Goal: Task Accomplishment & Management: Manage account settings

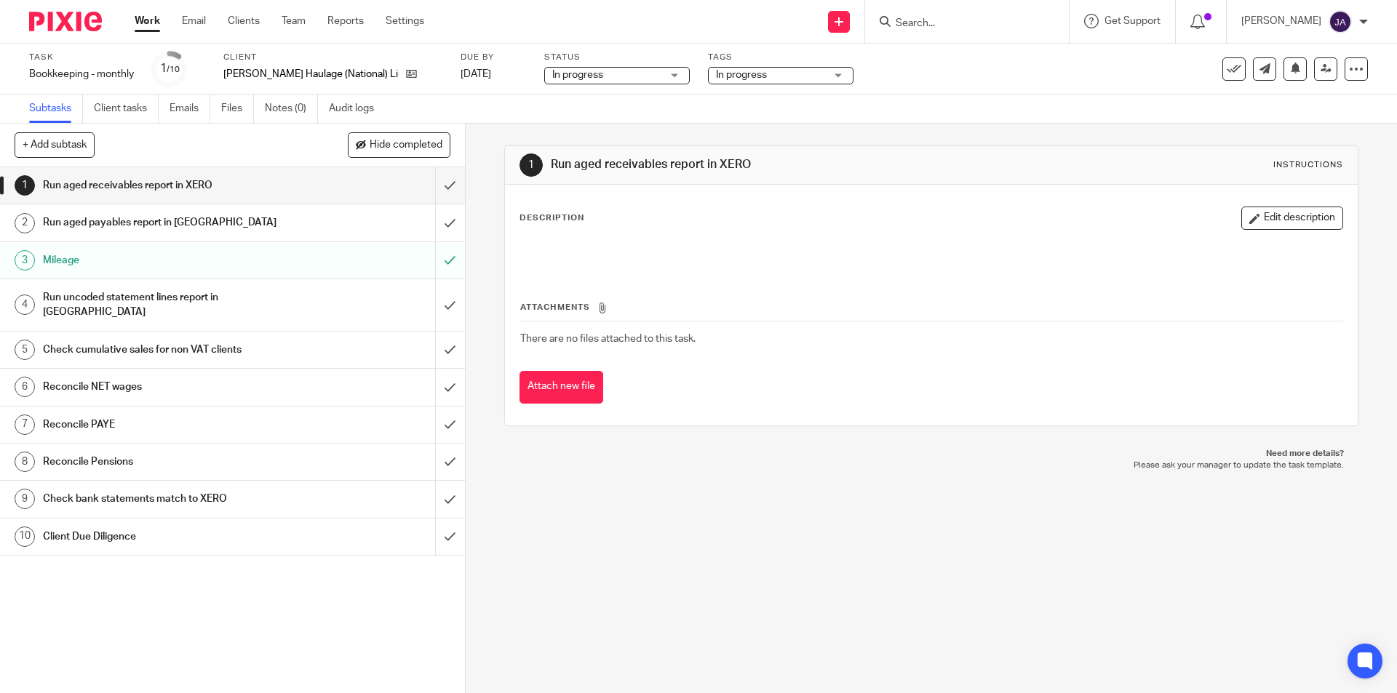
click at [1254, 219] on button "Edit description" at bounding box center [1292, 218] width 102 height 23
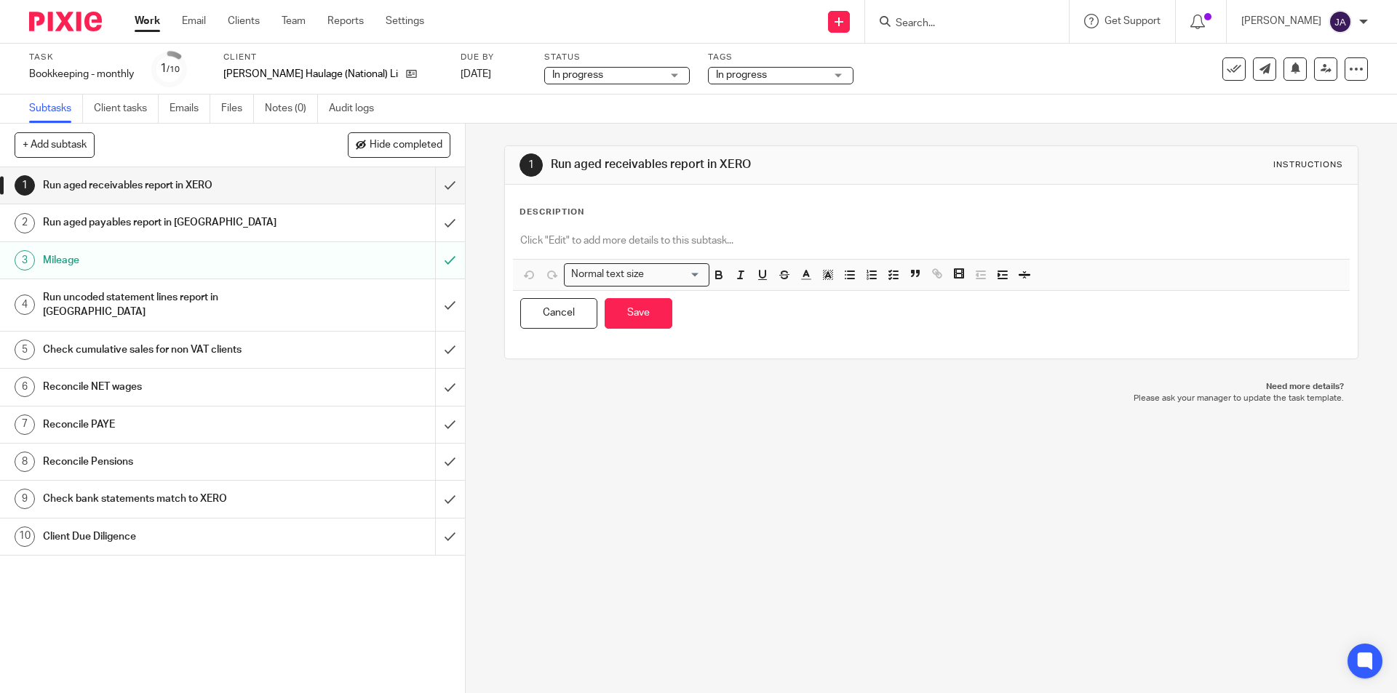
click at [362, 339] on div "Check cumulative sales for non VAT clients" at bounding box center [232, 350] width 378 height 22
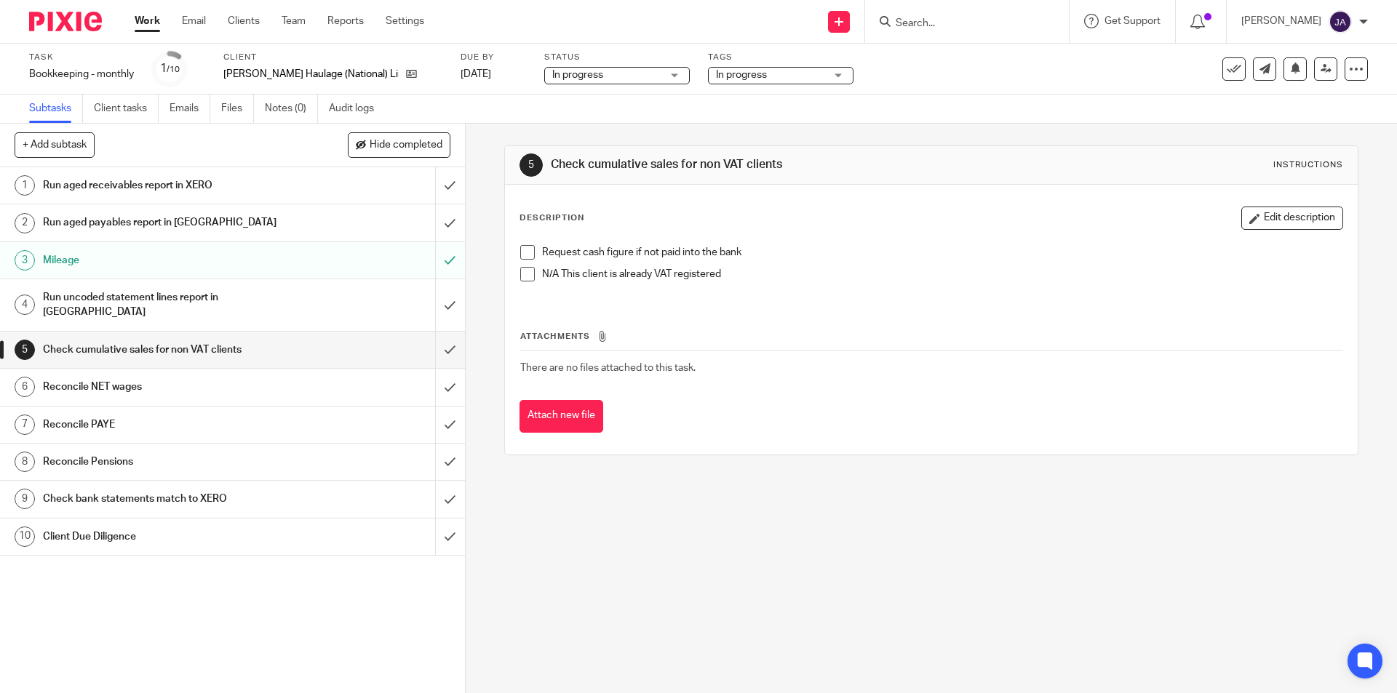
click at [219, 292] on h1 "Run uncoded statement lines report in [GEOGRAPHIC_DATA]" at bounding box center [169, 305] width 252 height 37
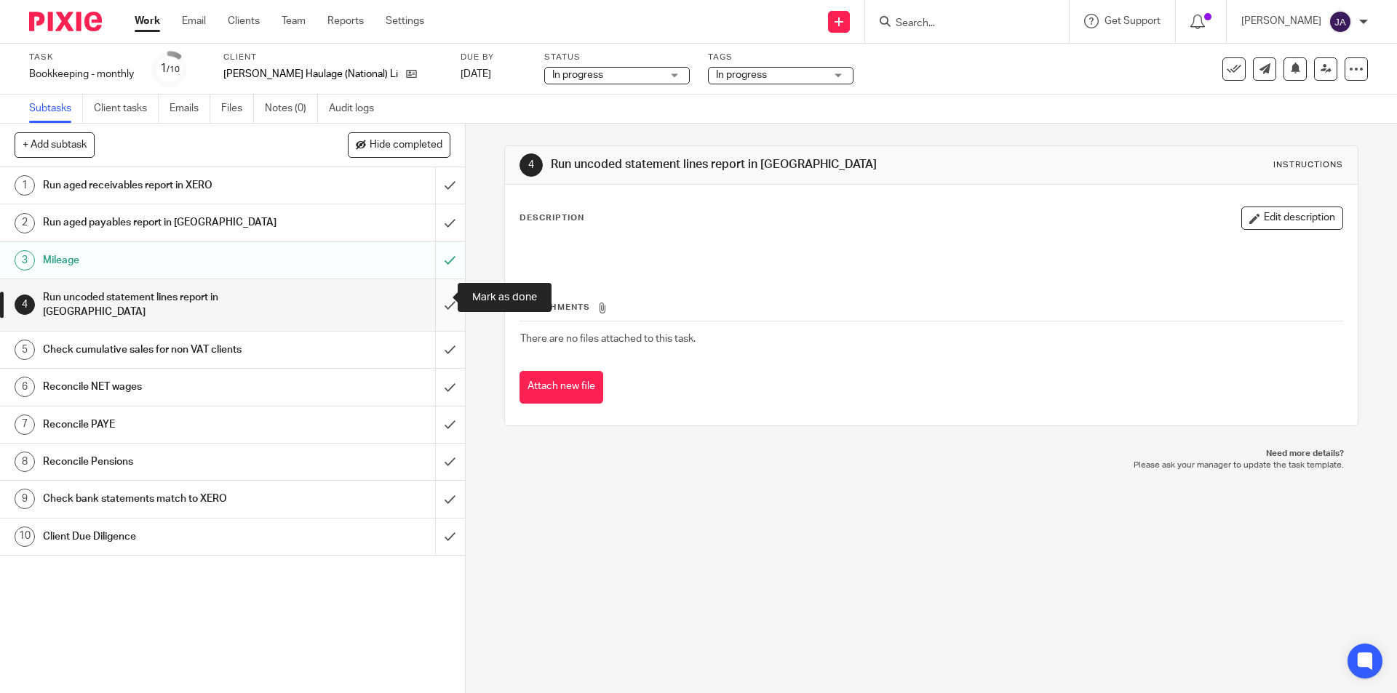
click at [439, 296] on input "submit" at bounding box center [232, 305] width 465 height 52
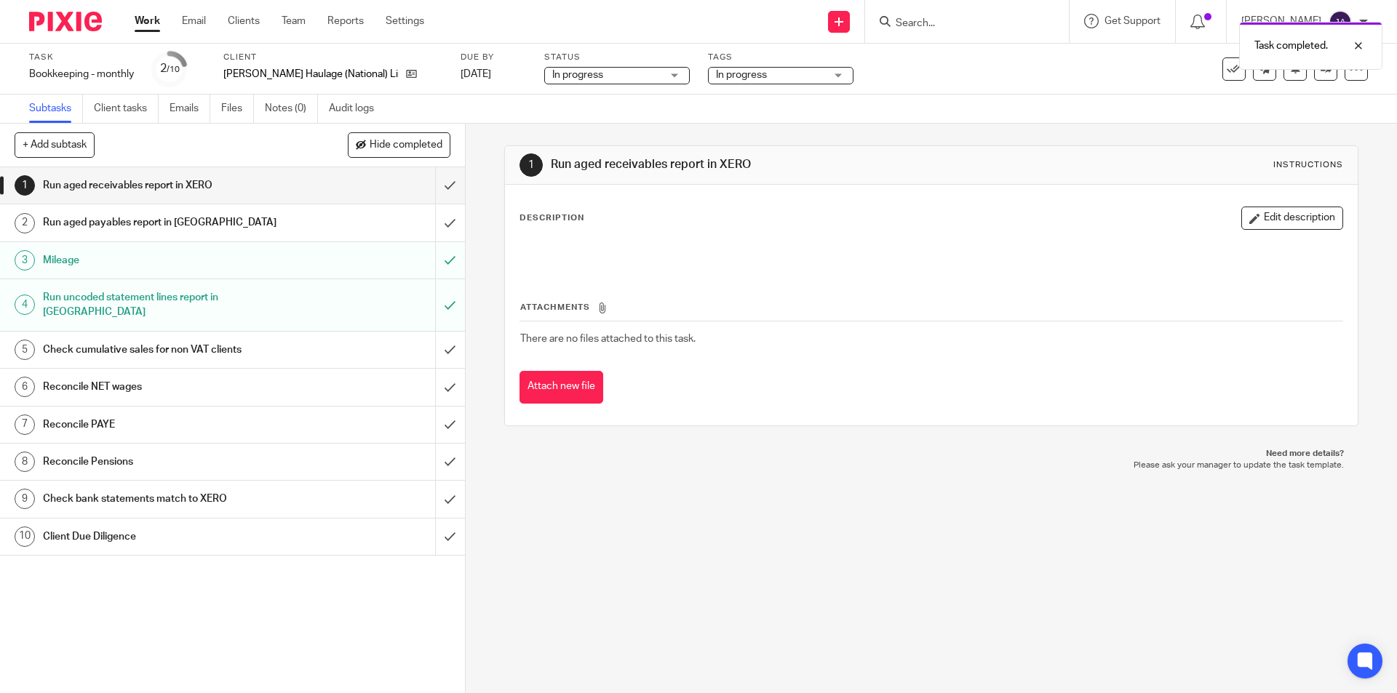
click at [357, 340] on div "Check cumulative sales for non VAT clients" at bounding box center [232, 350] width 378 height 22
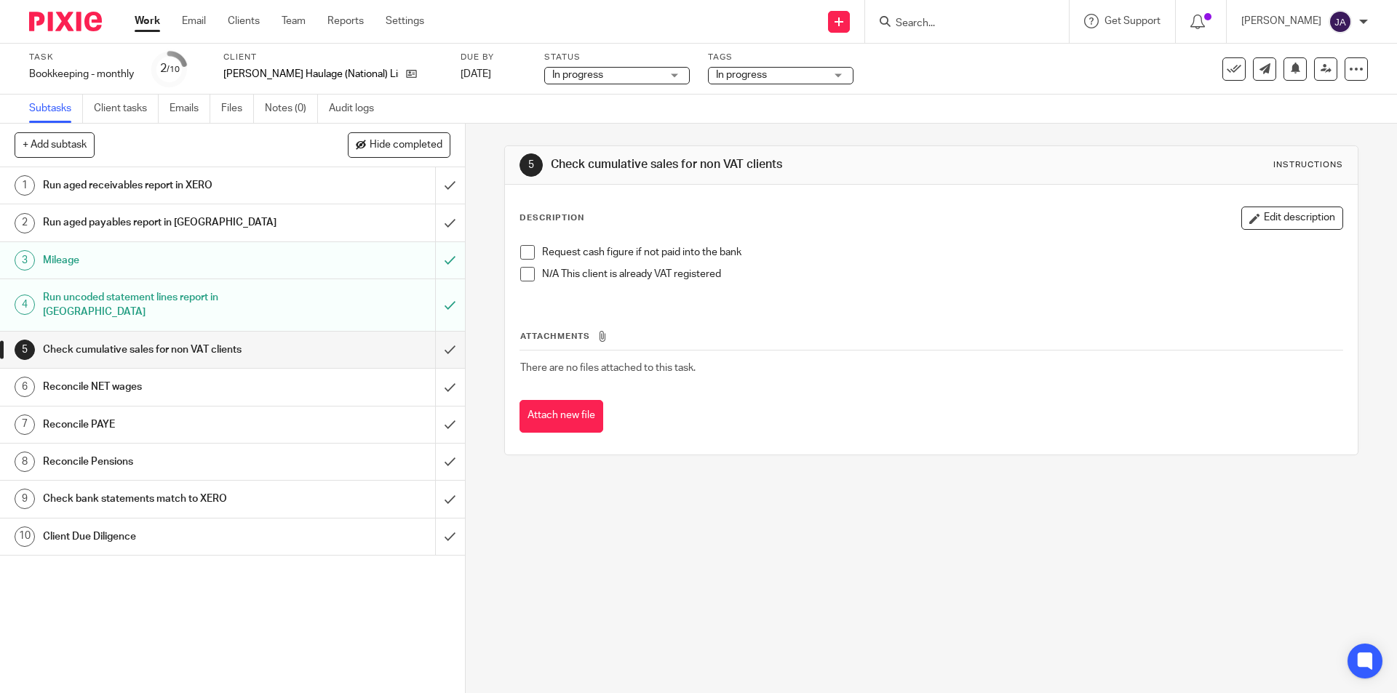
click at [525, 268] on span at bounding box center [527, 274] width 15 height 15
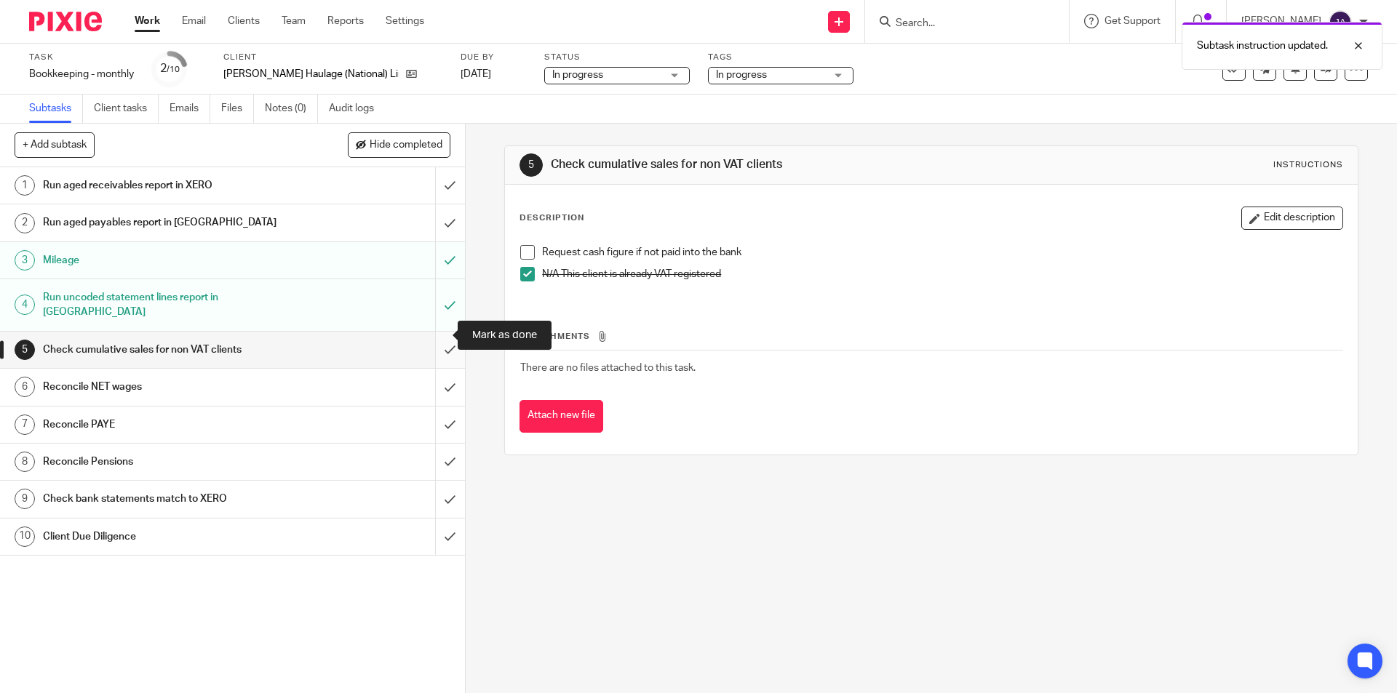
click at [436, 332] on input "submit" at bounding box center [232, 350] width 465 height 36
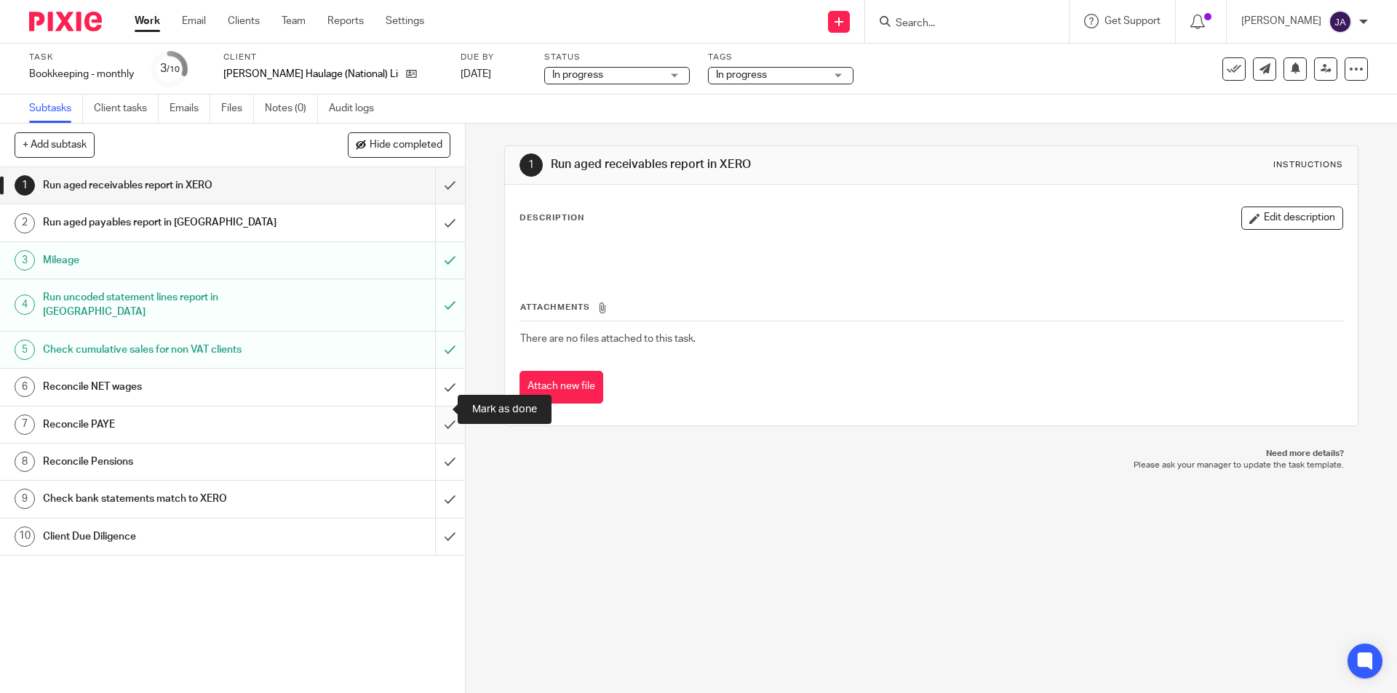
click at [436, 410] on input "submit" at bounding box center [232, 425] width 465 height 36
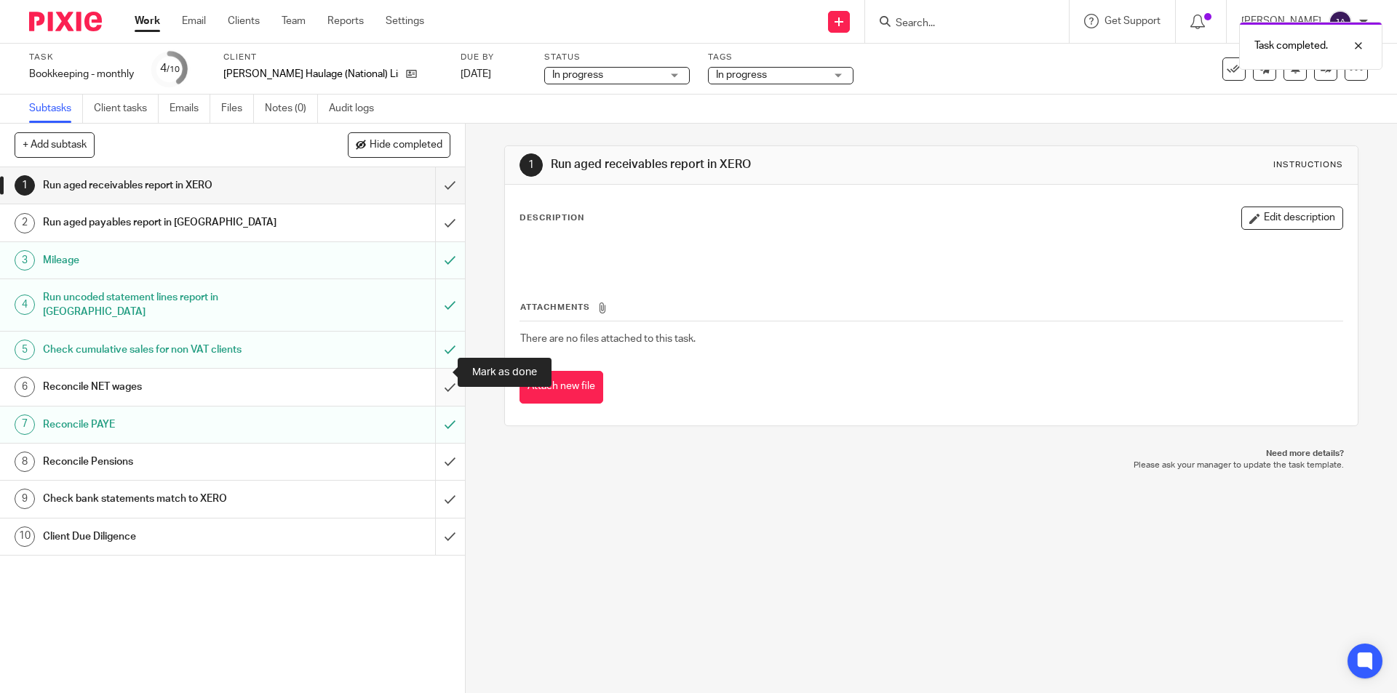
click at [431, 369] on input "submit" at bounding box center [232, 387] width 465 height 36
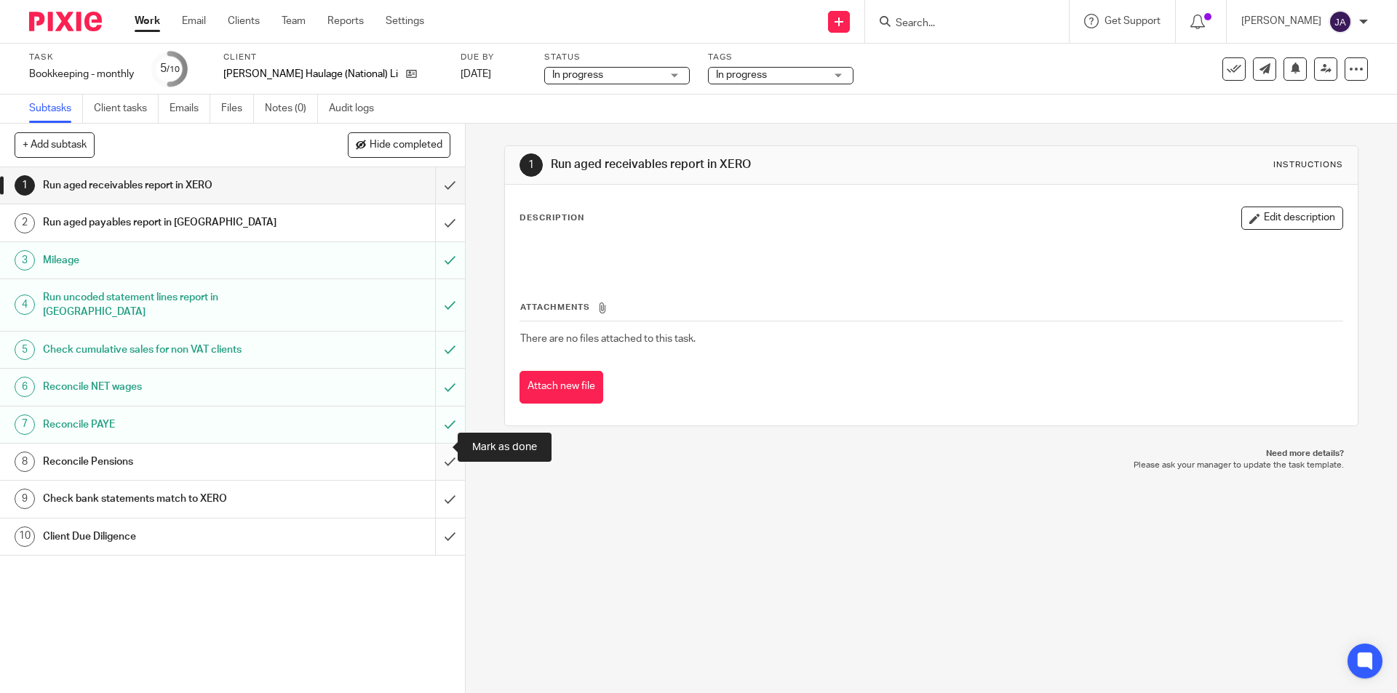
click at [437, 447] on input "submit" at bounding box center [232, 462] width 465 height 36
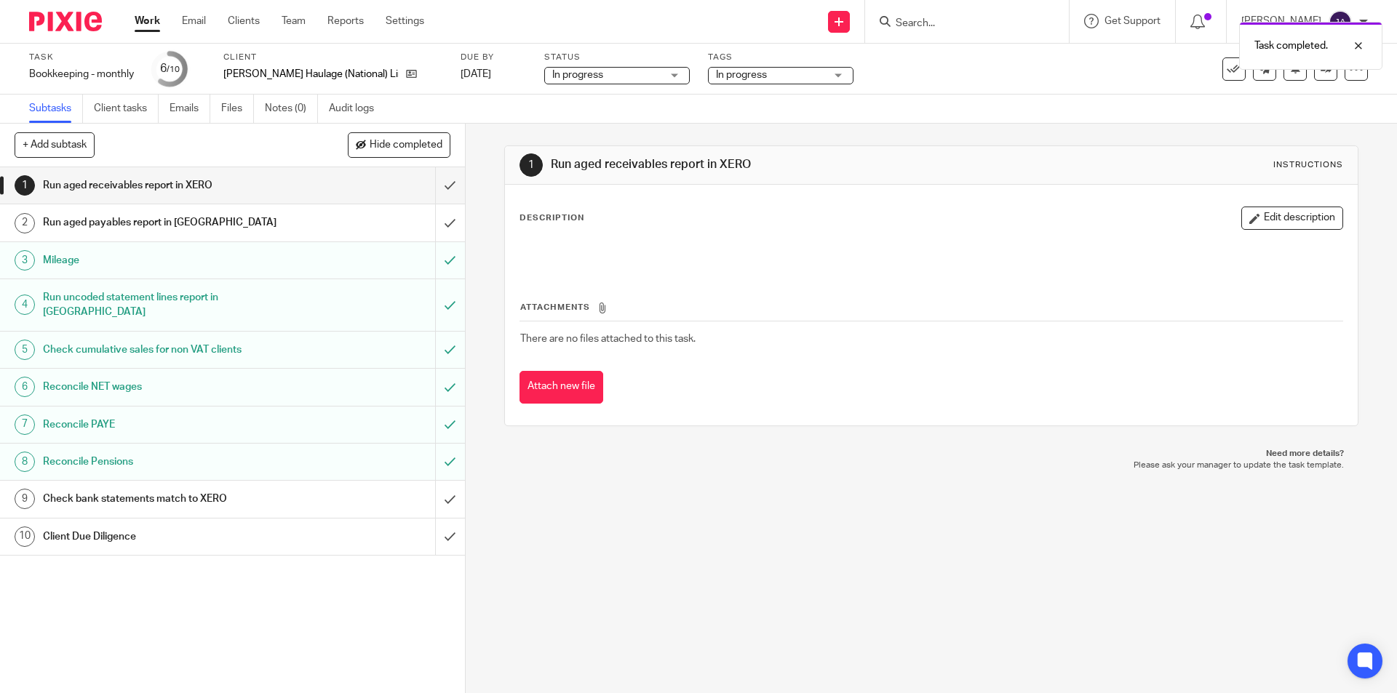
click at [382, 488] on div "Check bank statements match to XERO" at bounding box center [232, 499] width 378 height 22
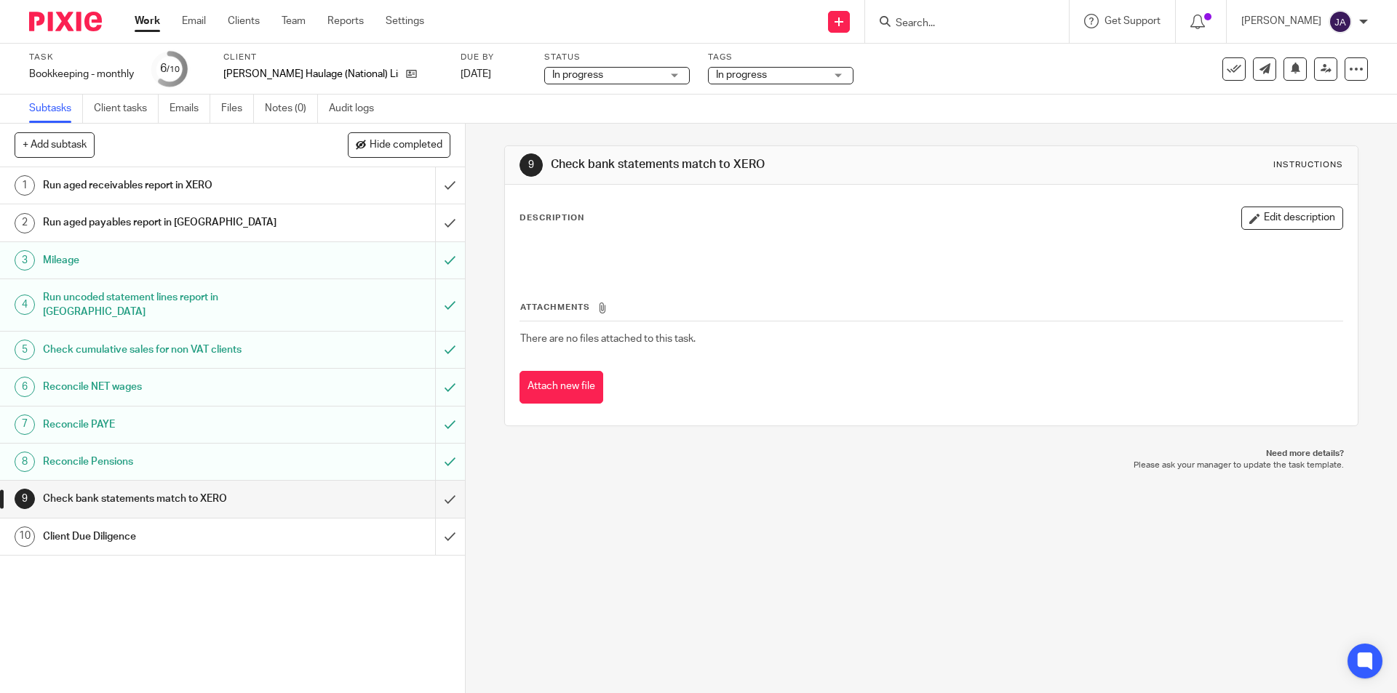
drag, startPoint x: 1281, startPoint y: 219, endPoint x: 1265, endPoint y: 224, distance: 16.8
click at [1279, 220] on button "Edit description" at bounding box center [1292, 218] width 102 height 23
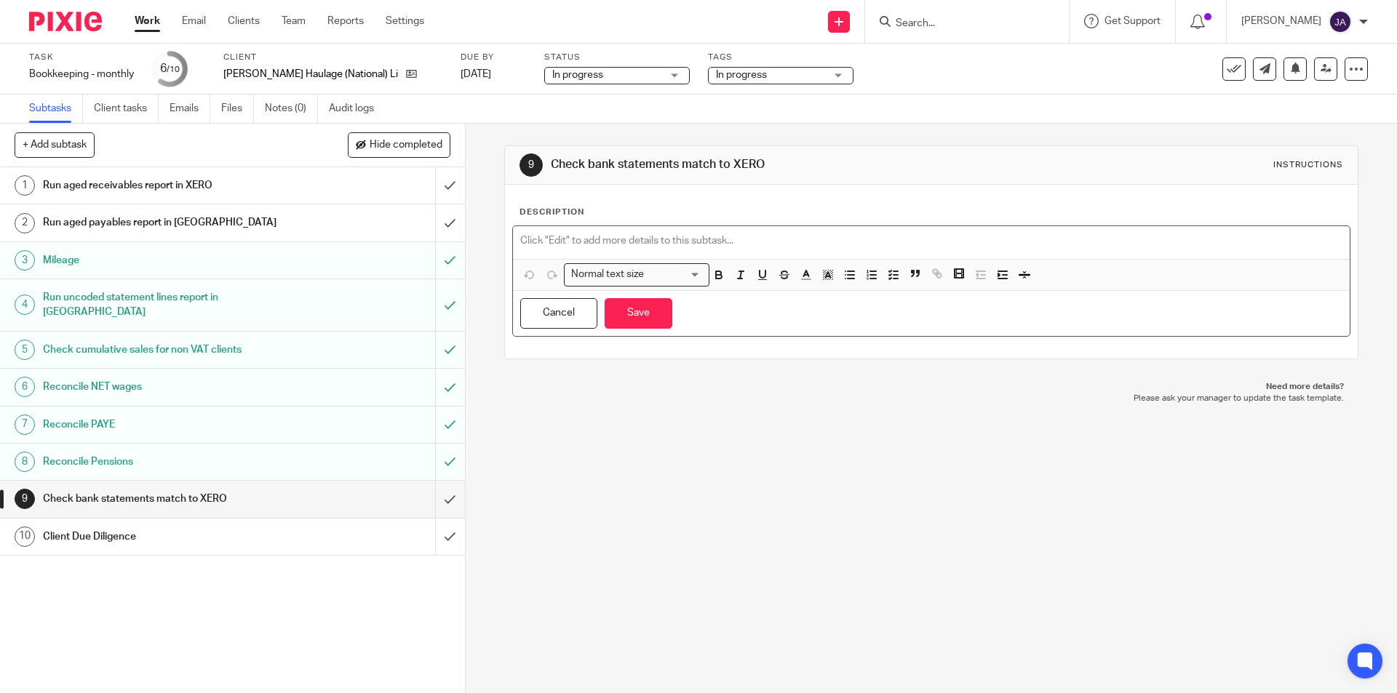
click at [711, 235] on p at bounding box center [930, 241] width 821 height 15
click at [520, 239] on p "Banks Match" at bounding box center [930, 241] width 821 height 15
click at [589, 239] on p "Business Banks Match" at bounding box center [930, 241] width 821 height 15
click at [625, 235] on p "Business Bank Match" at bounding box center [930, 241] width 821 height 15
click at [634, 315] on button "Save" at bounding box center [639, 313] width 68 height 31
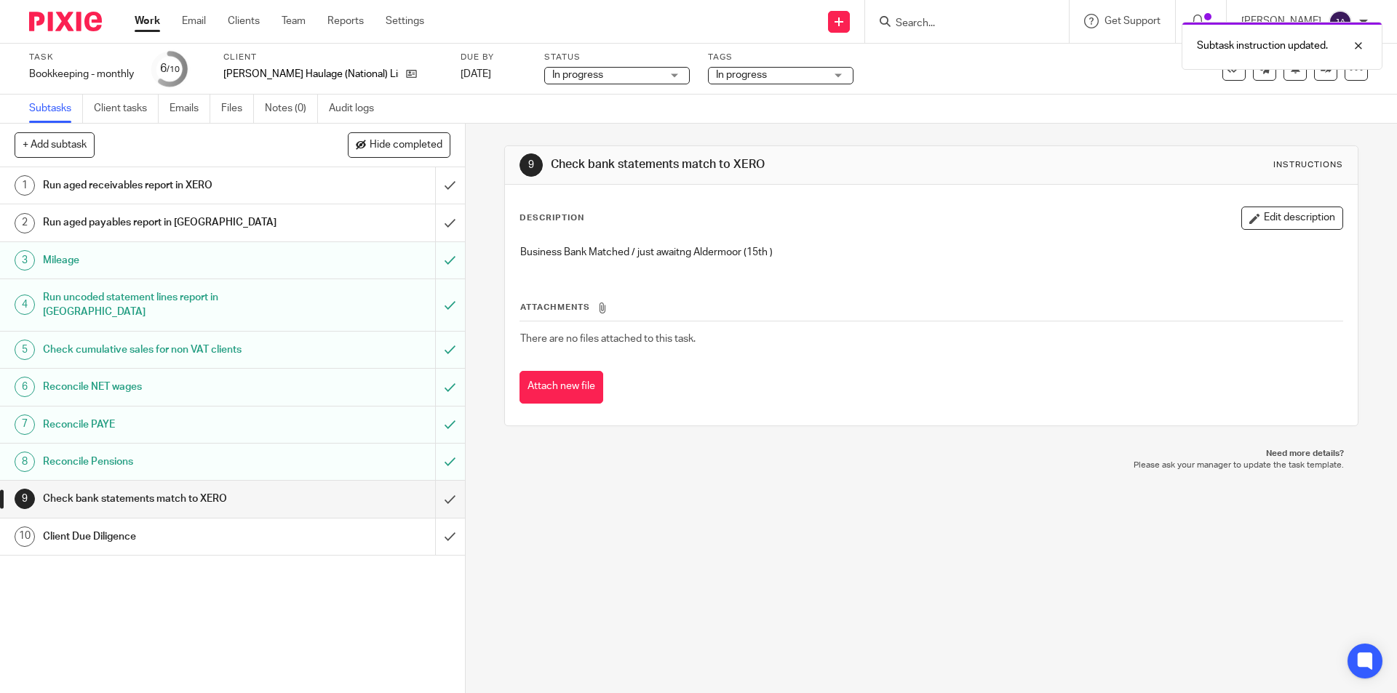
click at [315, 526] on div "Client Due Diligence" at bounding box center [232, 537] width 378 height 22
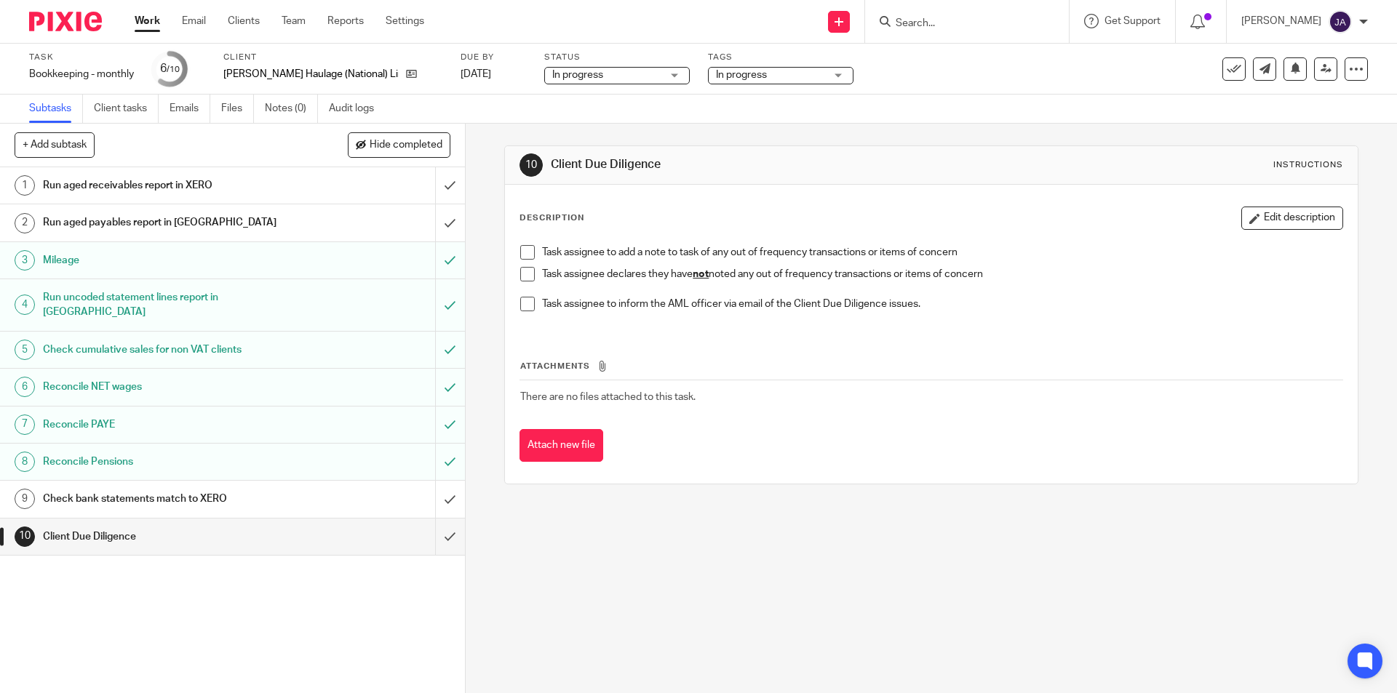
click at [524, 272] on span at bounding box center [527, 274] width 15 height 15
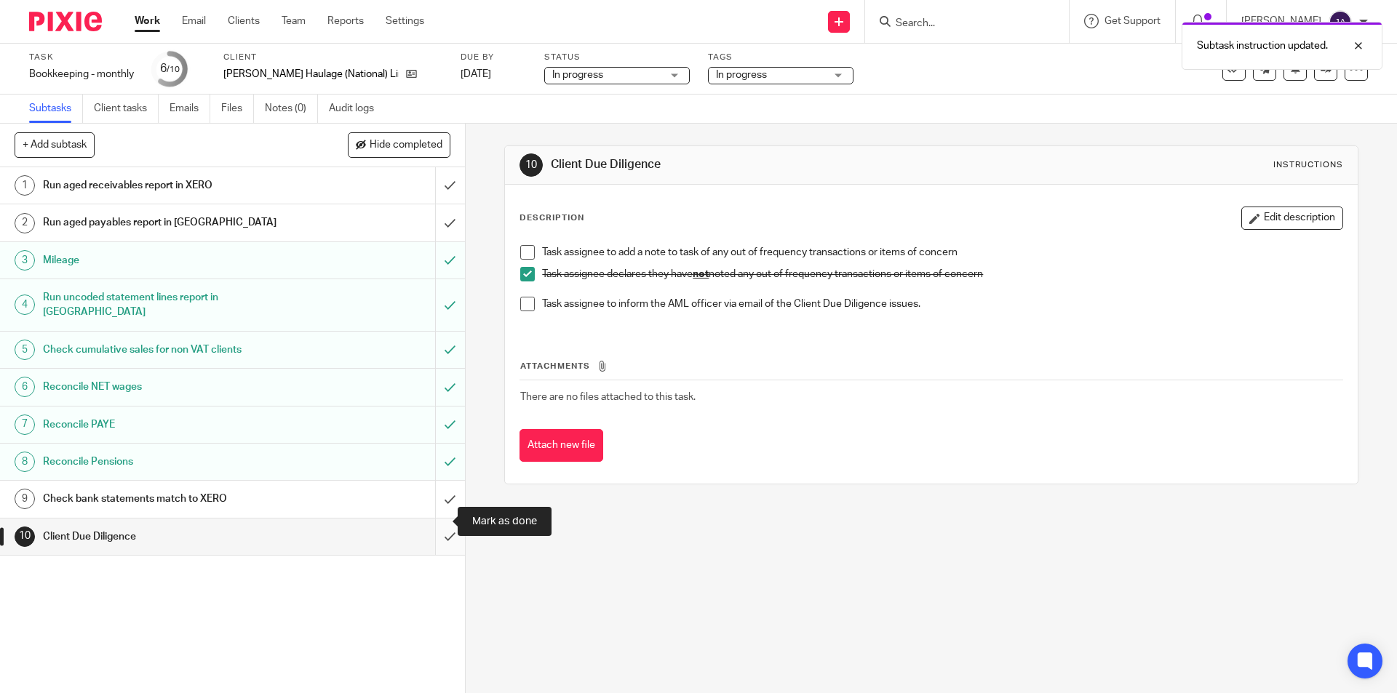
click at [436, 519] on input "submit" at bounding box center [232, 537] width 465 height 36
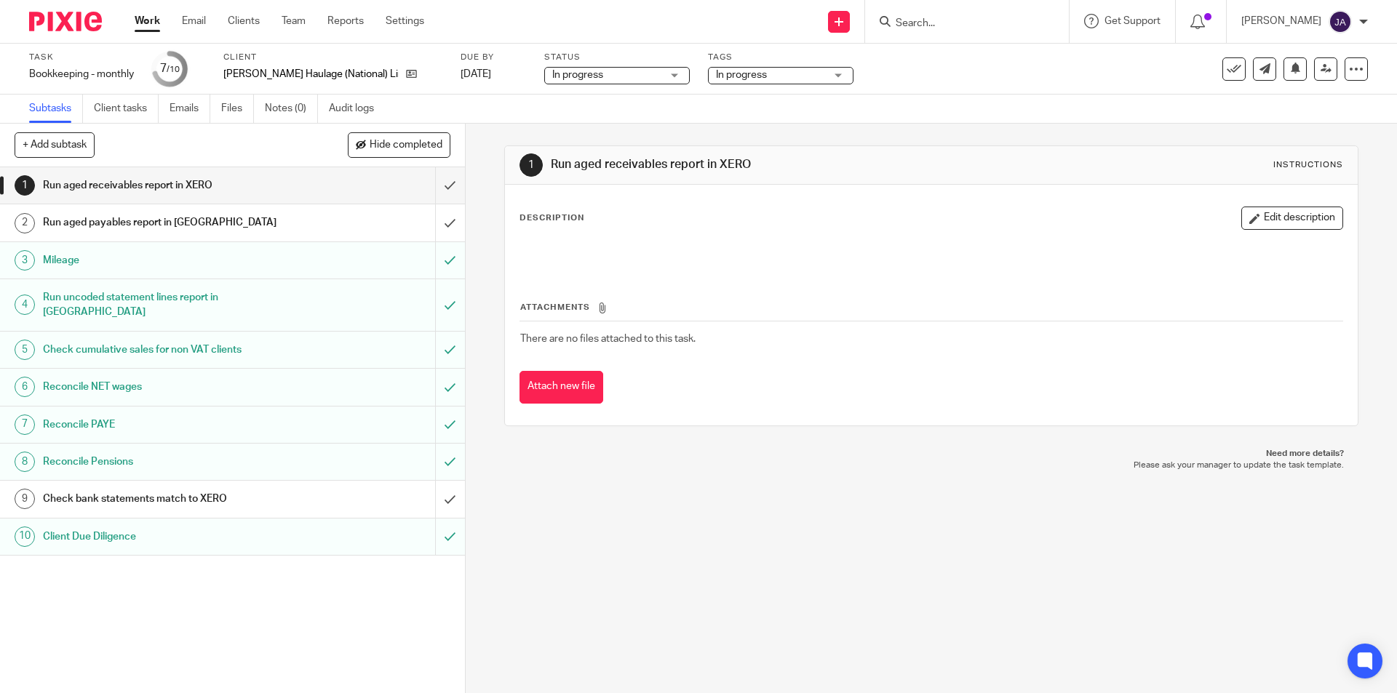
click at [210, 488] on h1 "Check bank statements match to XERO" at bounding box center [169, 499] width 252 height 22
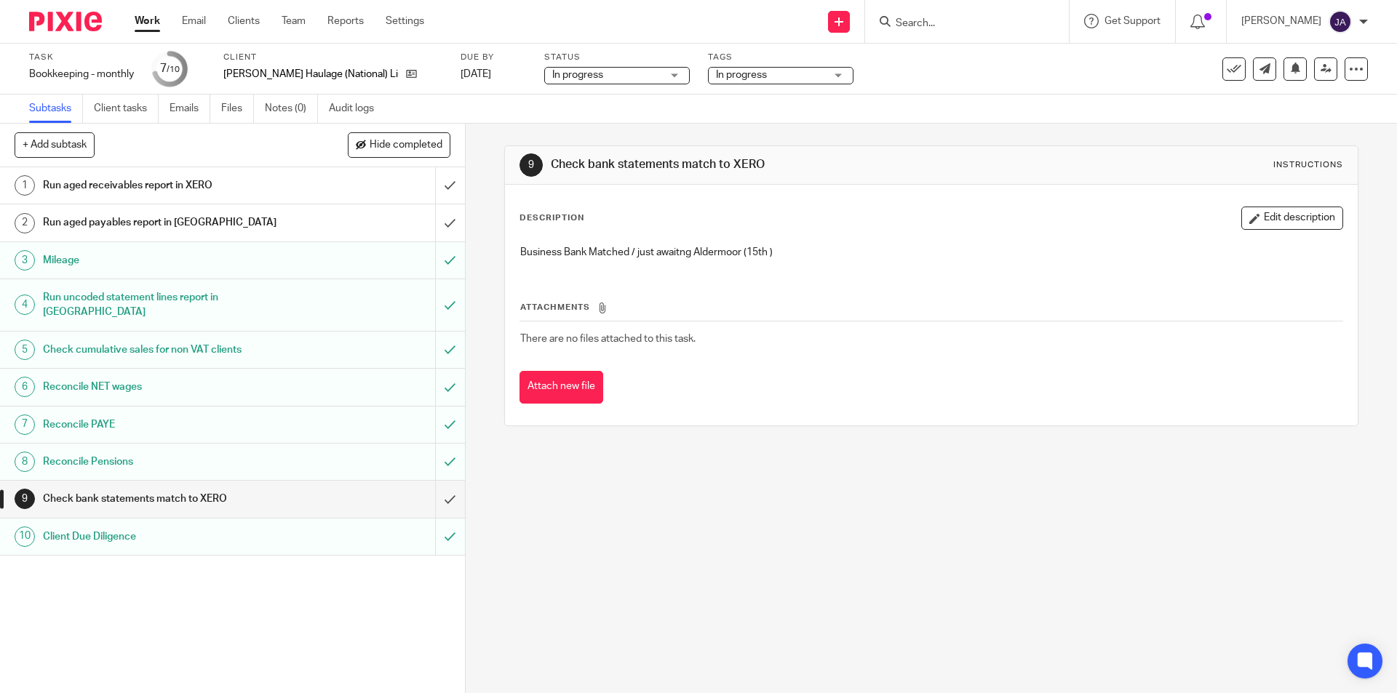
click at [776, 250] on p "Business Bank Matched / just awaitng Aldermoor (15th )" at bounding box center [930, 252] width 821 height 15
click at [769, 261] on div "Business Bank Matched / just awaitng Aldermoor (15th )" at bounding box center [931, 254] width 836 height 33
click at [1286, 207] on button "Edit description" at bounding box center [1292, 218] width 102 height 23
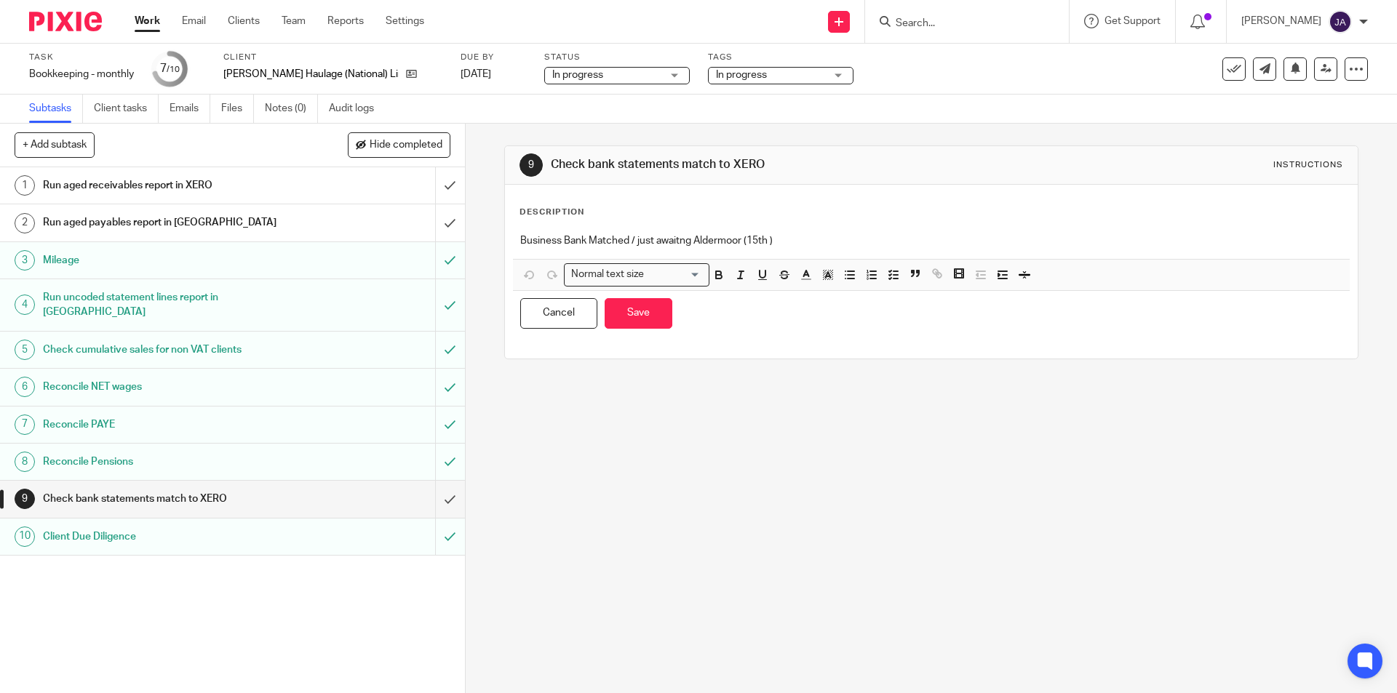
click at [798, 239] on p "Business Bank Matched / just awaitng Aldermoor (15th )" at bounding box center [930, 241] width 821 height 15
click at [872, 503] on div "9 Check bank statements match to XERO Instructions Description Business Bank Ma…" at bounding box center [931, 409] width 931 height 570
click at [640, 311] on button "Save" at bounding box center [639, 313] width 68 height 31
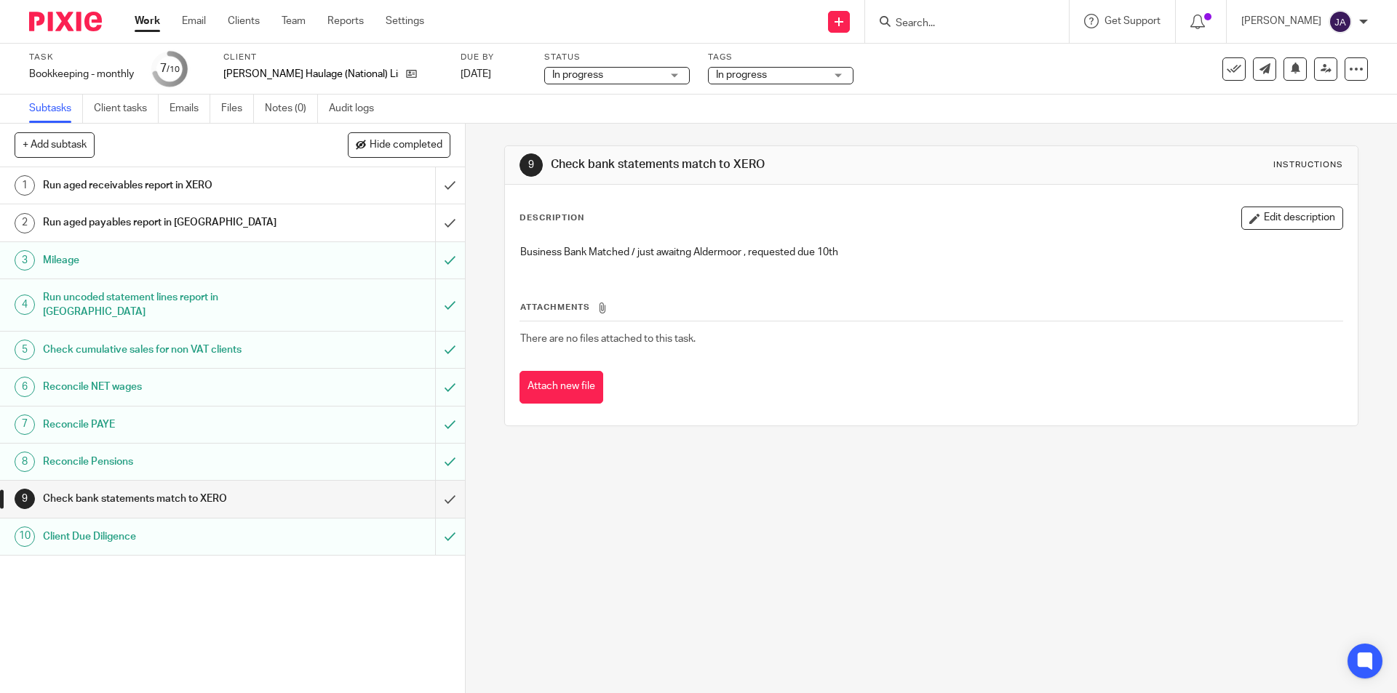
click at [152, 26] on link "Work" at bounding box center [147, 21] width 25 height 15
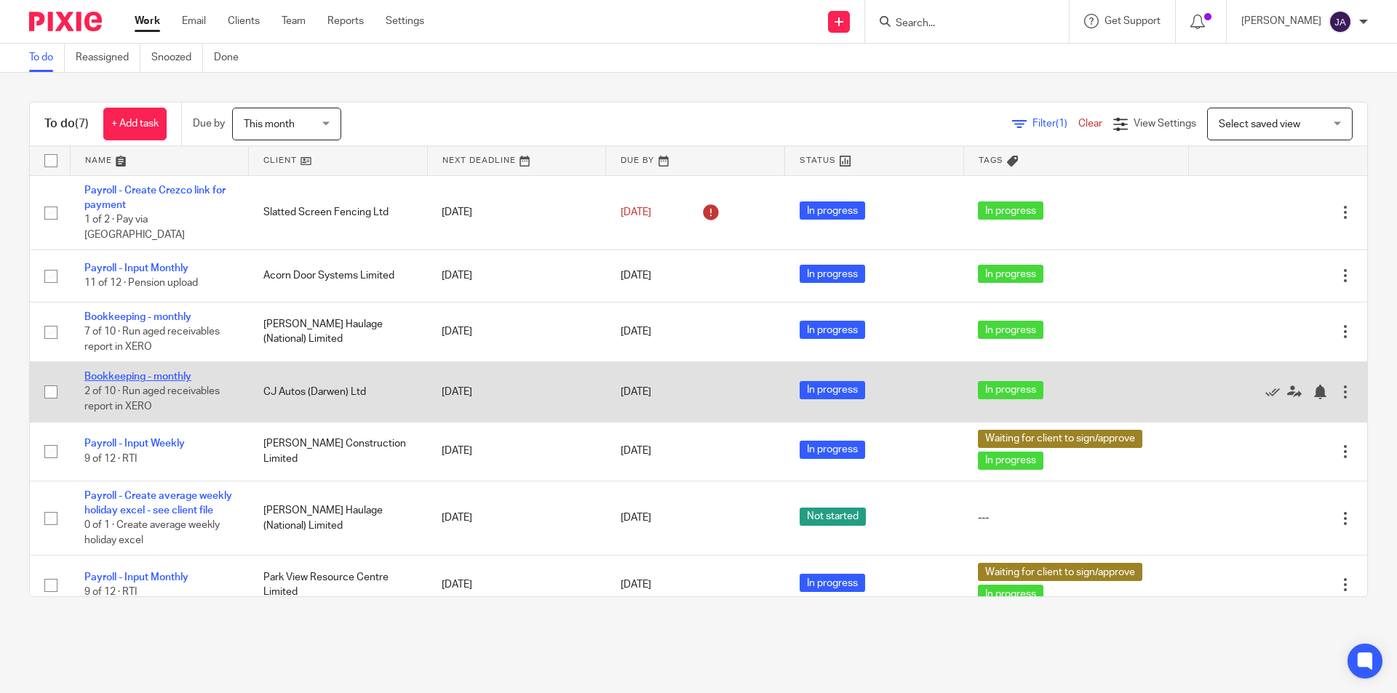
click at [186, 372] on link "Bookkeeping - monthly" at bounding box center [137, 377] width 107 height 10
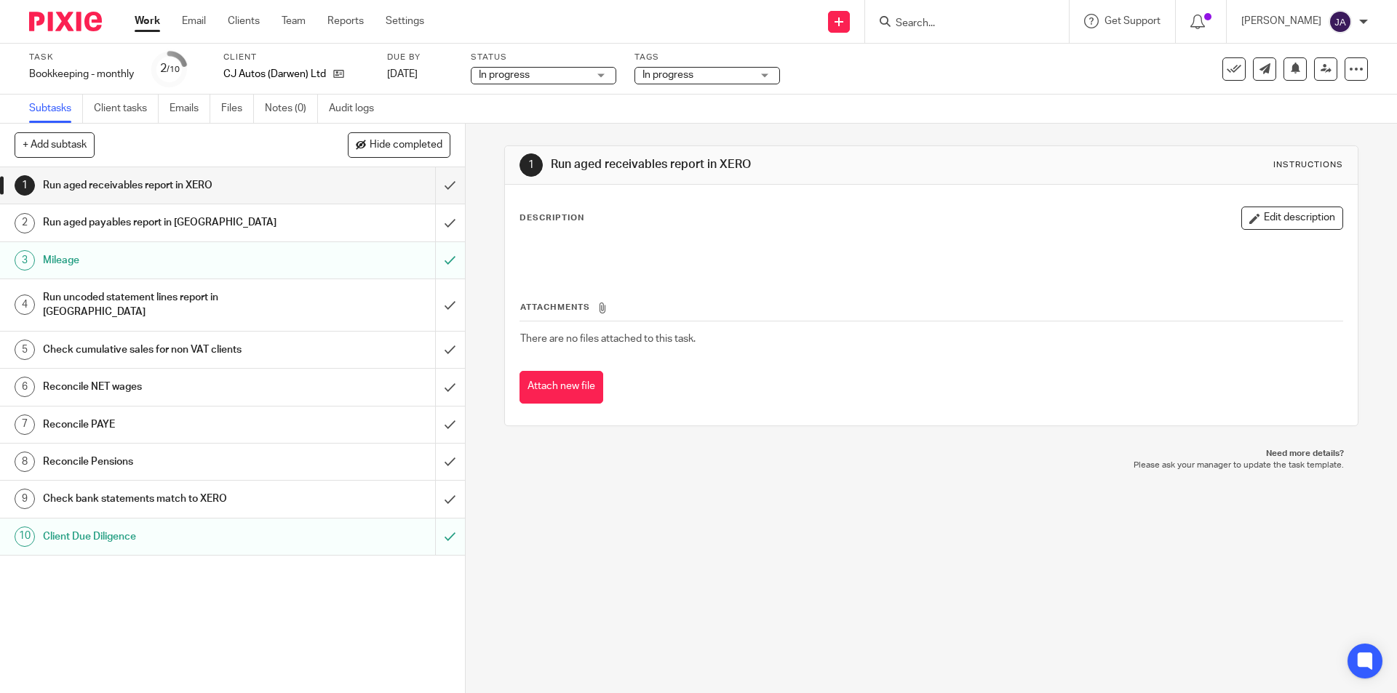
click at [1043, 18] on form at bounding box center [971, 21] width 155 height 18
click at [963, 24] on input "Search" at bounding box center [959, 23] width 131 height 13
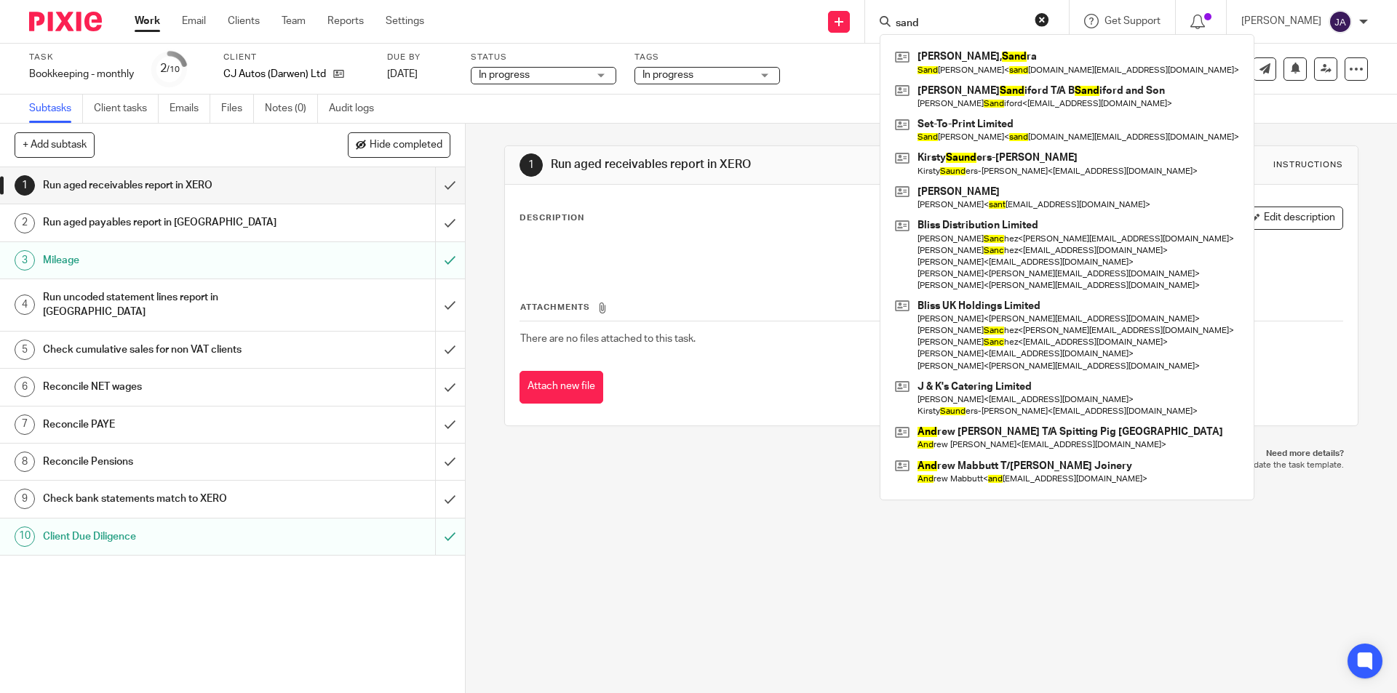
type input "sand"
click button "submit" at bounding box center [0, 0] width 0 height 0
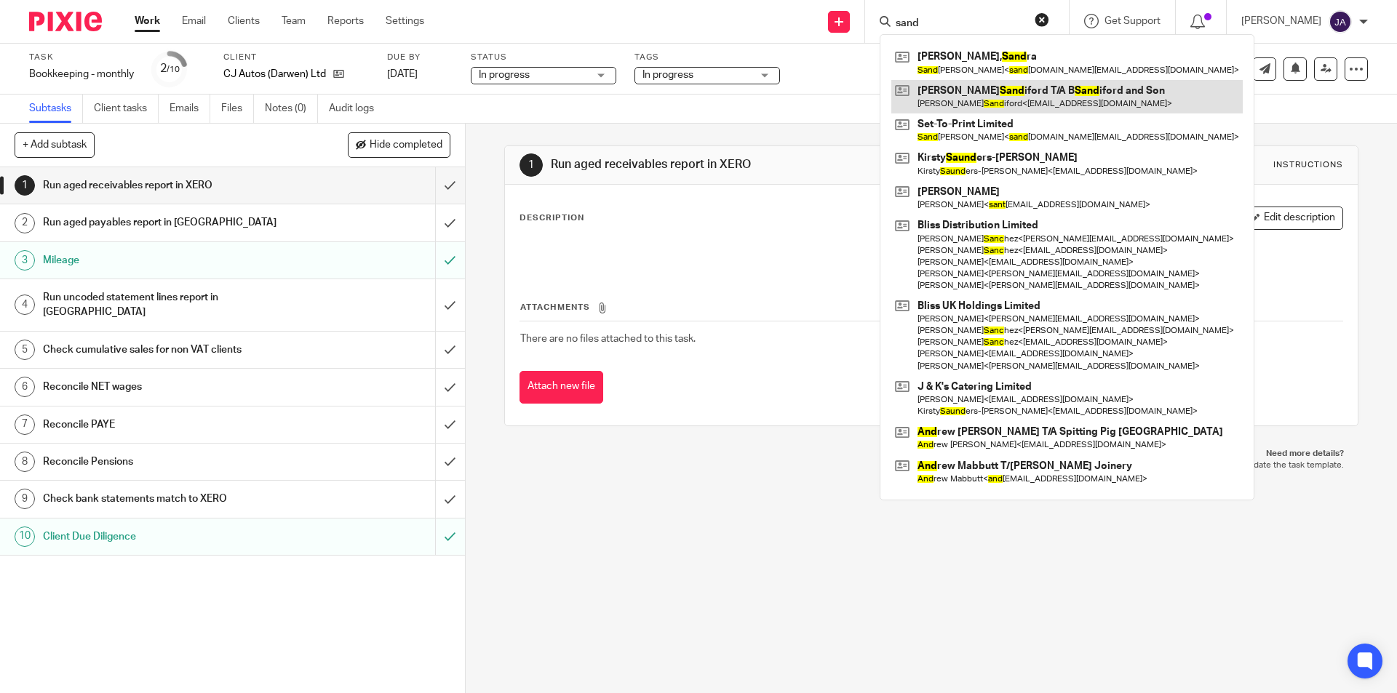
click at [976, 91] on link at bounding box center [1066, 96] width 351 height 33
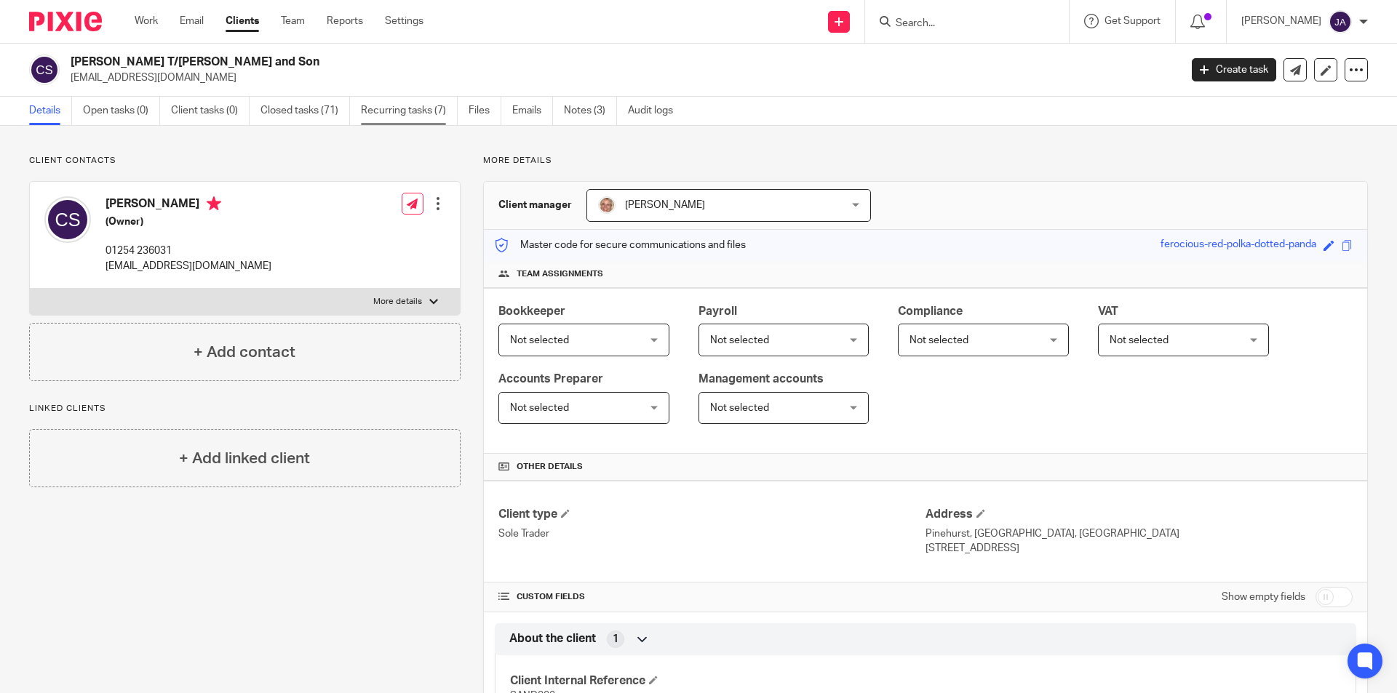
click at [373, 117] on link "Recurring tasks (7)" at bounding box center [409, 111] width 97 height 28
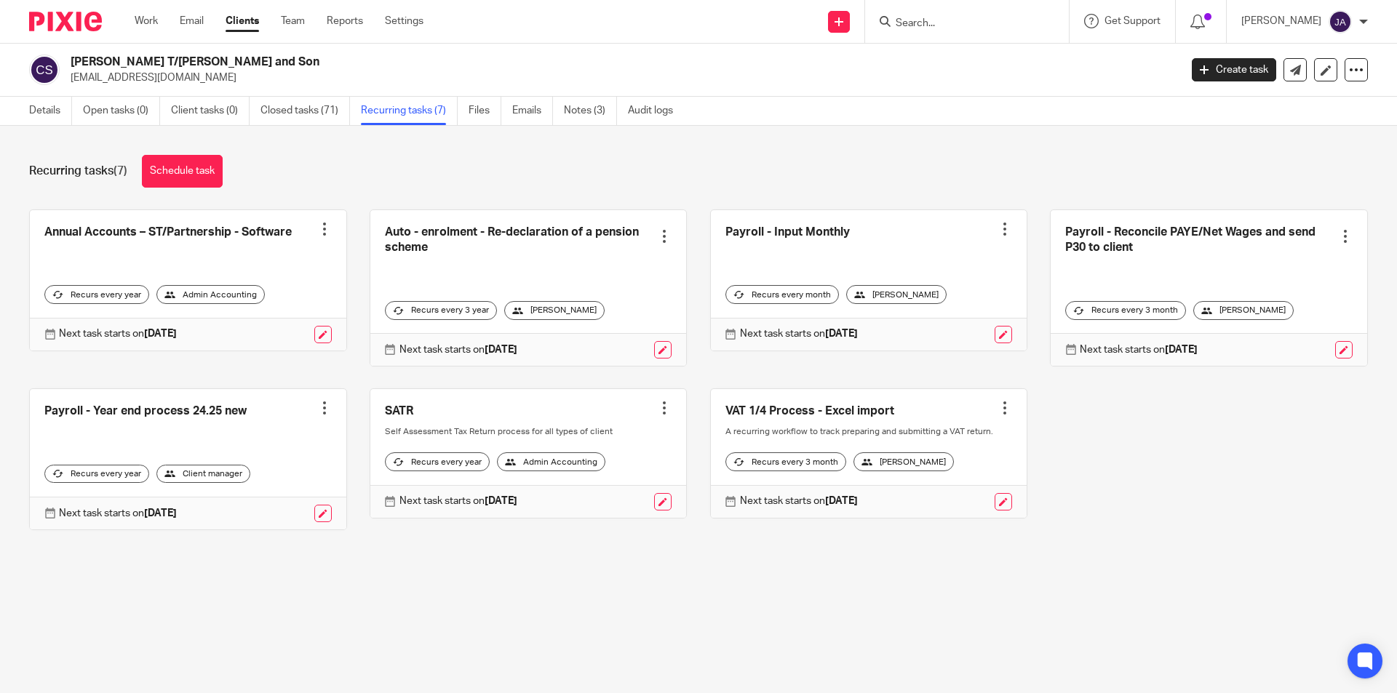
click at [998, 227] on div at bounding box center [1005, 229] width 15 height 15
click at [901, 256] on link "Create task" at bounding box center [935, 261] width 116 height 21
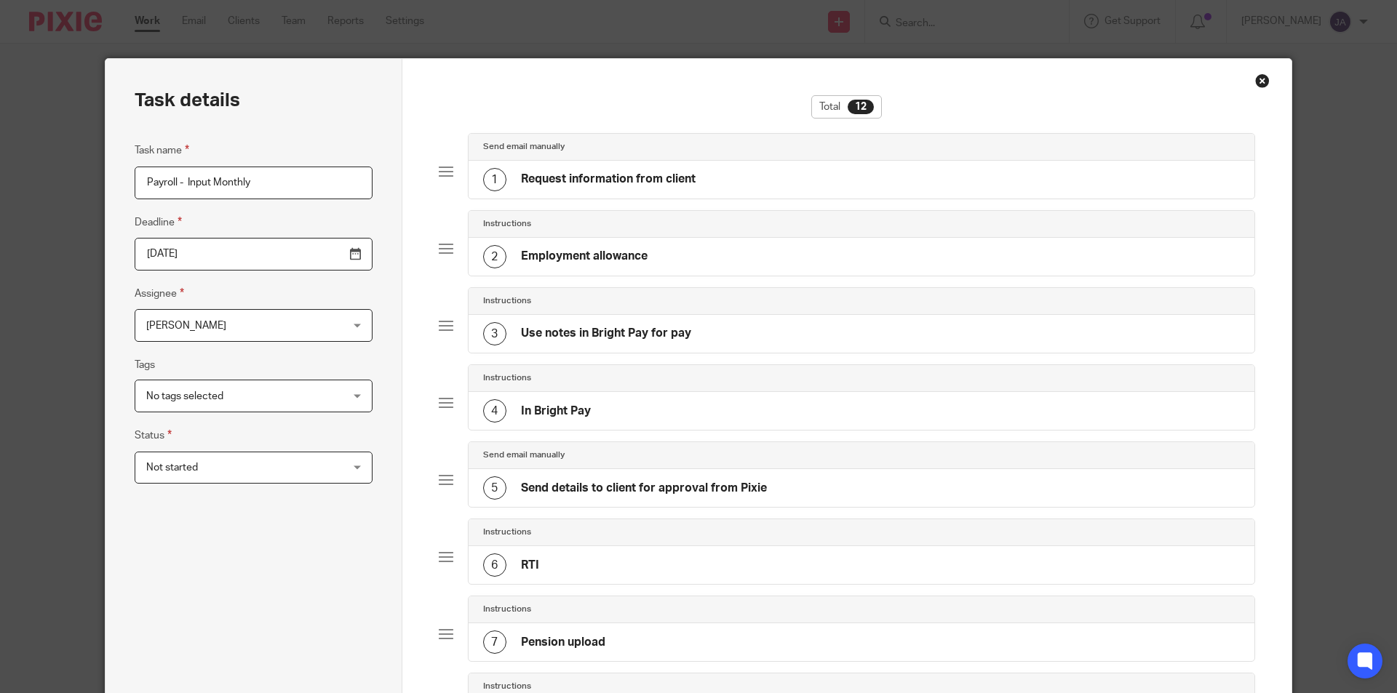
scroll to position [586, 0]
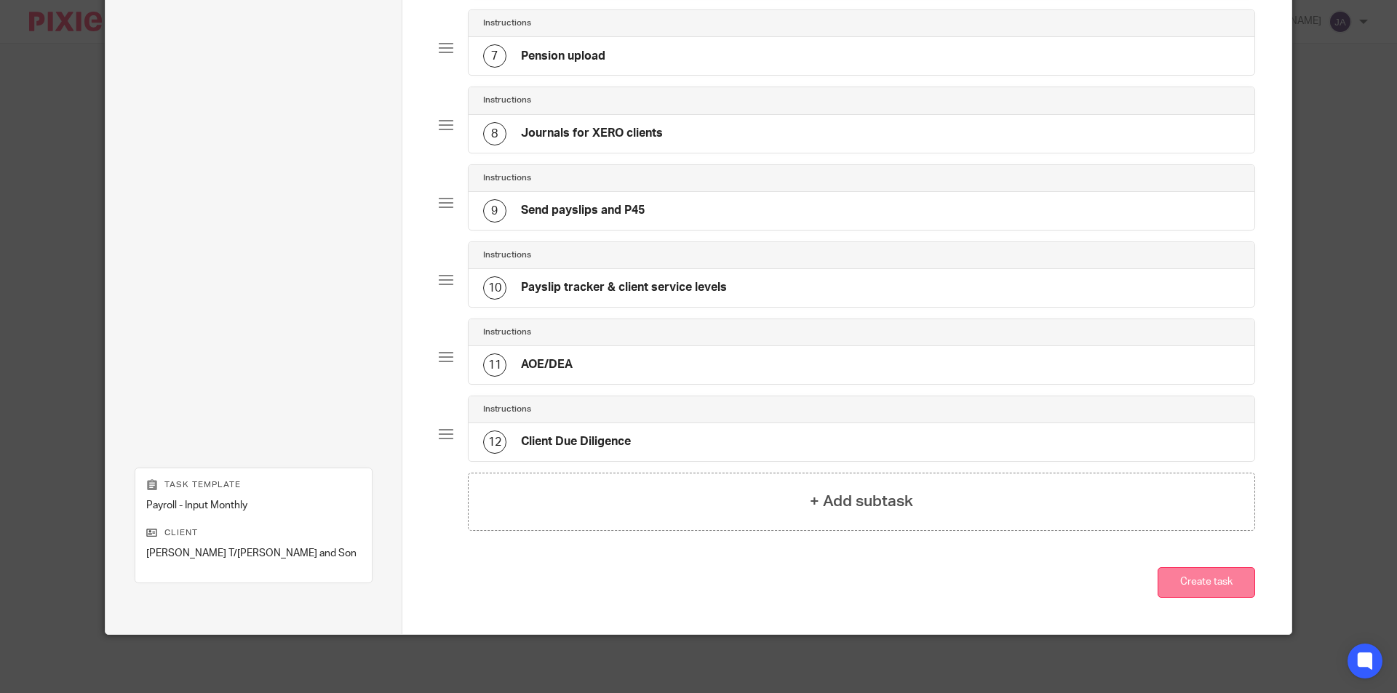
click at [1195, 574] on button "Create task" at bounding box center [1206, 583] width 97 height 31
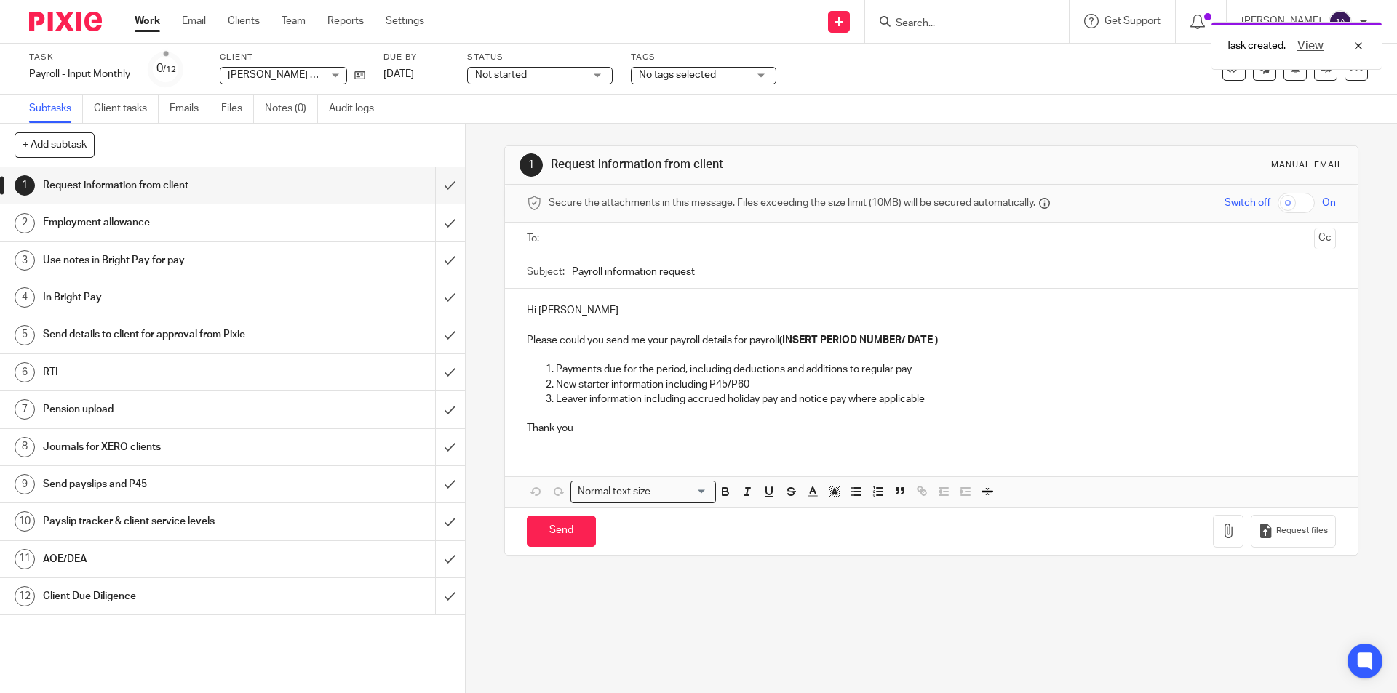
click at [583, 79] on span "Not started" at bounding box center [529, 75] width 109 height 15
click at [530, 126] on li "In progress" at bounding box center [541, 129] width 144 height 30
click at [726, 77] on span "No tags selected" at bounding box center [693, 75] width 109 height 15
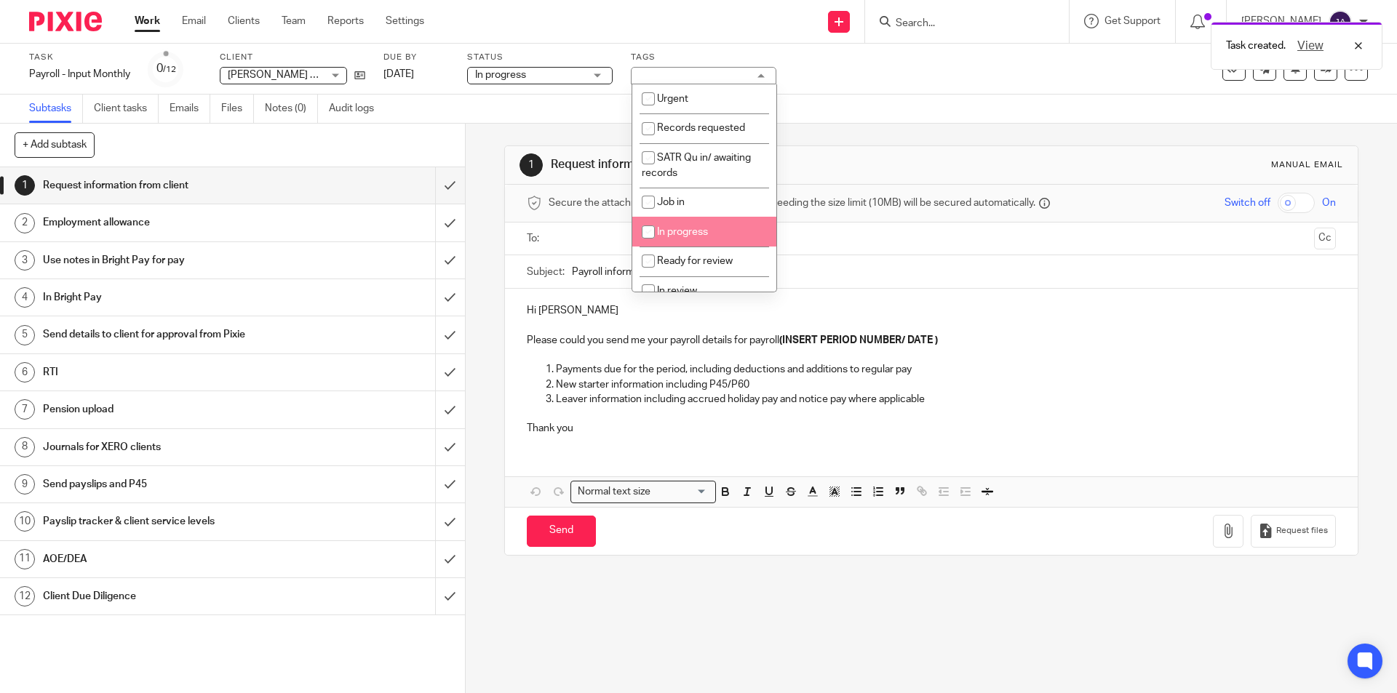
click at [686, 224] on li "In progress" at bounding box center [704, 232] width 144 height 30
checkbox input "true"
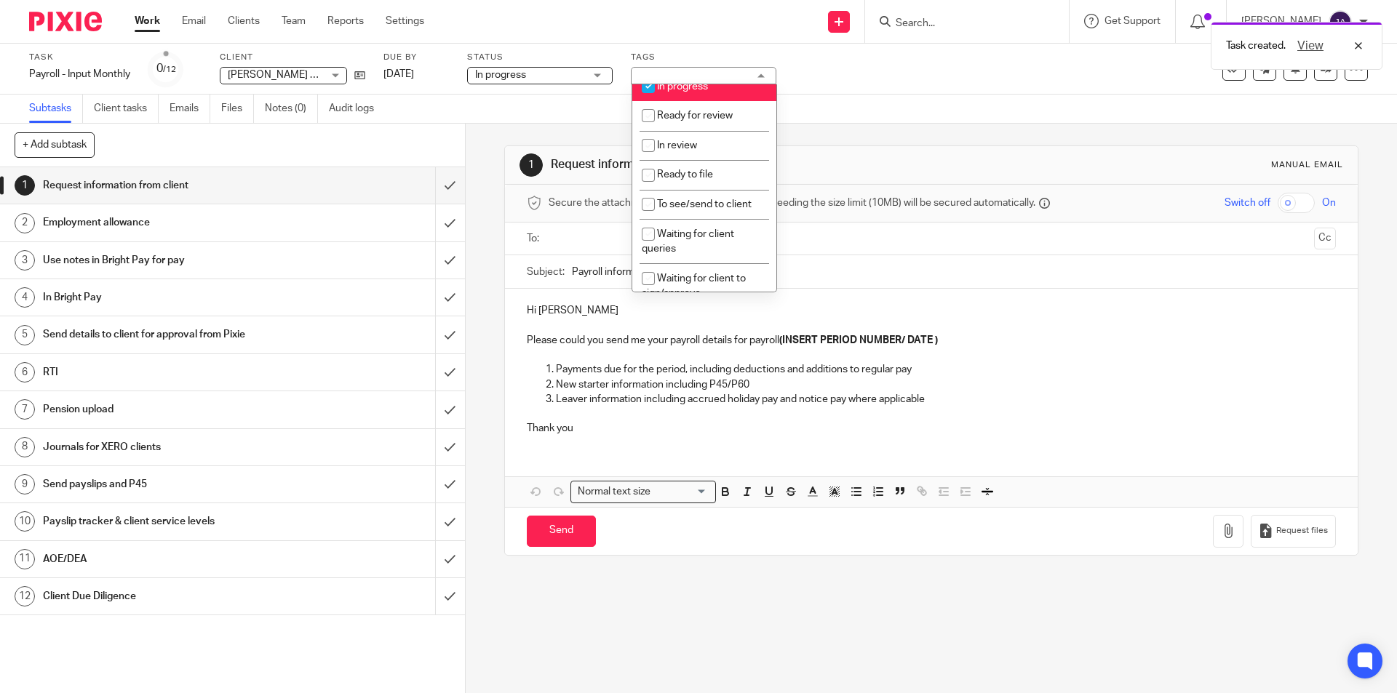
scroll to position [218, 0]
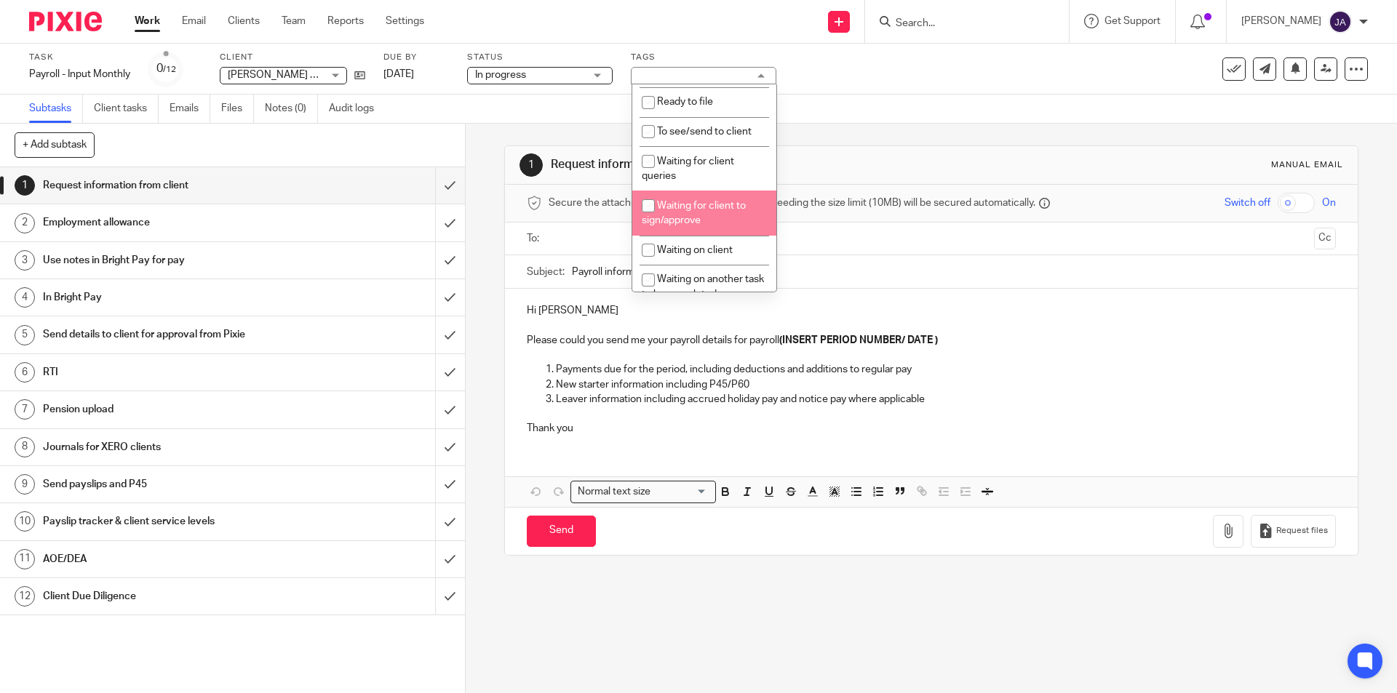
click at [674, 218] on span "Waiting for client to sign/approve" at bounding box center [694, 213] width 104 height 25
checkbox input "true"
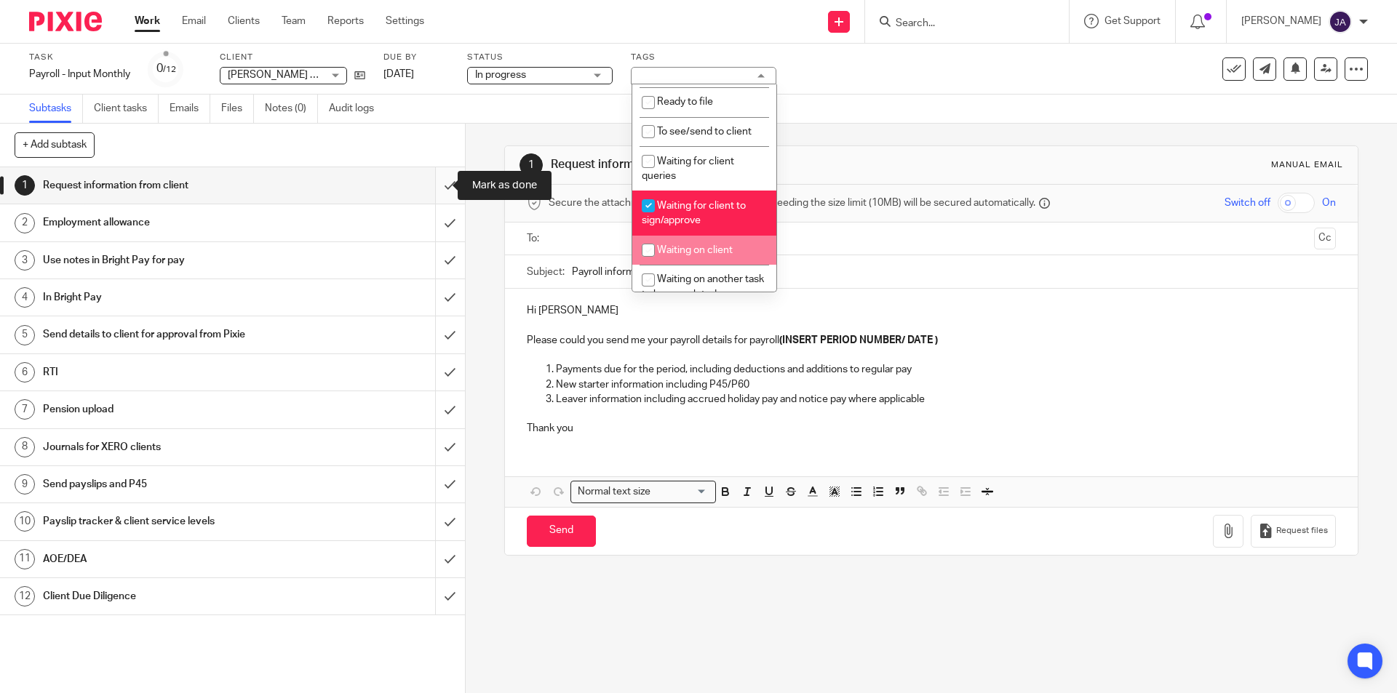
click at [434, 188] on input "submit" at bounding box center [232, 185] width 465 height 36
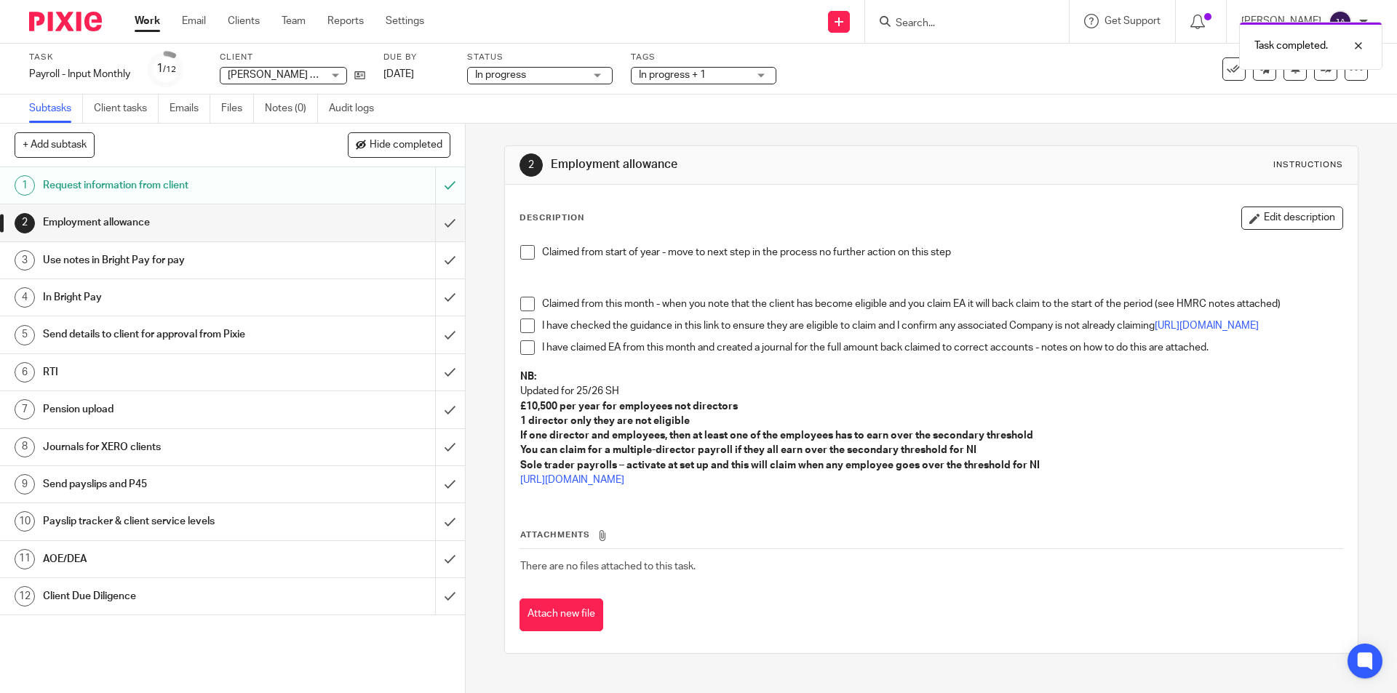
click at [520, 256] on span at bounding box center [527, 252] width 15 height 15
click at [435, 234] on input "submit" at bounding box center [232, 222] width 465 height 36
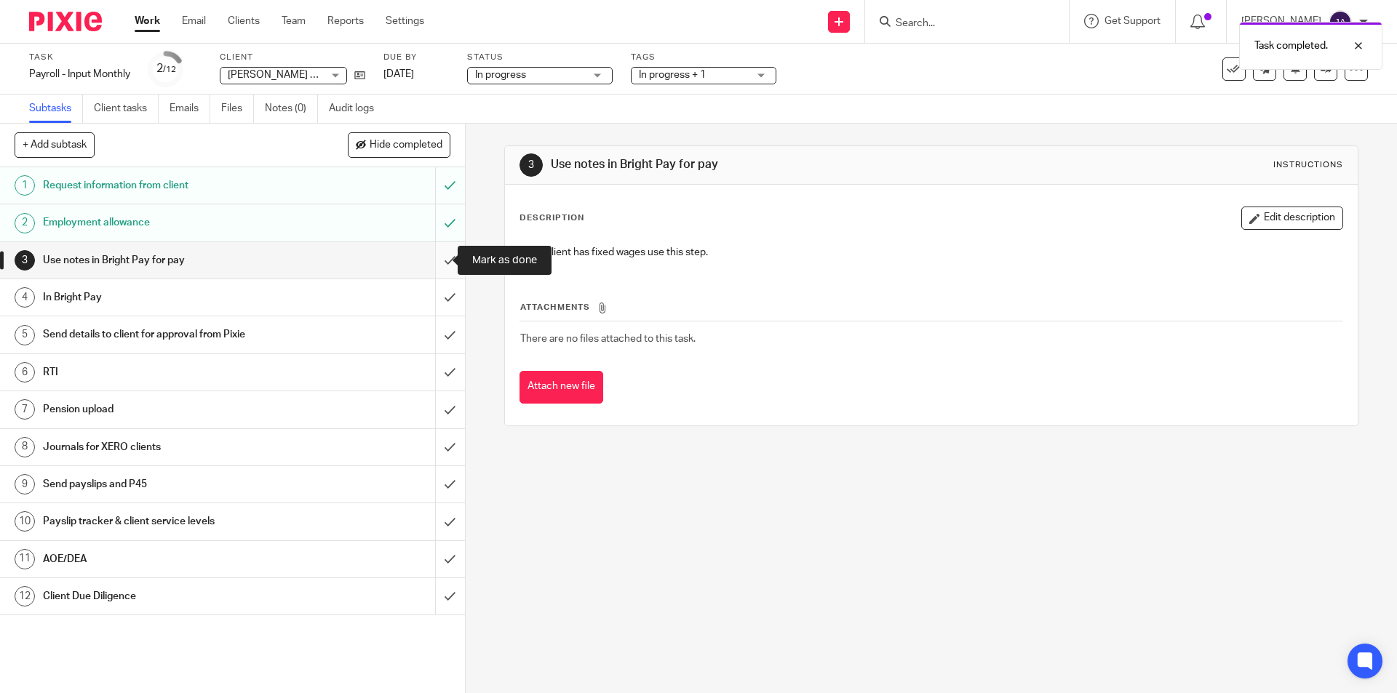
click at [438, 266] on input "submit" at bounding box center [232, 260] width 465 height 36
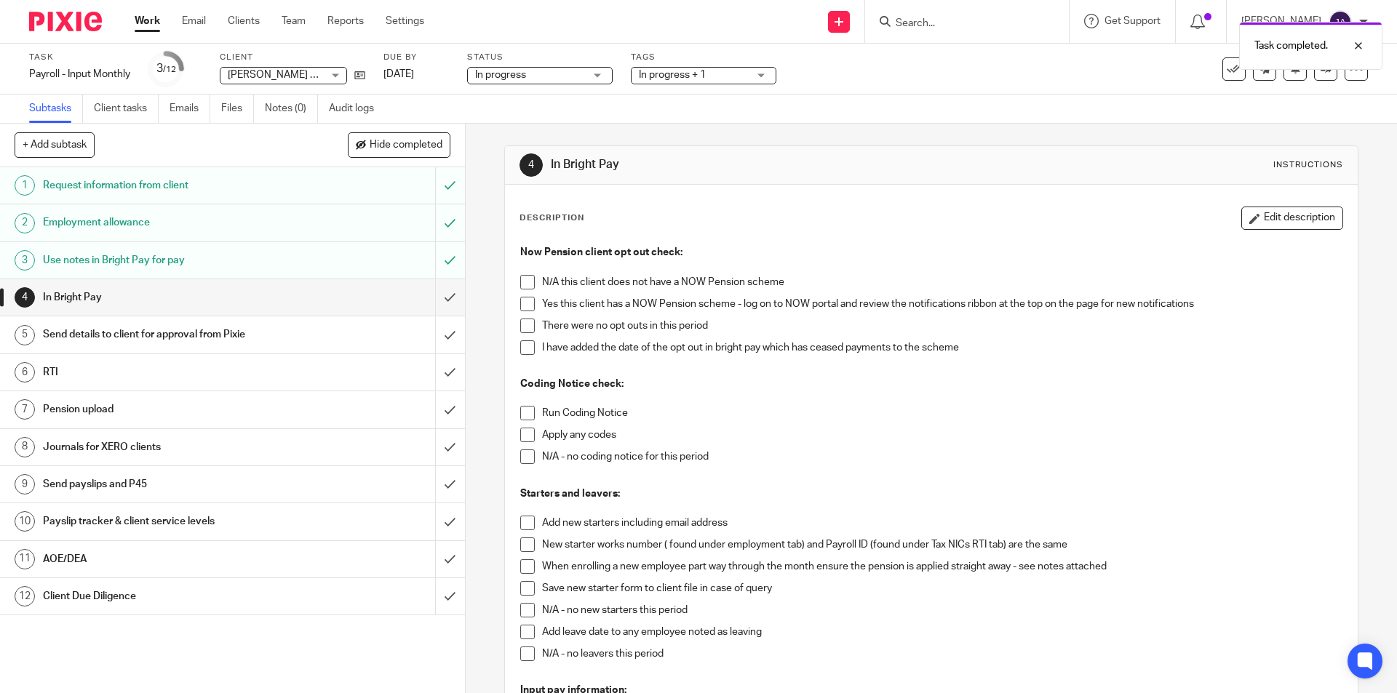
click at [524, 309] on span at bounding box center [527, 304] width 15 height 15
click at [523, 324] on span at bounding box center [527, 326] width 15 height 15
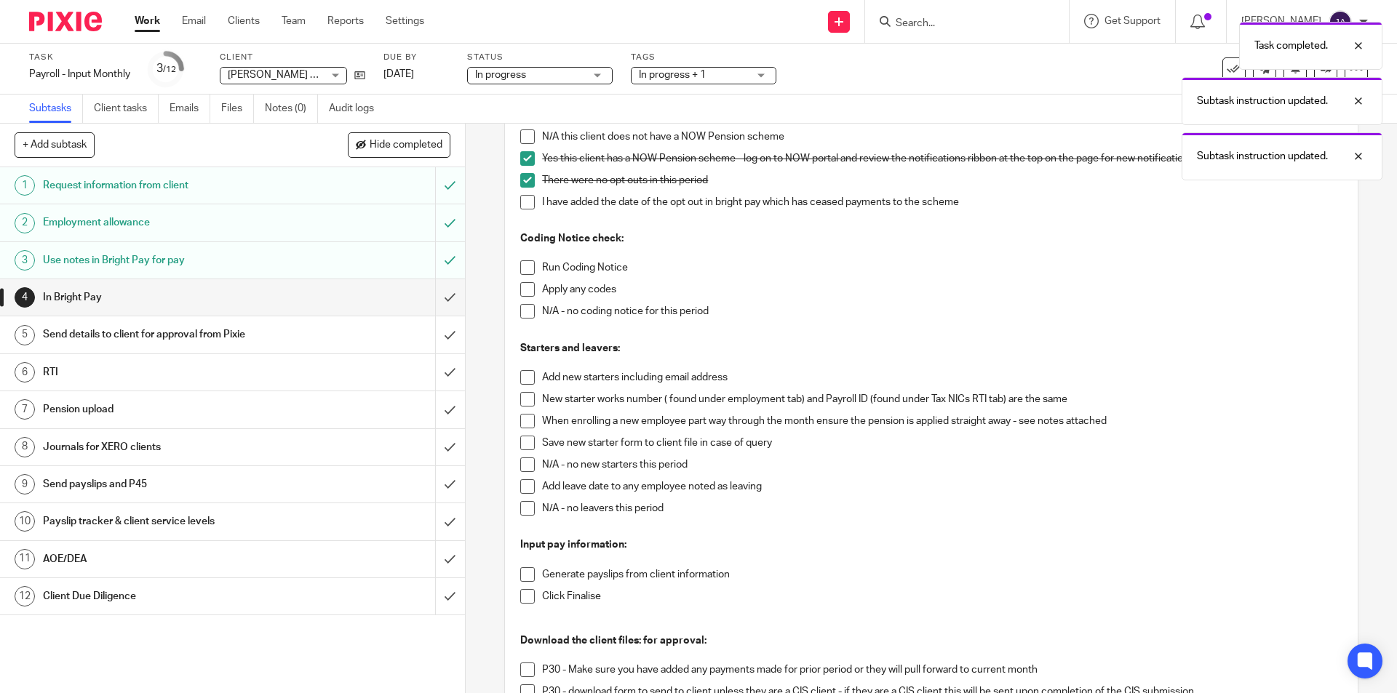
click at [515, 277] on div "Now Pension client opt out check: N/A this client does not have a NOW Pension s…" at bounding box center [931, 481] width 836 height 778
click at [520, 265] on span at bounding box center [527, 267] width 15 height 15
click at [520, 307] on span at bounding box center [527, 311] width 15 height 15
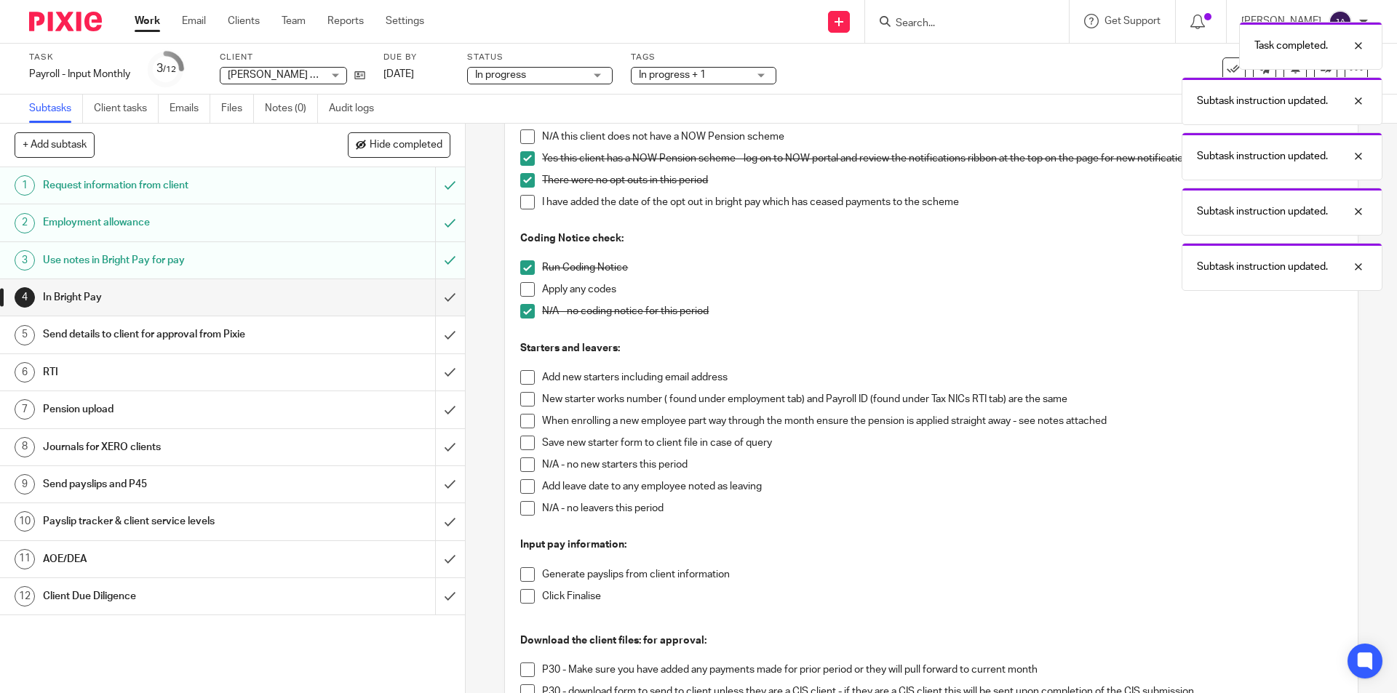
scroll to position [364, 0]
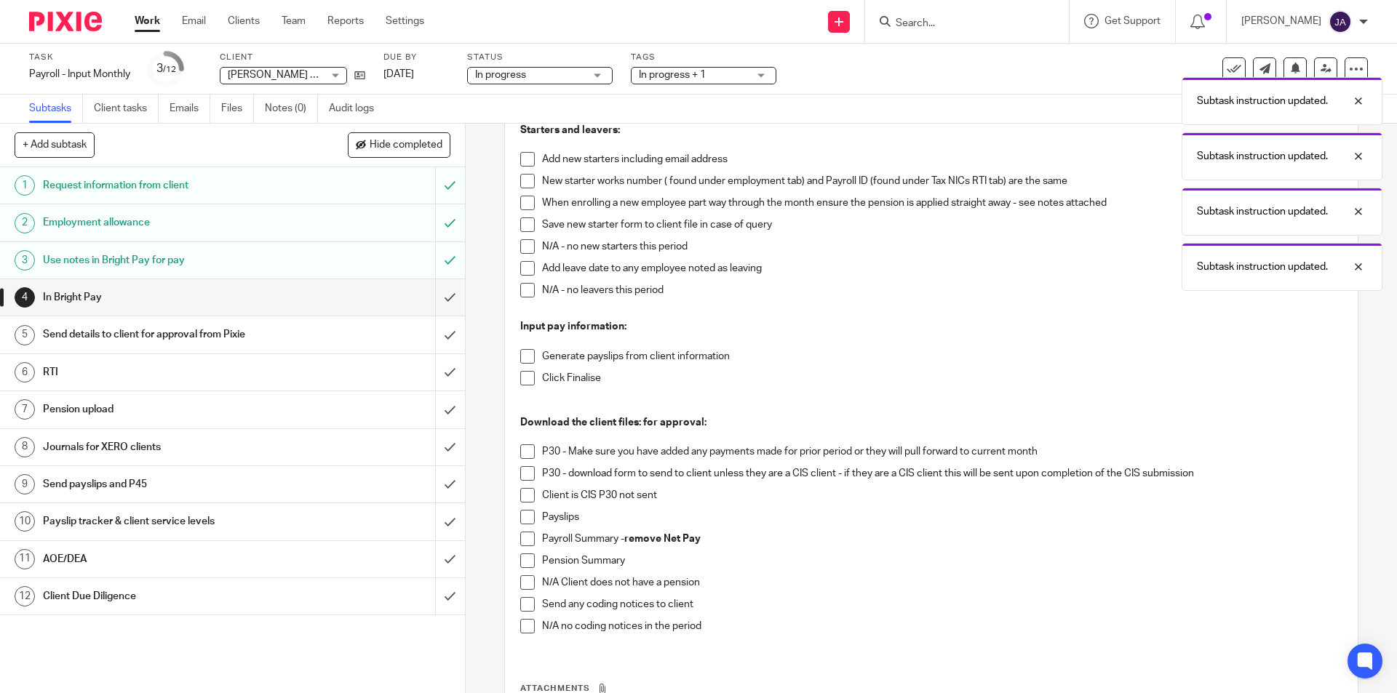
click at [520, 244] on span at bounding box center [527, 246] width 15 height 15
click at [523, 294] on span at bounding box center [527, 290] width 15 height 15
click at [521, 355] on span at bounding box center [527, 356] width 15 height 15
click at [520, 386] on li "Click Finalise" at bounding box center [930, 386] width 821 height 30
click at [521, 380] on span at bounding box center [527, 378] width 15 height 15
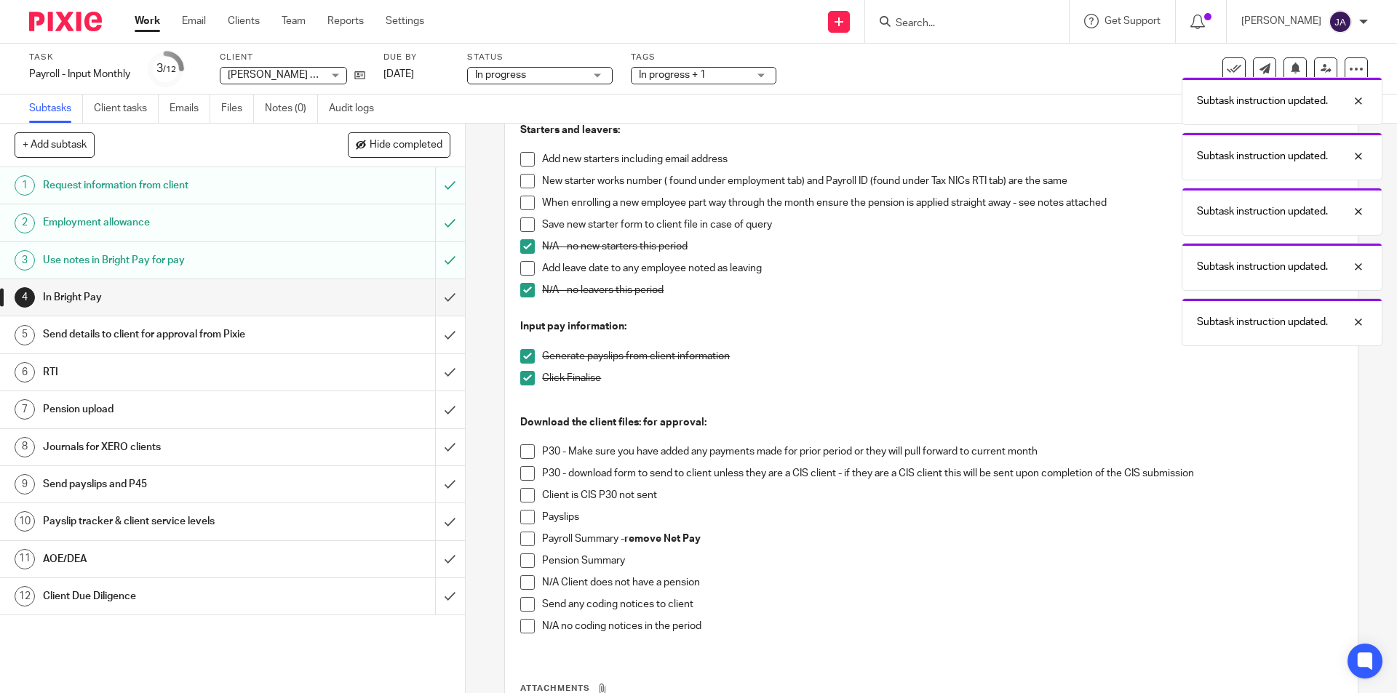
click at [522, 453] on span at bounding box center [527, 452] width 15 height 15
click at [523, 477] on span at bounding box center [527, 473] width 15 height 15
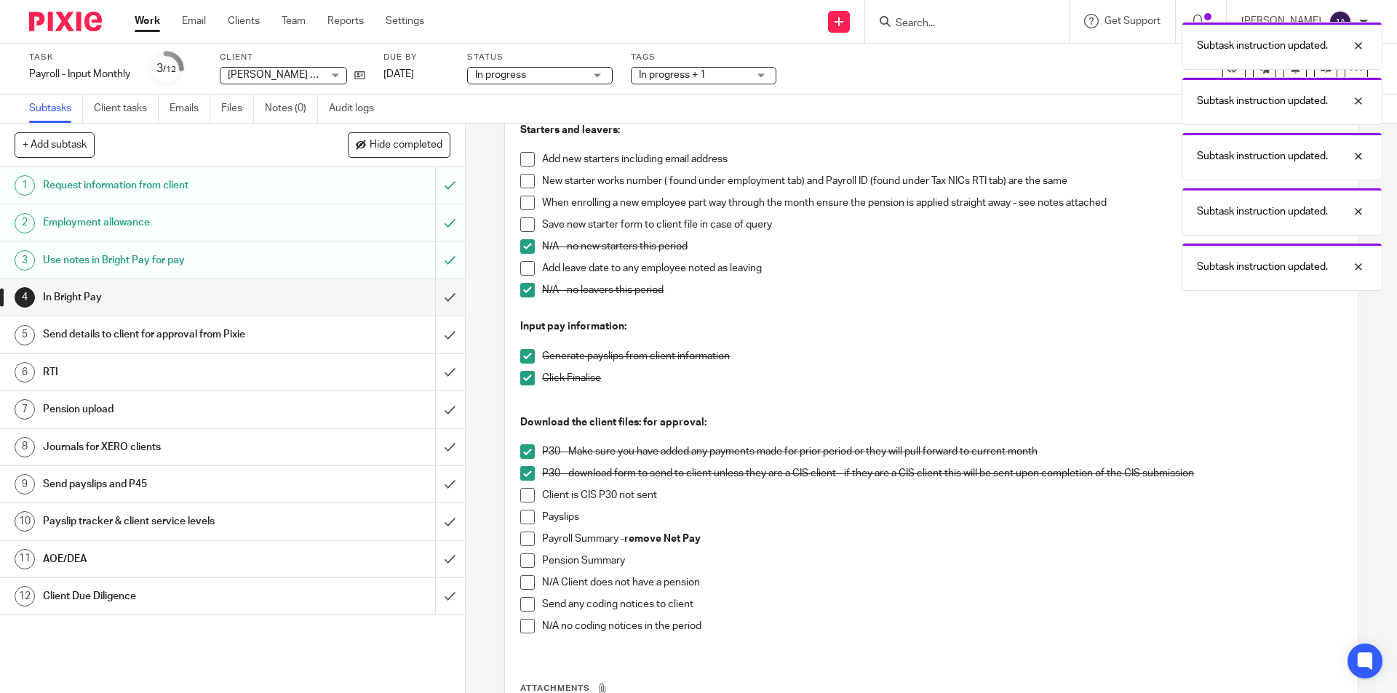
click at [520, 525] on li "Payslips" at bounding box center [930, 521] width 821 height 22
click at [523, 522] on span at bounding box center [527, 517] width 15 height 15
click at [526, 540] on span at bounding box center [527, 539] width 15 height 15
click at [522, 561] on span at bounding box center [527, 561] width 15 height 15
click at [525, 631] on span at bounding box center [527, 626] width 15 height 15
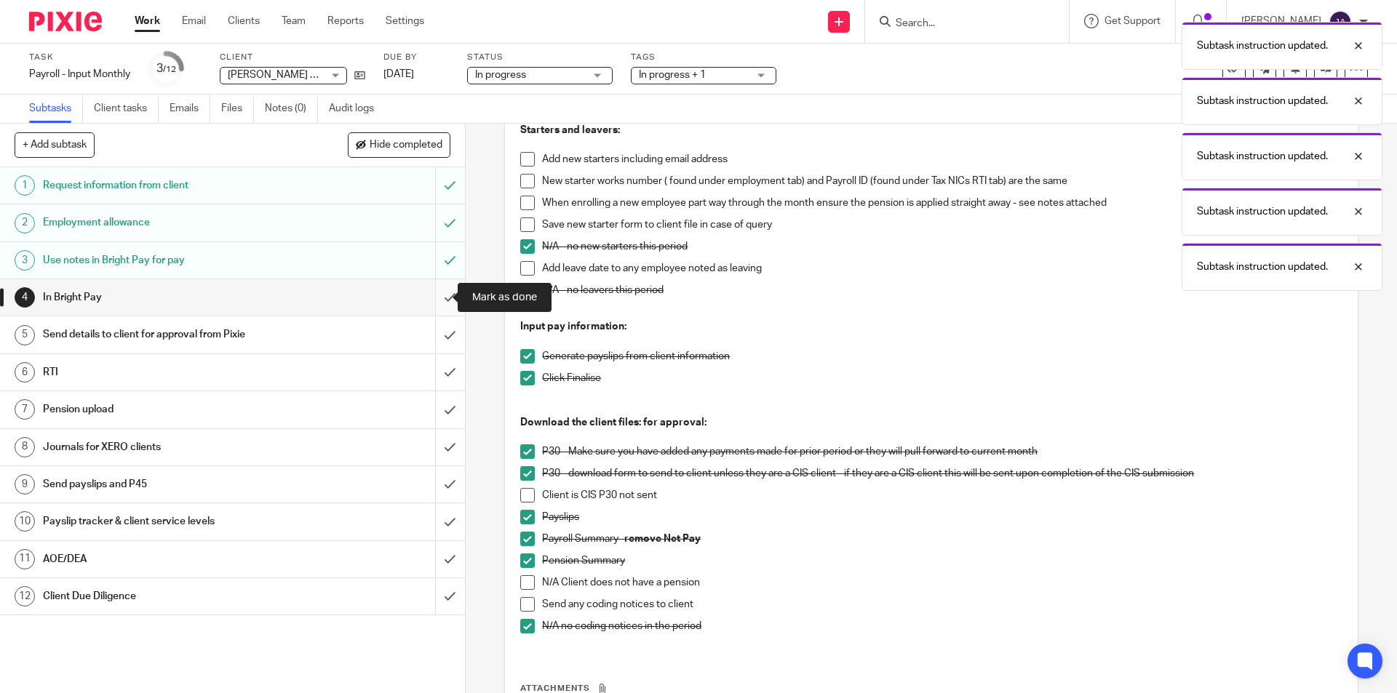
click at [439, 290] on input "submit" at bounding box center [232, 297] width 465 height 36
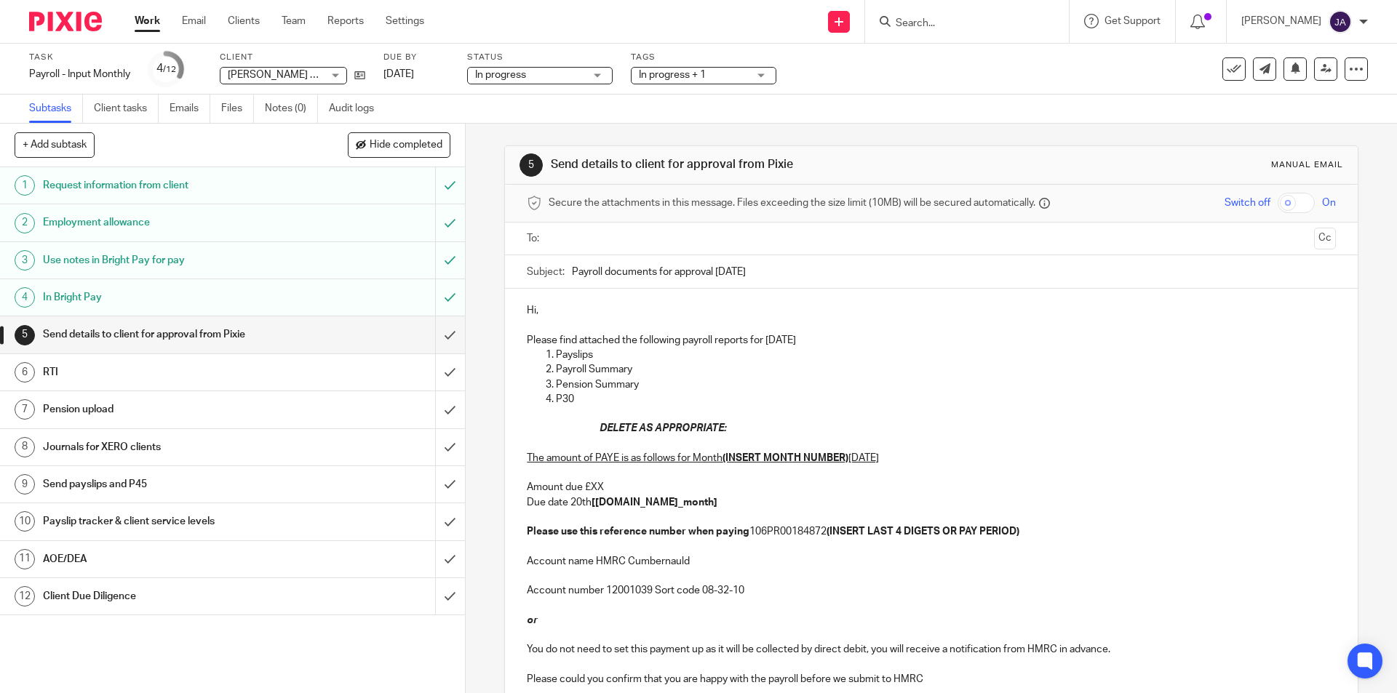
click at [560, 238] on input "text" at bounding box center [931, 239] width 754 height 17
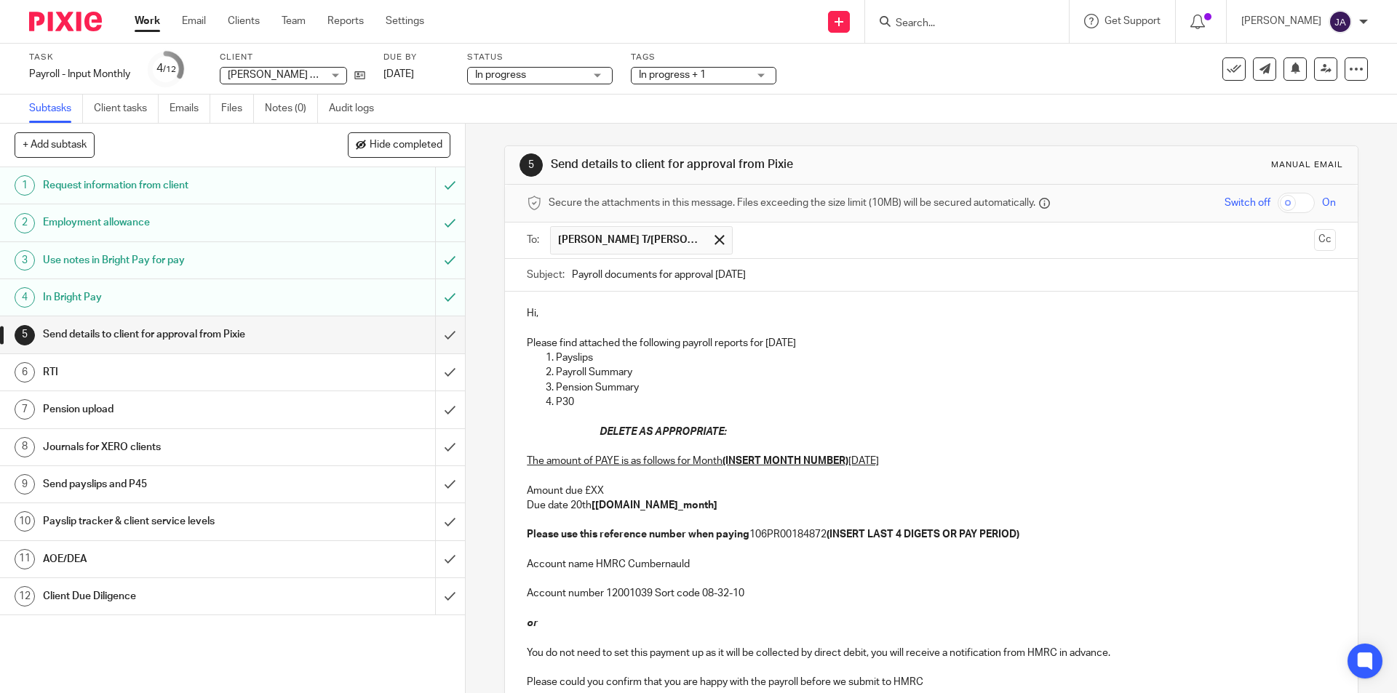
click at [566, 273] on div "Subject: Payroll documents for approval [DATE]" at bounding box center [931, 275] width 808 height 33
click at [572, 274] on input "Payroll documents for approval [DATE]" at bounding box center [953, 275] width 763 height 33
paste input "Month 4 [PERSON_NAME] & Son"
click at [604, 277] on input "Month 4 [PERSON_NAME] & Son Payroll documents for approval [DATE]" at bounding box center [953, 275] width 763 height 33
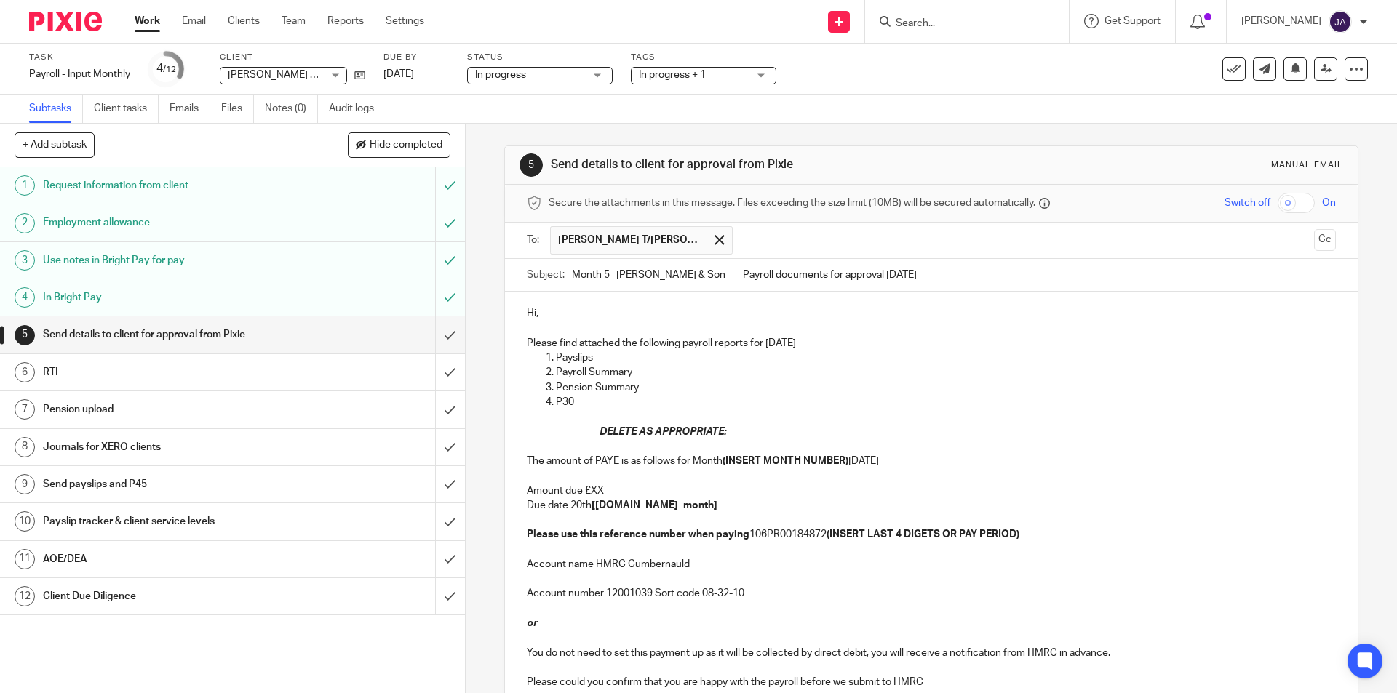
type input "Month 5 [PERSON_NAME] & Son Payroll documents for approval [DATE]"
click at [589, 323] on p at bounding box center [931, 329] width 808 height 15
click at [557, 311] on p "Hi," at bounding box center [931, 313] width 808 height 15
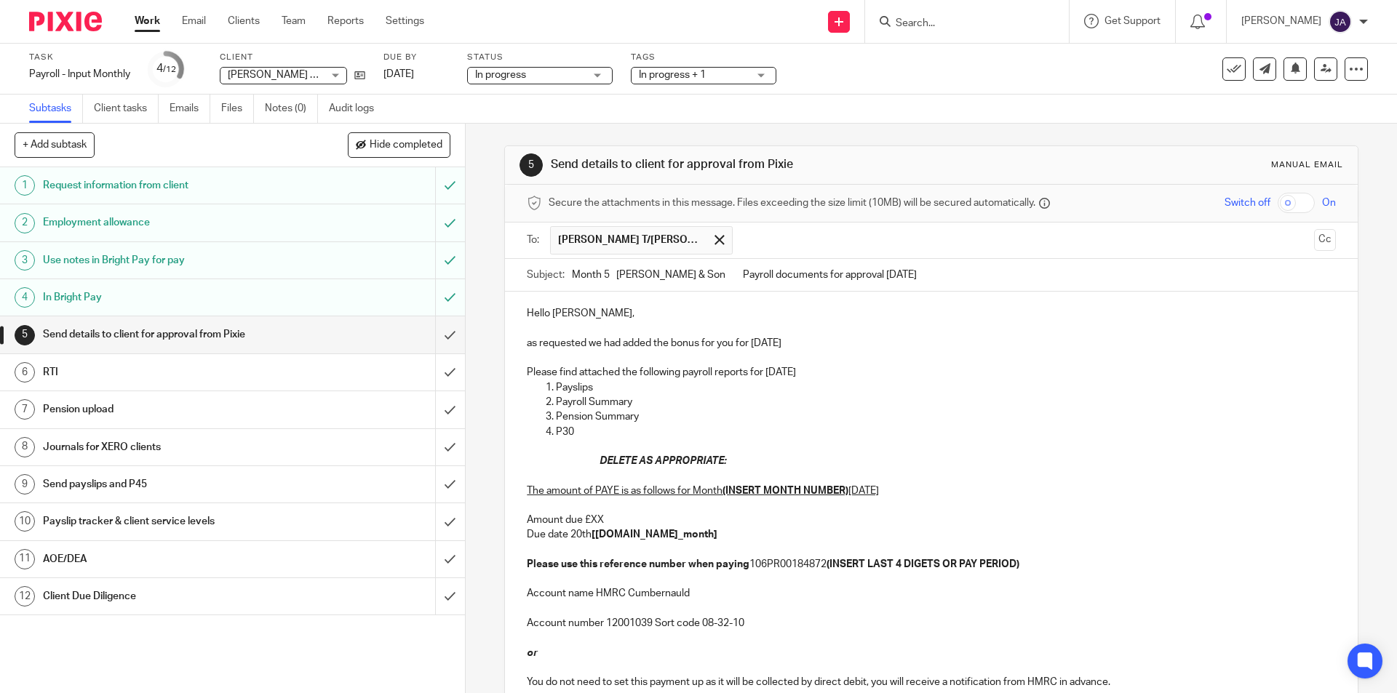
click at [854, 369] on p "Please find attached the following payroll reports for August 2025" at bounding box center [931, 372] width 808 height 15
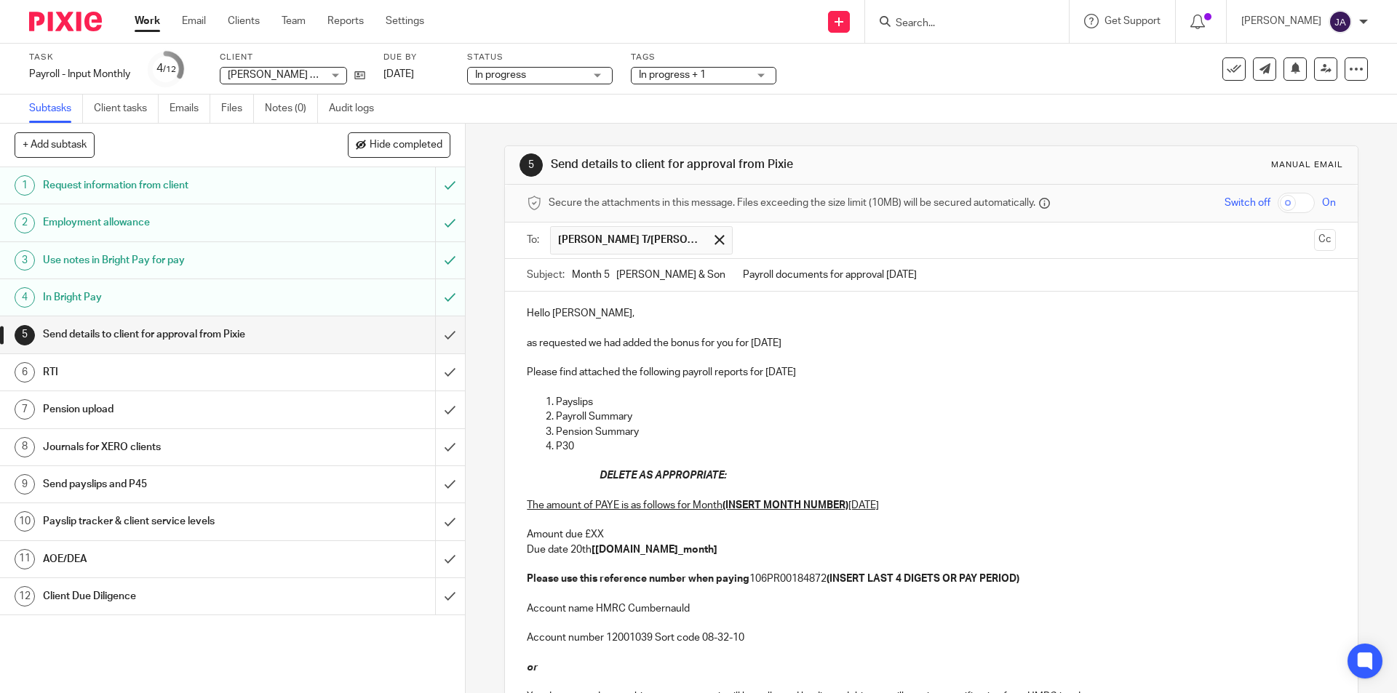
click at [653, 394] on p at bounding box center [931, 388] width 808 height 15
click at [633, 411] on p "Payroll Summary" at bounding box center [945, 417] width 779 height 15
click at [607, 405] on p "Payslips" at bounding box center [945, 402] width 779 height 15
click at [621, 446] on p "P30" at bounding box center [945, 446] width 779 height 15
drag, startPoint x: 722, startPoint y: 480, endPoint x: 571, endPoint y: 482, distance: 150.6
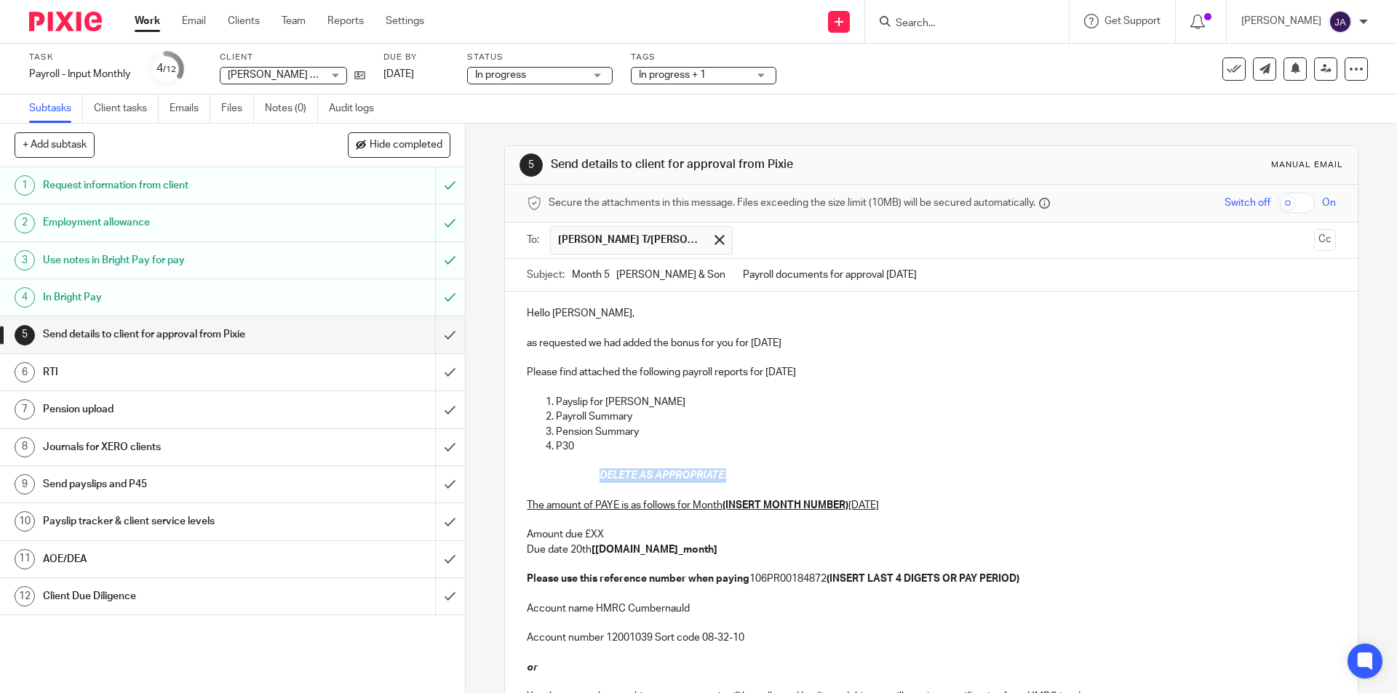
click at [571, 482] on div "Hello Colin, as requested we had added the bonus for you for August 2025 Please…" at bounding box center [931, 518] width 852 height 453
drag, startPoint x: 849, startPoint y: 506, endPoint x: 723, endPoint y: 507, distance: 126.6
click at [723, 507] on p "The amount of PAYE is as follows for Month (INSERT MONTH NUMBER) August 2025 Am…" at bounding box center [931, 535] width 808 height 103
click at [741, 529] on p "The amount of PAYE is as follows for Month 5 August 2025 Amount due £XX Due dat…" at bounding box center [931, 535] width 808 height 103
drag, startPoint x: 678, startPoint y: 552, endPoint x: 594, endPoint y: 552, distance: 84.4
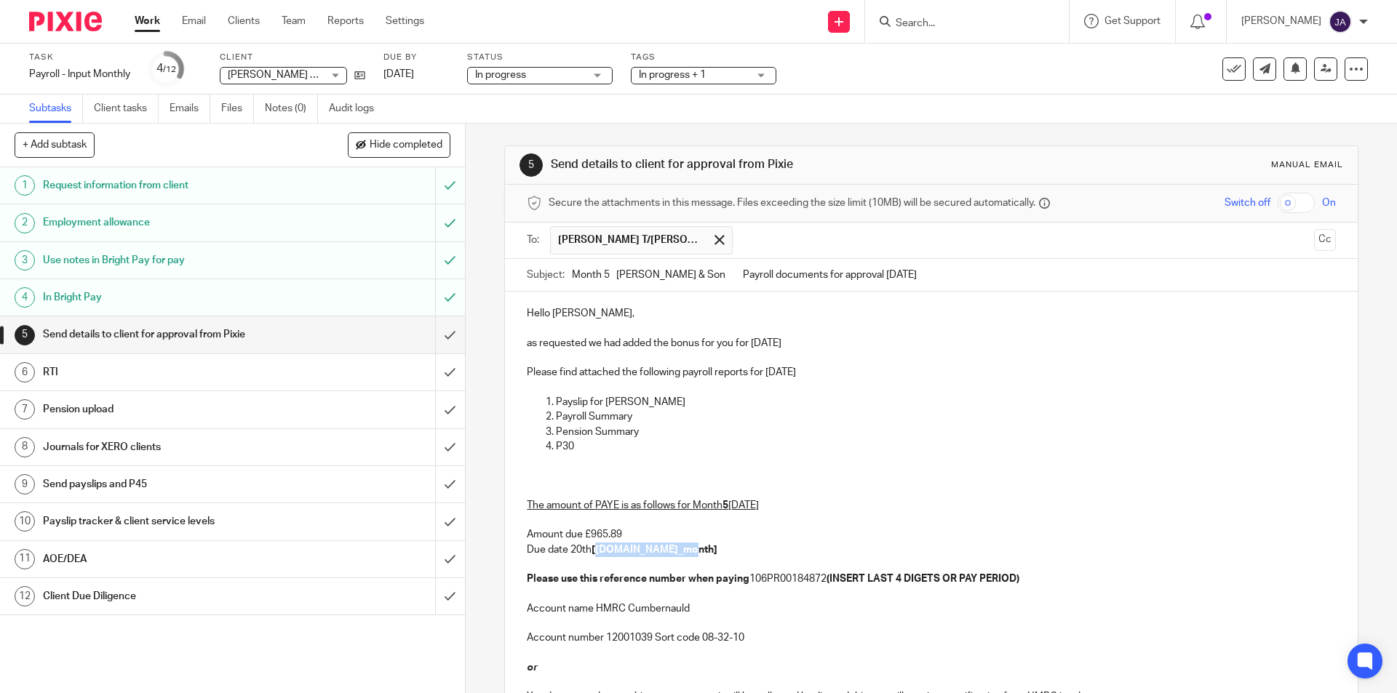
click at [594, 552] on p "The amount of PAYE is as follows for Month 5 August 2025 Amount due £965.89 Due…" at bounding box center [931, 535] width 808 height 103
click at [833, 580] on strong "(INSERT LAST 4 DIGETS OR PAY PERIOD)" at bounding box center [923, 579] width 193 height 10
drag, startPoint x: 1016, startPoint y: 578, endPoint x: 832, endPoint y: 578, distance: 184.8
click at [832, 578] on p "The amount of PAYE is as follows for Month 5 August 2025 Amount due £965.89 Due…" at bounding box center [931, 535] width 808 height 103
click at [888, 586] on p "The amount of PAYE is as follows for Month 5 August 2025 Amount due £965.89 Due…" at bounding box center [931, 535] width 808 height 103
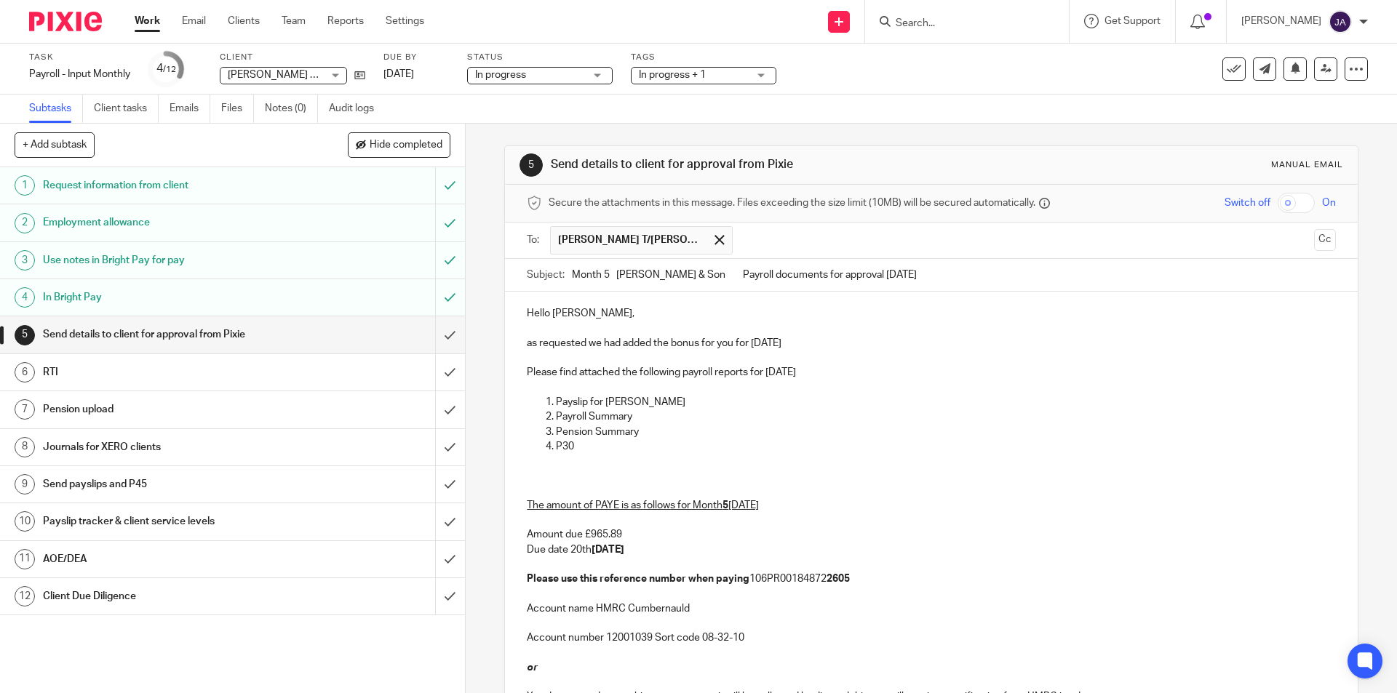
click at [881, 582] on p "The amount of PAYE is as follows for Month 5 August 2025 Amount due £965.89 Due…" at bounding box center [931, 535] width 808 height 103
drag, startPoint x: 859, startPoint y: 576, endPoint x: 840, endPoint y: 579, distance: 19.1
click at [824, 578] on p "The amount of PAYE is as follows for Month 5 August 2025 Amount due £965.89 Due…" at bounding box center [931, 535] width 808 height 103
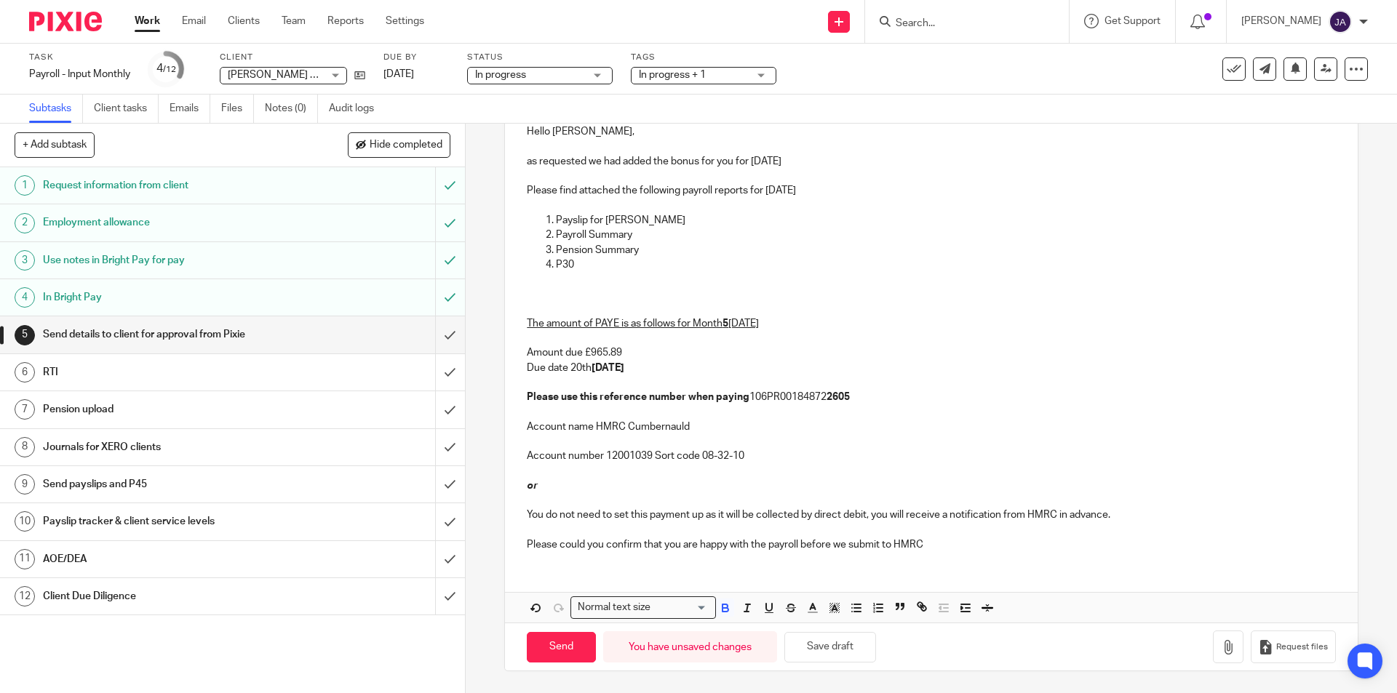
click at [868, 445] on p "Account number 12001039 Sort code 08-32-10" at bounding box center [931, 449] width 808 height 30
click at [865, 409] on p "Account name HMRC Cumbernauld" at bounding box center [931, 420] width 808 height 30
drag, startPoint x: 846, startPoint y: 393, endPoint x: 827, endPoint y: 396, distance: 19.1
click at [827, 396] on p "The amount of PAYE is as follows for Month 5 August 2025 Amount due £965.89 Due…" at bounding box center [931, 353] width 808 height 103
click at [744, 610] on icon "button" at bounding box center [747, 608] width 13 height 13
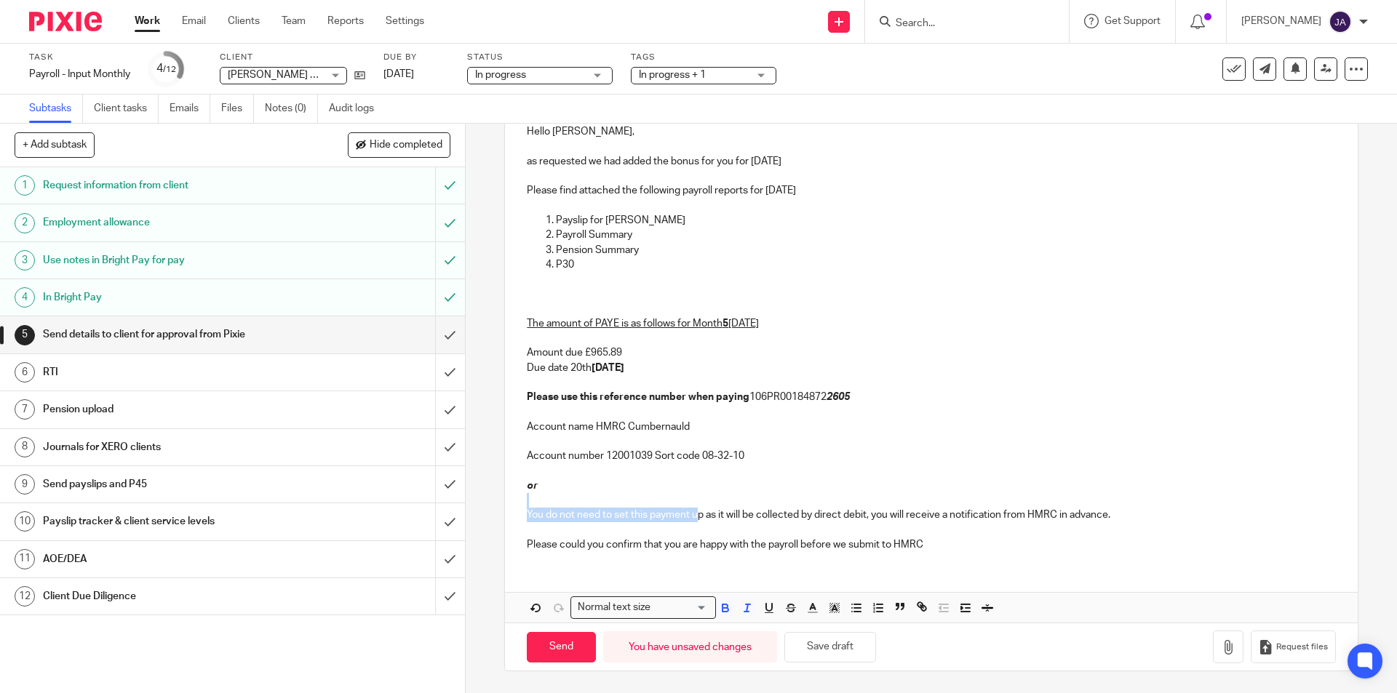
click at [693, 508] on p "You do not need to set this payment up as it will be collected by direct debit,…" at bounding box center [931, 508] width 808 height 30
click at [809, 520] on p "You do not need to set this payment up as it will be collected by direct debit,…" at bounding box center [931, 508] width 808 height 30
drag, startPoint x: 1114, startPoint y: 514, endPoint x: 533, endPoint y: 479, distance: 581.7
click at [533, 479] on div "Hello Colin, as requested we had added the bonus for you for August 2025 Please…" at bounding box center [931, 336] width 852 height 453
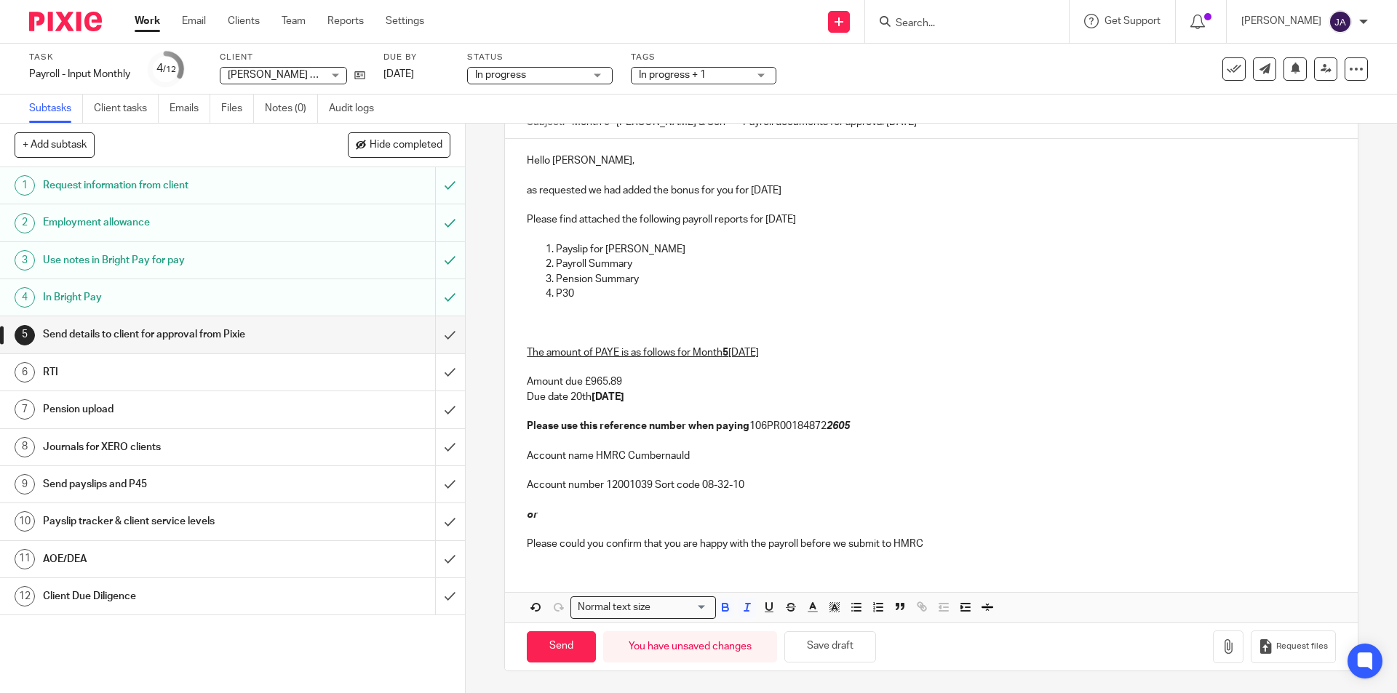
scroll to position [153, 0]
drag, startPoint x: 671, startPoint y: 397, endPoint x: 515, endPoint y: 399, distance: 155.7
click at [515, 399] on div "Hello Colin, as requested we had added the bonus for you for August 2025 Please…" at bounding box center [931, 350] width 852 height 423
click at [727, 609] on icon "button" at bounding box center [725, 607] width 13 height 13
drag, startPoint x: 693, startPoint y: 375, endPoint x: 695, endPoint y: 383, distance: 7.4
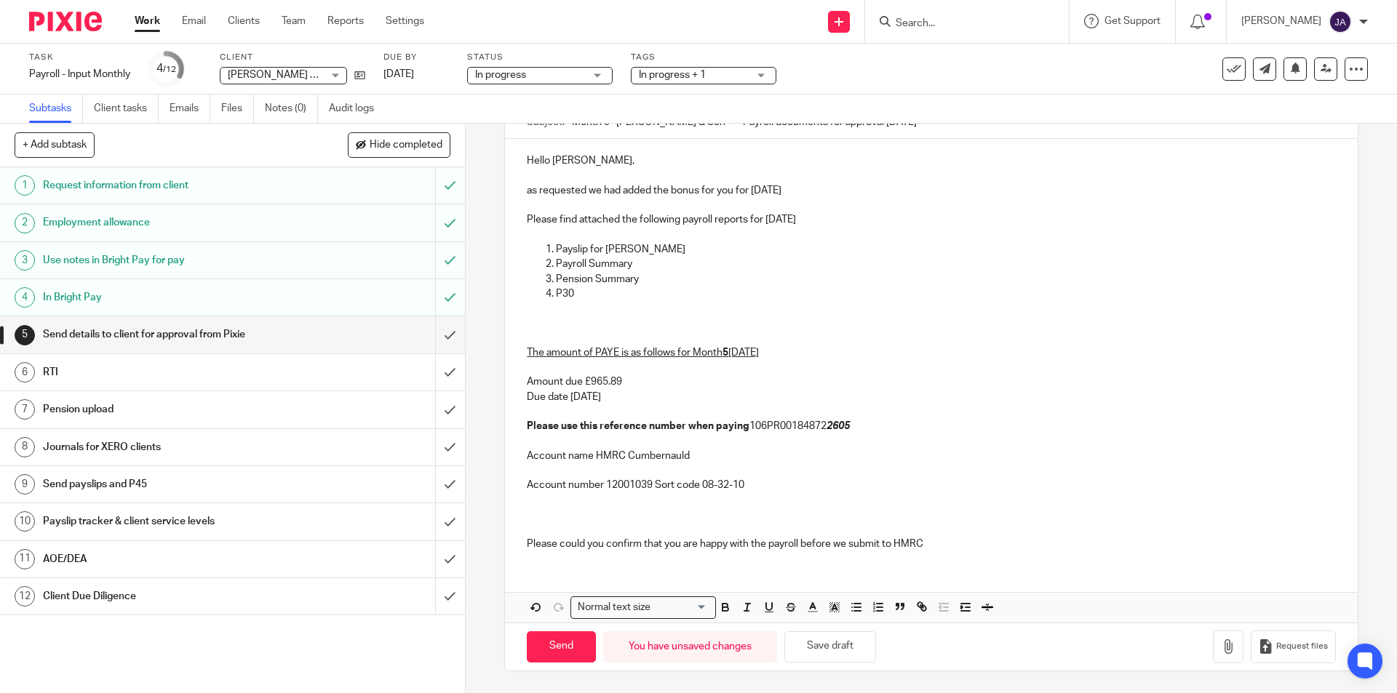
click at [695, 378] on p "The amount of PAYE is as follows for Month 5 August 2025 Amount due £965.89 Due…" at bounding box center [931, 382] width 808 height 103
drag, startPoint x: 663, startPoint y: 405, endPoint x: 517, endPoint y: 379, distance: 147.7
click at [517, 379] on div "Hello Colin, as requested we had added the bonus for you for August 2025 Please…" at bounding box center [931, 350] width 852 height 423
click at [748, 604] on icon "button" at bounding box center [747, 607] width 13 height 13
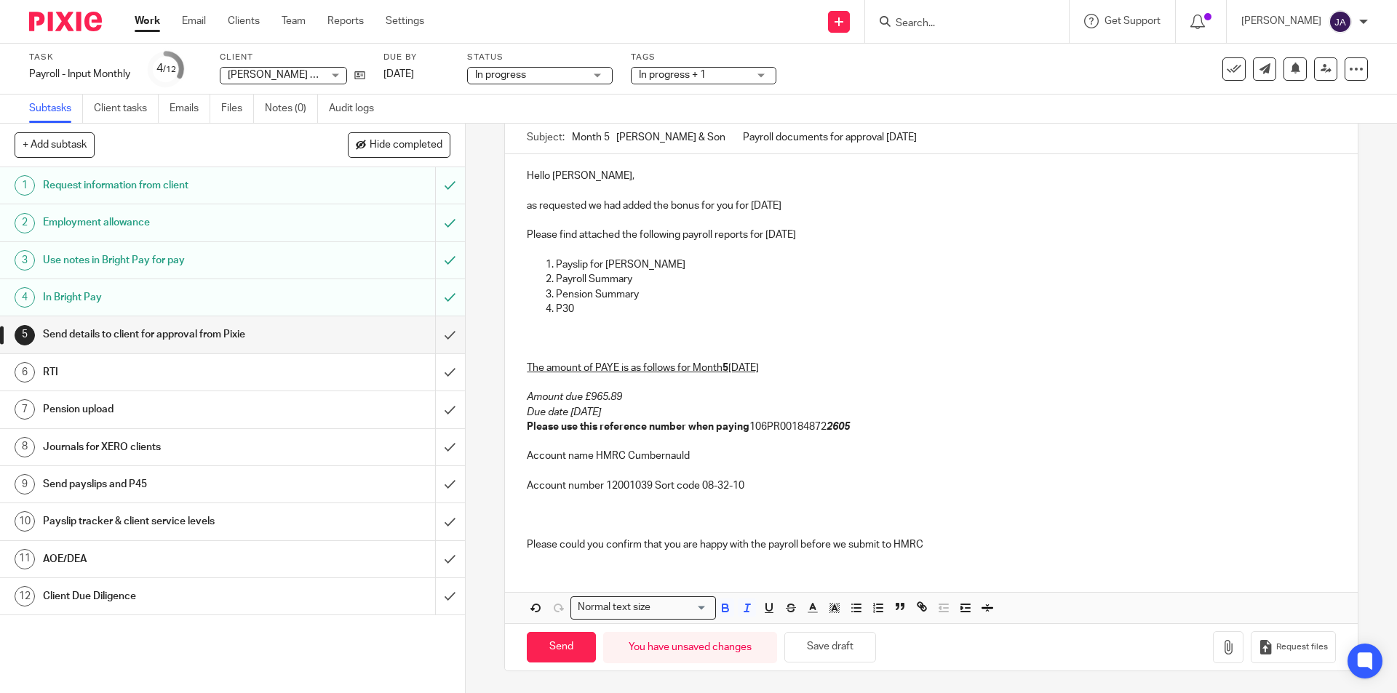
click at [675, 413] on p "The amount of PAYE is as follows for Month 5 August 2025 Amount due £965.89 Due…" at bounding box center [931, 390] width 808 height 89
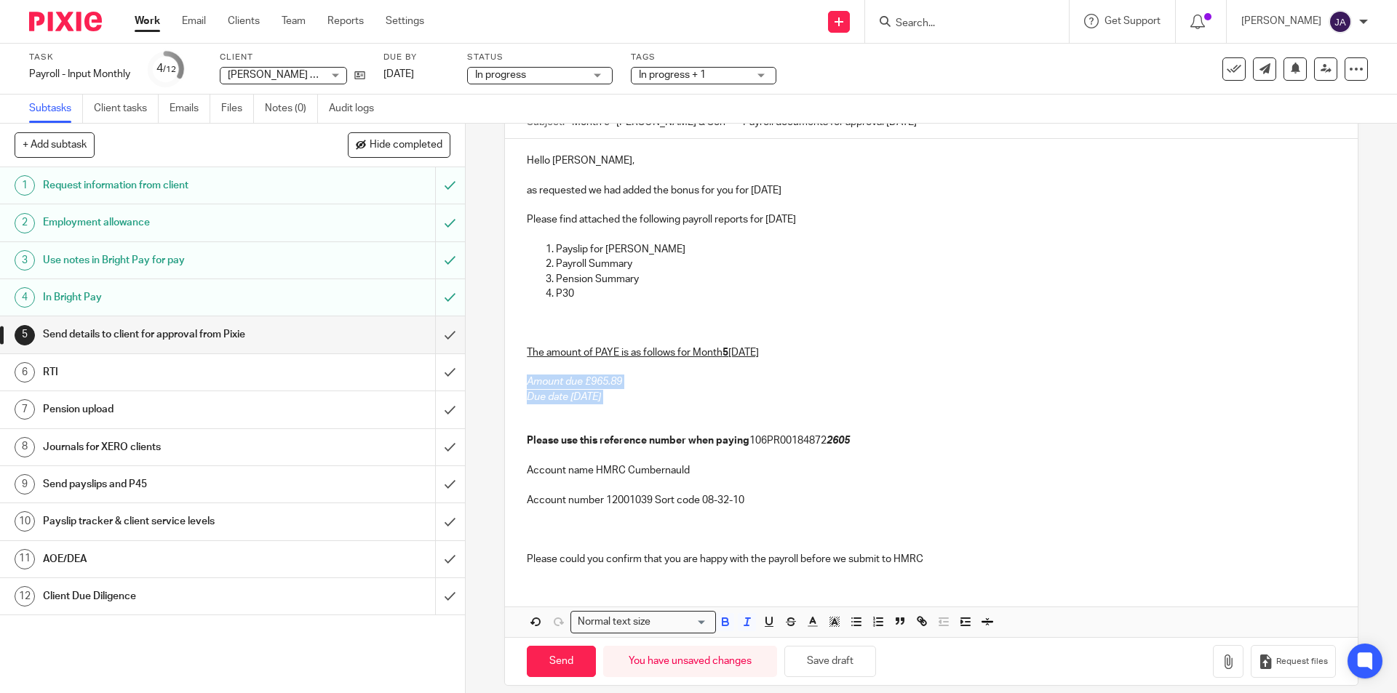
drag, startPoint x: 674, startPoint y: 399, endPoint x: 499, endPoint y: 377, distance: 176.1
click at [499, 377] on div "5 Send details to client for approval from Pixie Manual email Secure the attach…" at bounding box center [931, 409] width 931 height 570
click at [723, 626] on icon "button" at bounding box center [726, 625] width 6 height 4
click at [805, 426] on p "Please use this reference number when paying 106PR00184872 2605" at bounding box center [931, 434] width 808 height 30
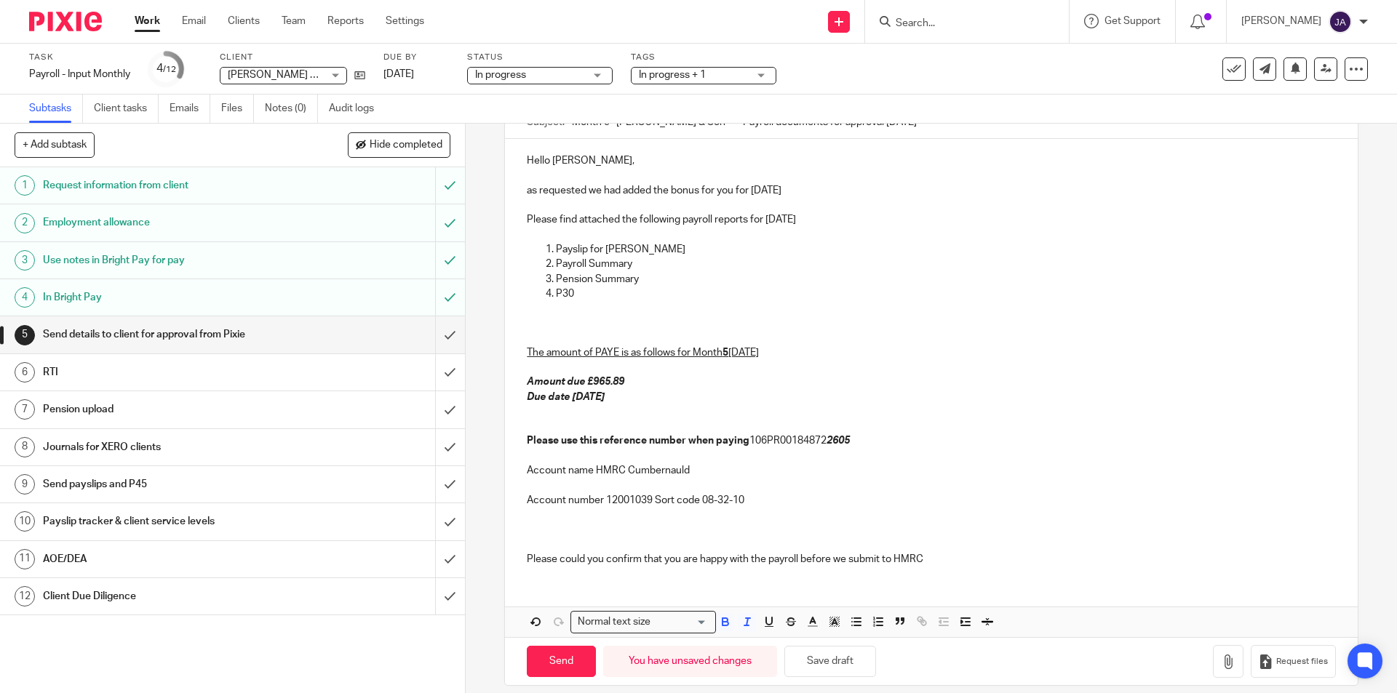
click at [813, 387] on p "The amount of PAYE is as follows for Month 5 August 2025 Amount due £965.89 Due…" at bounding box center [931, 367] width 808 height 73
click at [813, 386] on p "The amount of PAYE is as follows for Month 5 August 2025 Amount due £965.89 Due…" at bounding box center [931, 367] width 808 height 73
drag, startPoint x: 932, startPoint y: 572, endPoint x: 522, endPoint y: 562, distance: 409.7
click at [522, 562] on div "Hello Colin, as requested we had added the bonus for you for August 2025 Please…" at bounding box center [931, 358] width 852 height 438
click at [727, 628] on icon "button" at bounding box center [725, 622] width 13 height 13
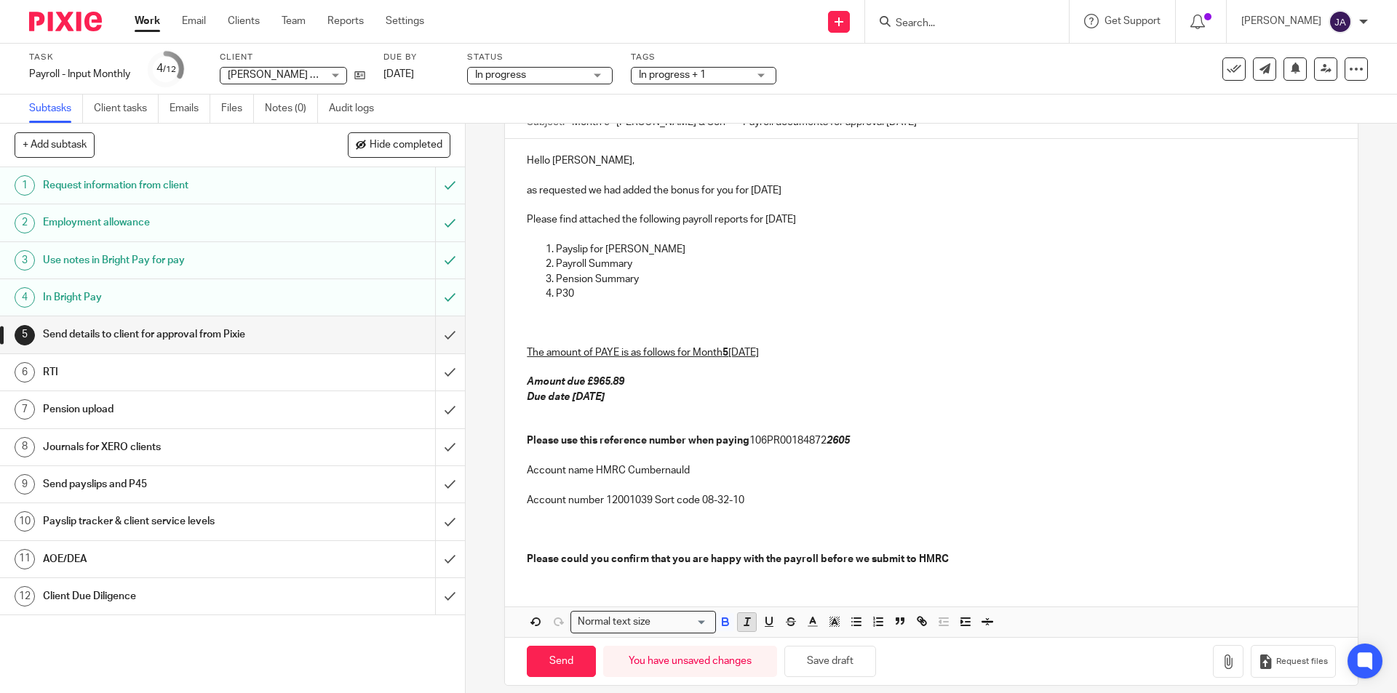
click at [744, 626] on line "button" at bounding box center [746, 626] width 4 height 0
click at [777, 594] on div "Hello Colin, as requested we had added the bonus for you for August 2025 Please…" at bounding box center [931, 388] width 852 height 498
drag, startPoint x: 960, startPoint y: 549, endPoint x: 955, endPoint y: 557, distance: 10.1
click at [960, 549] on p "Please could you confirm that you are happy with the payroll before we submit t…" at bounding box center [931, 552] width 808 height 30
click at [954, 559] on p "Please could you confirm that you are happy with the payroll before we submit t…" at bounding box center [931, 552] width 808 height 30
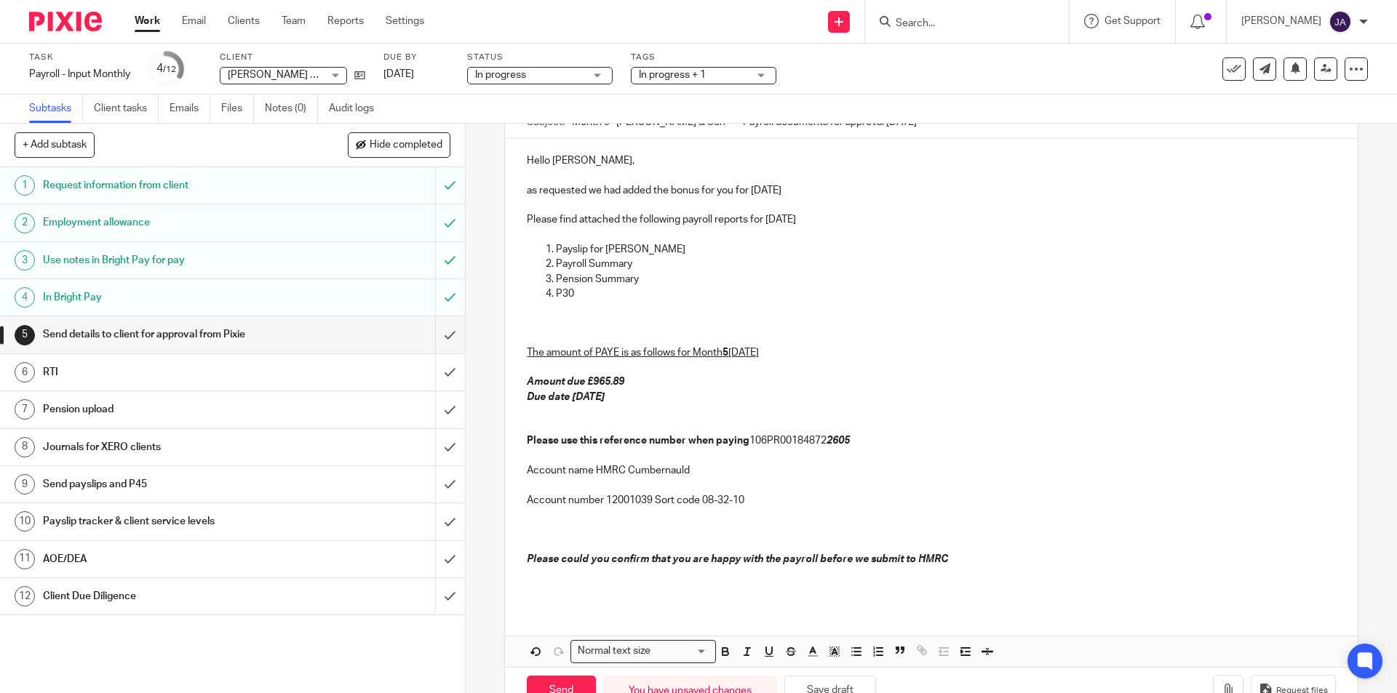
scroll to position [197, 0]
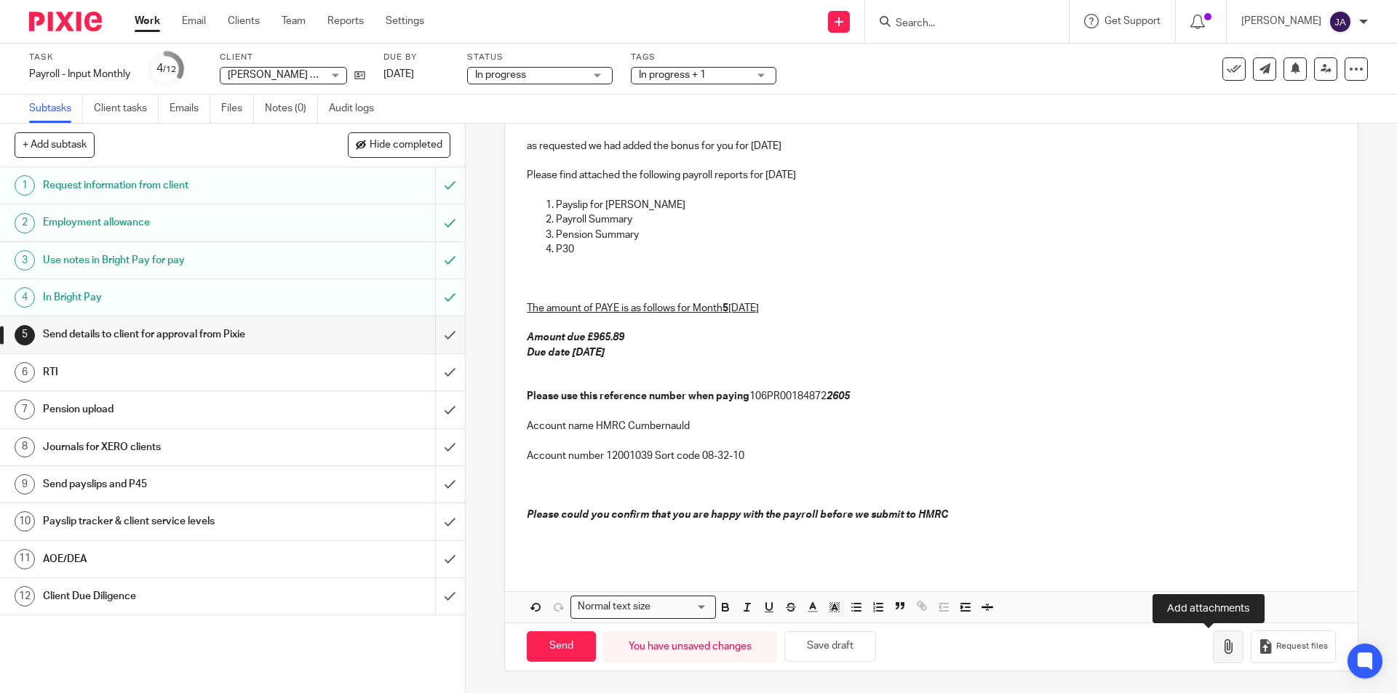
click at [1221, 646] on icon "button" at bounding box center [1228, 647] width 15 height 15
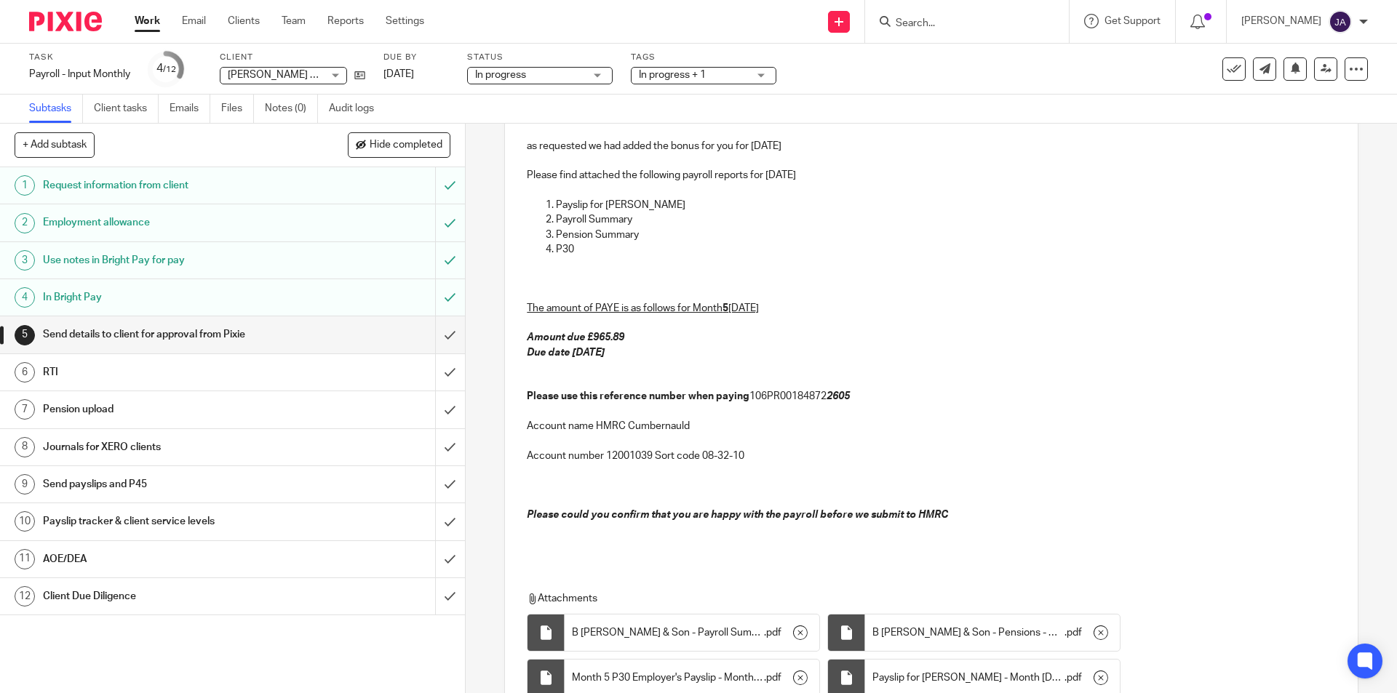
scroll to position [325, 0]
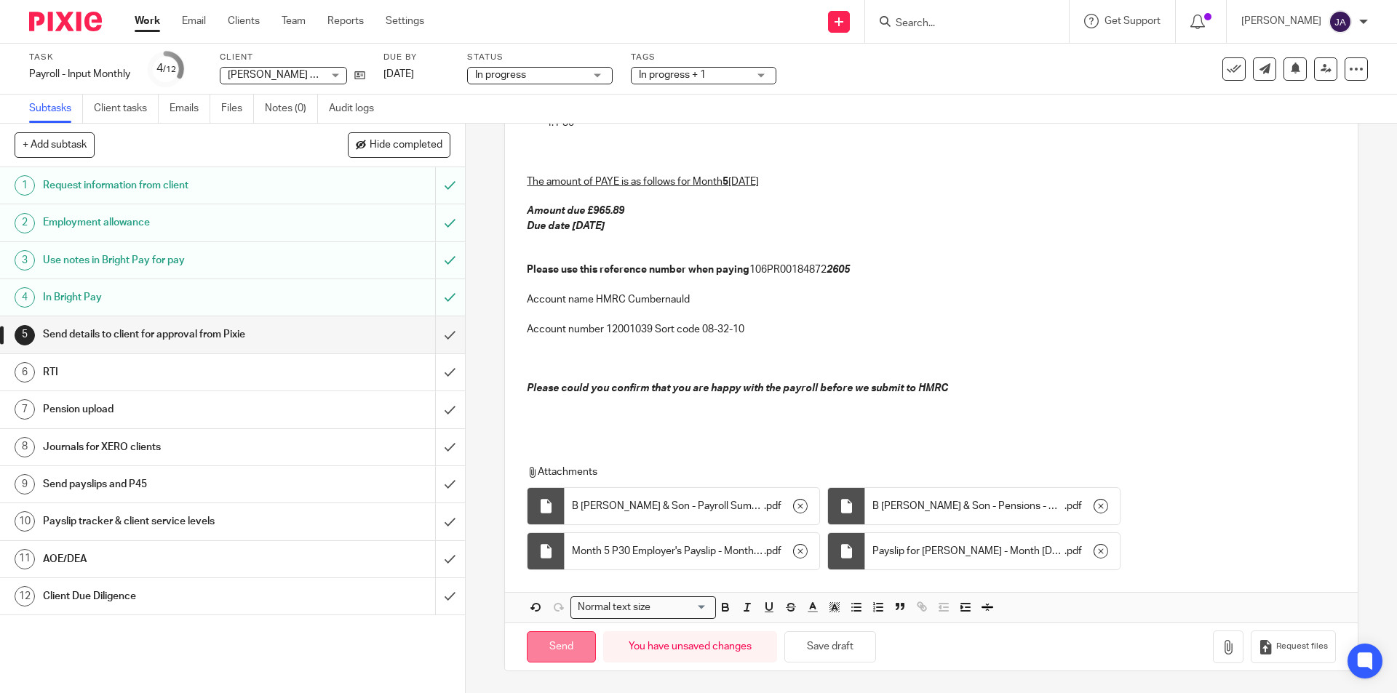
click at [562, 657] on input "Send" at bounding box center [561, 647] width 69 height 31
click at [189, 605] on h1 "Client Due Diligence" at bounding box center [169, 597] width 252 height 22
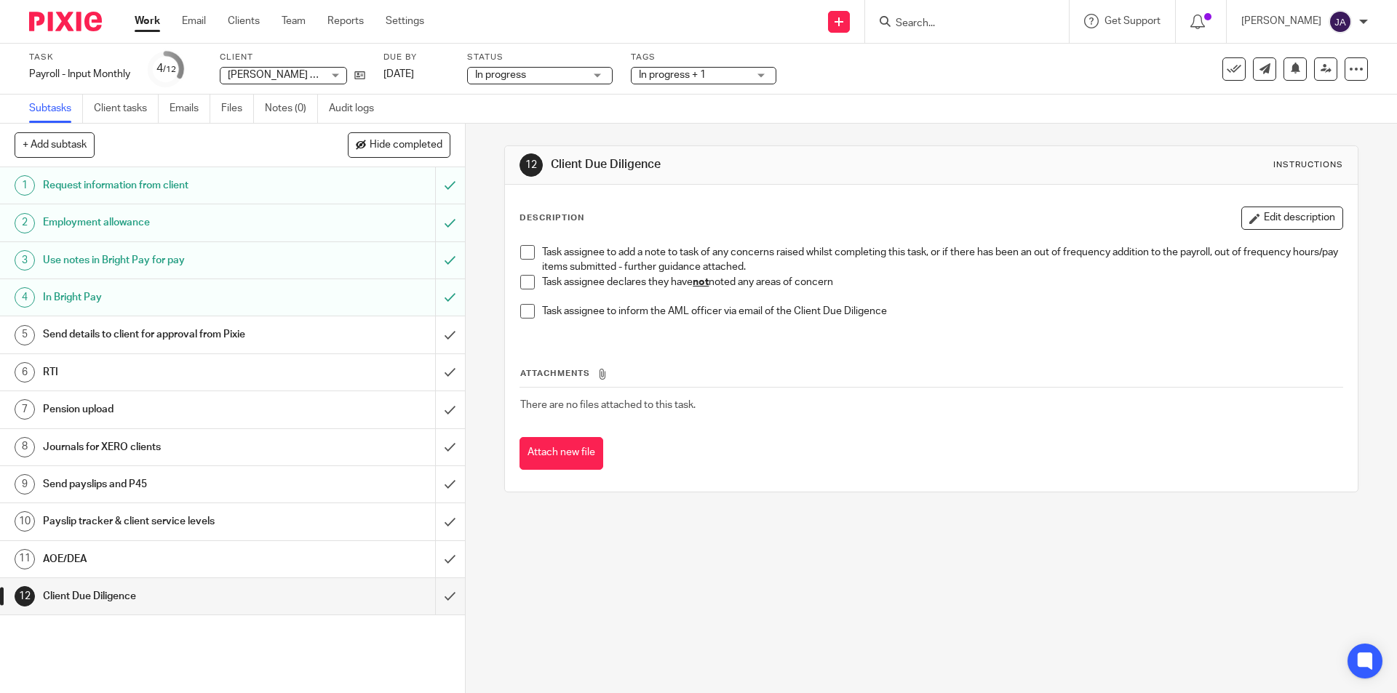
click at [520, 284] on span at bounding box center [527, 282] width 15 height 15
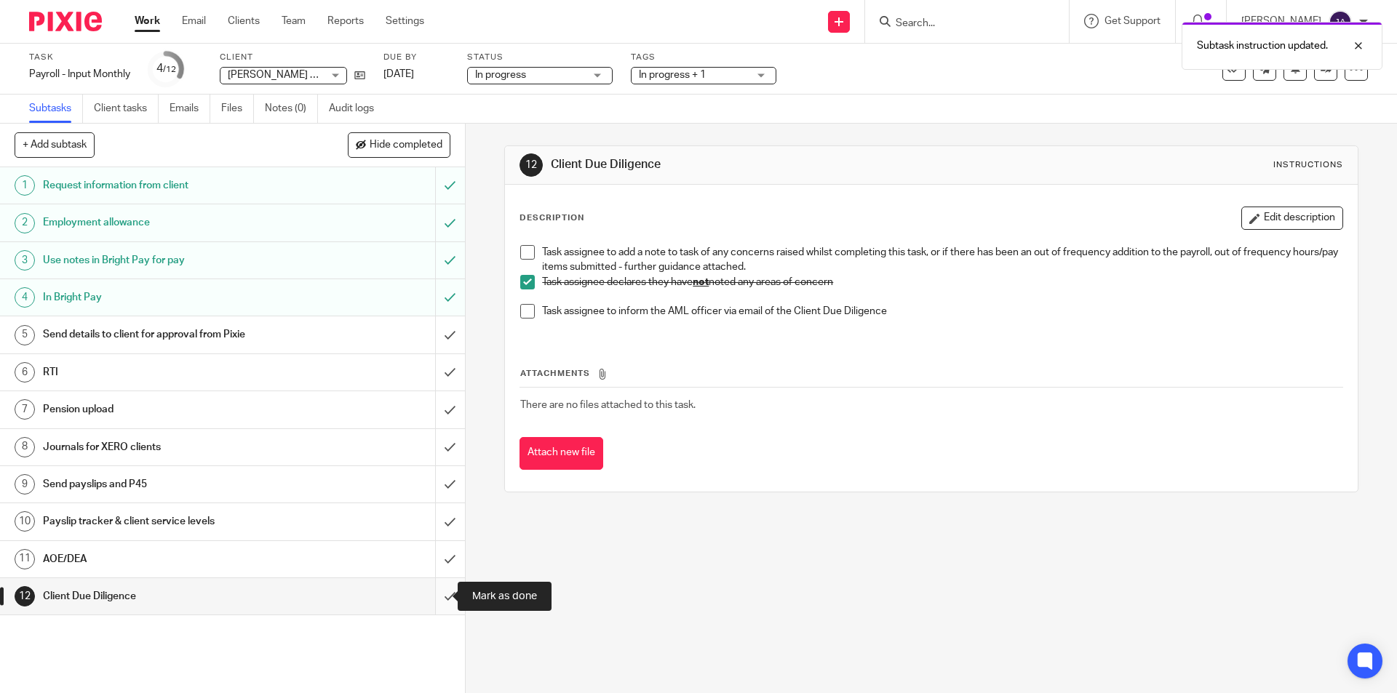
click at [435, 597] on input "submit" at bounding box center [232, 596] width 465 height 36
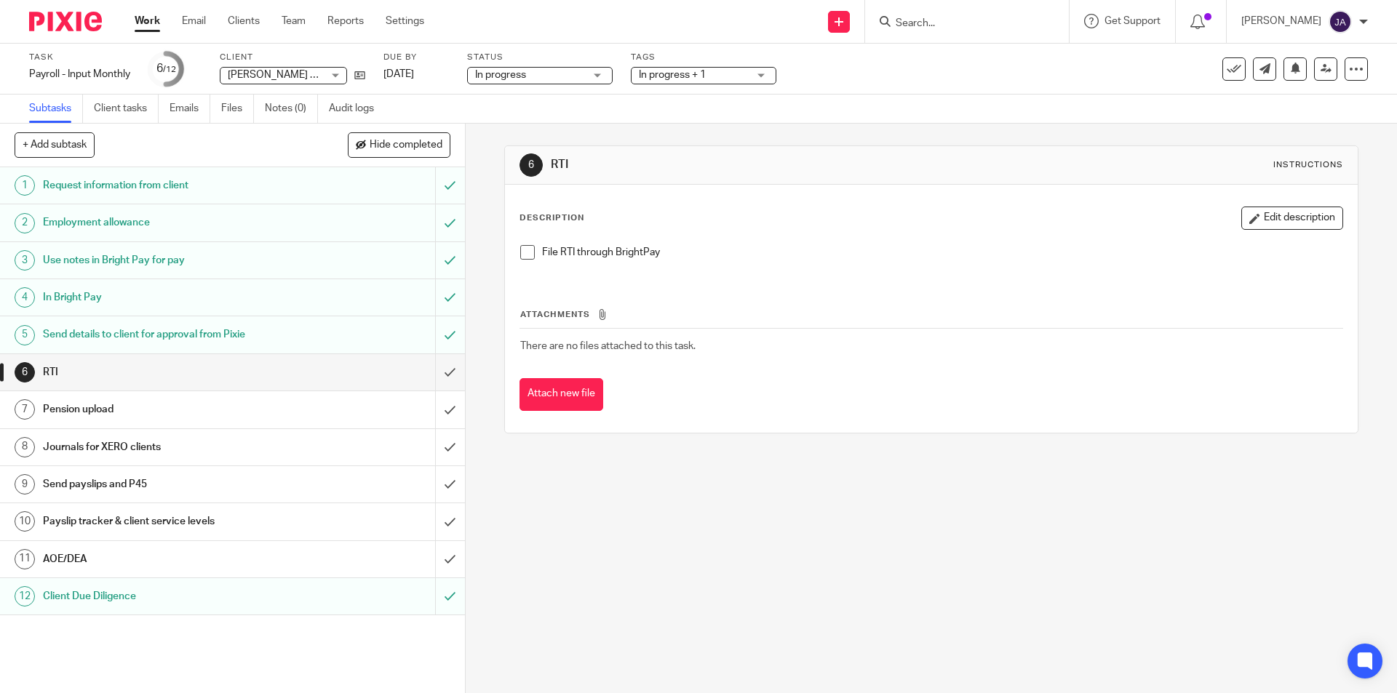
click at [243, 562] on h1 "AOE/DEA" at bounding box center [169, 560] width 252 height 22
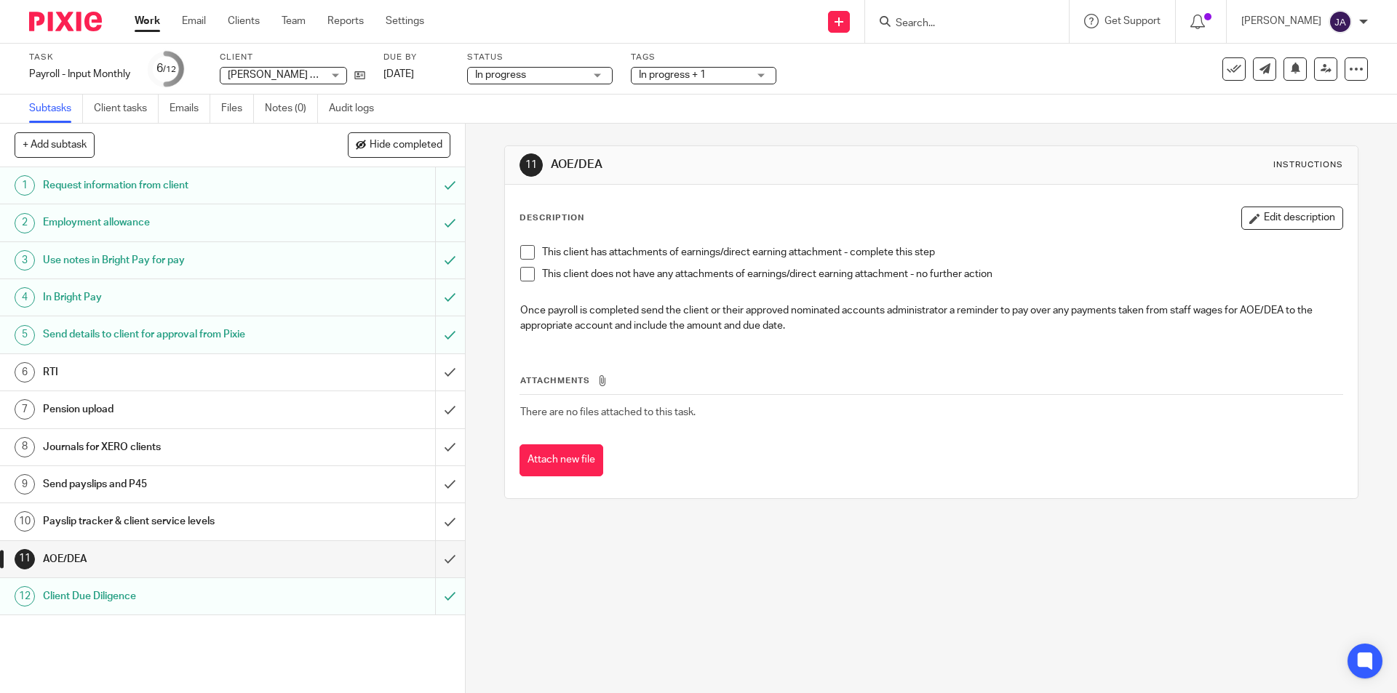
click at [520, 280] on span at bounding box center [527, 274] width 15 height 15
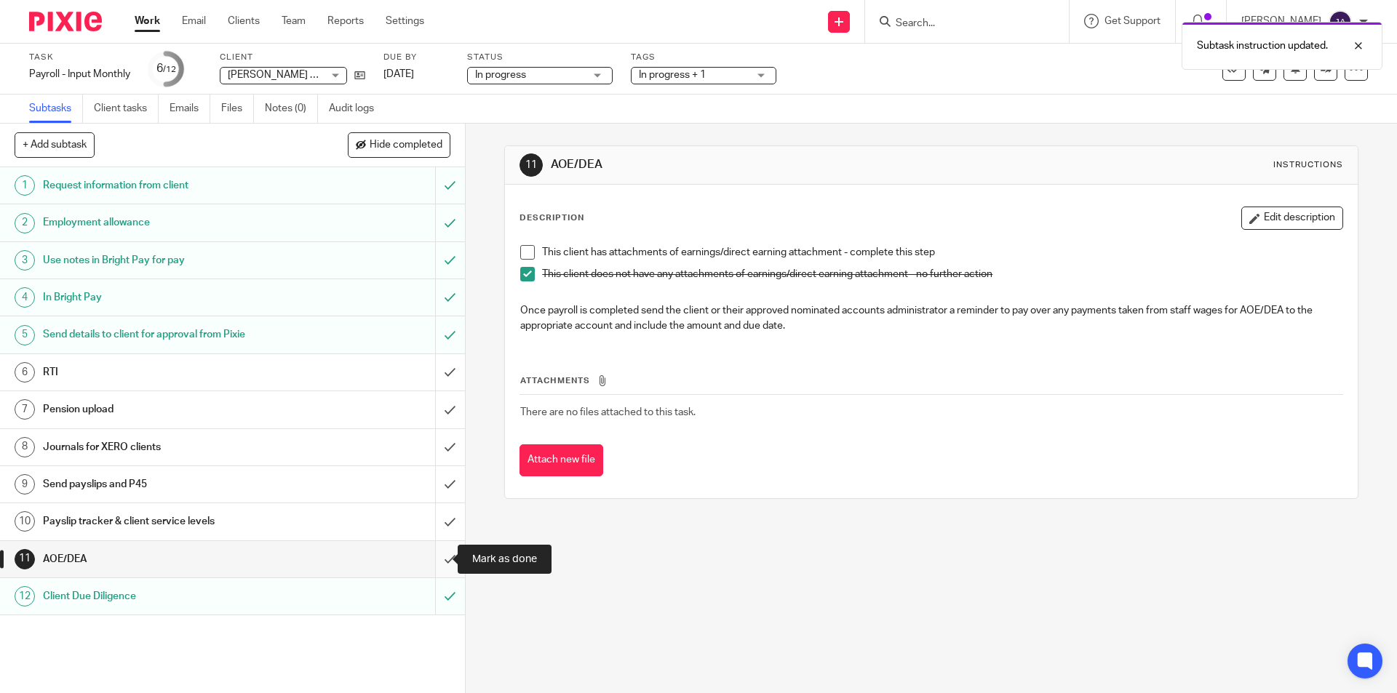
click at [439, 557] on input "submit" at bounding box center [232, 559] width 465 height 36
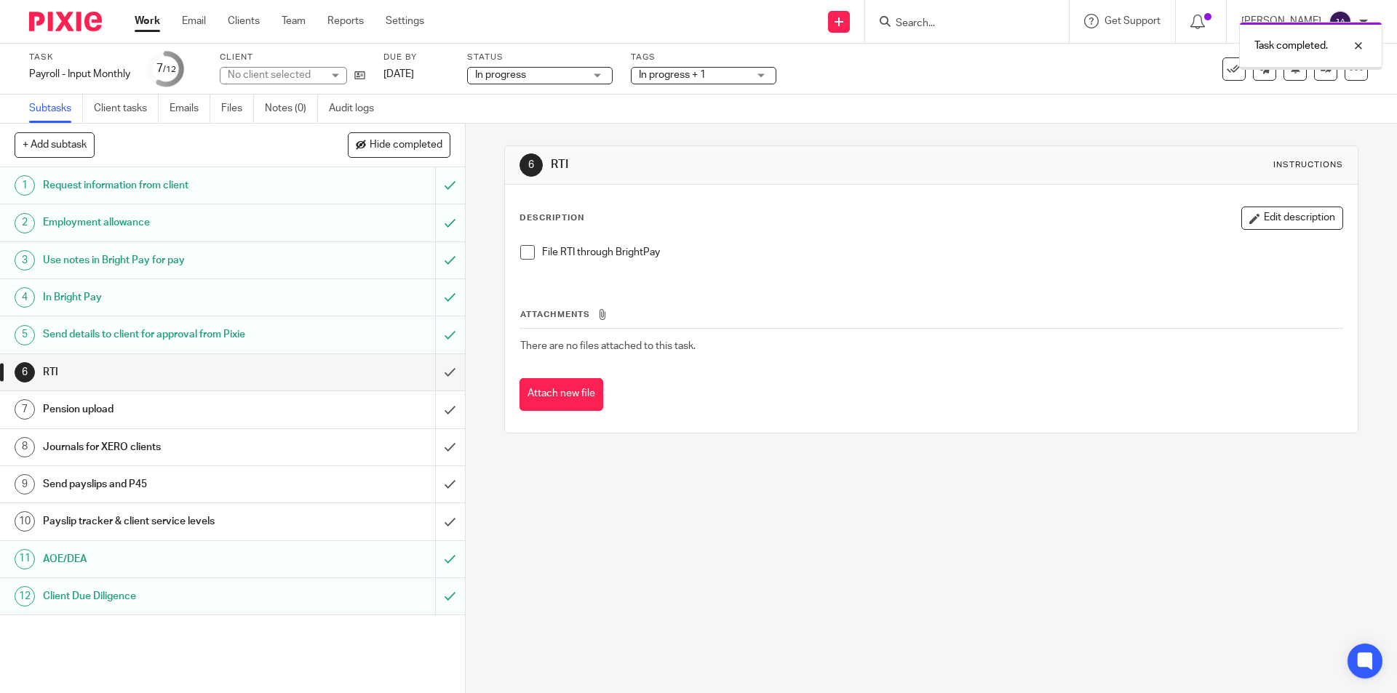
click at [326, 533] on div "Payslip tracker & client service levels" at bounding box center [232, 522] width 378 height 22
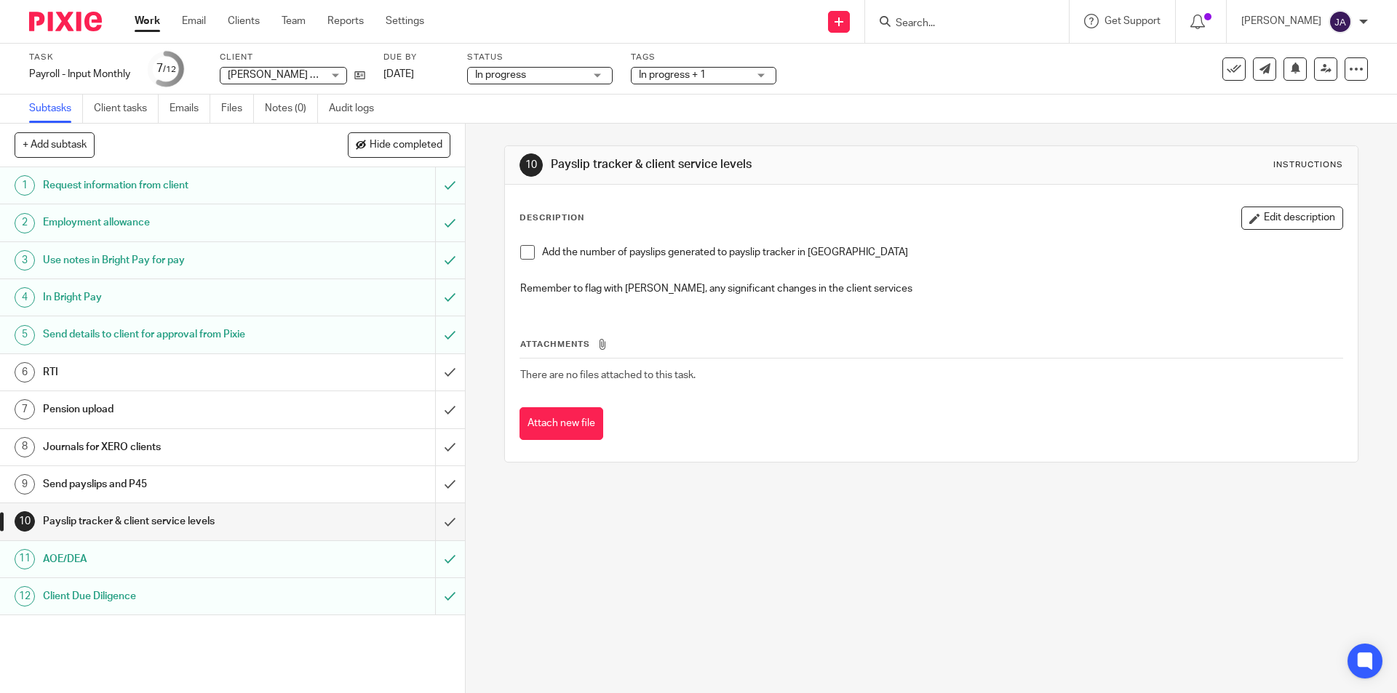
click at [522, 255] on span at bounding box center [527, 252] width 15 height 15
click at [435, 524] on input "submit" at bounding box center [232, 521] width 465 height 36
click at [184, 482] on h1 "Send payslips and P45" at bounding box center [169, 485] width 252 height 22
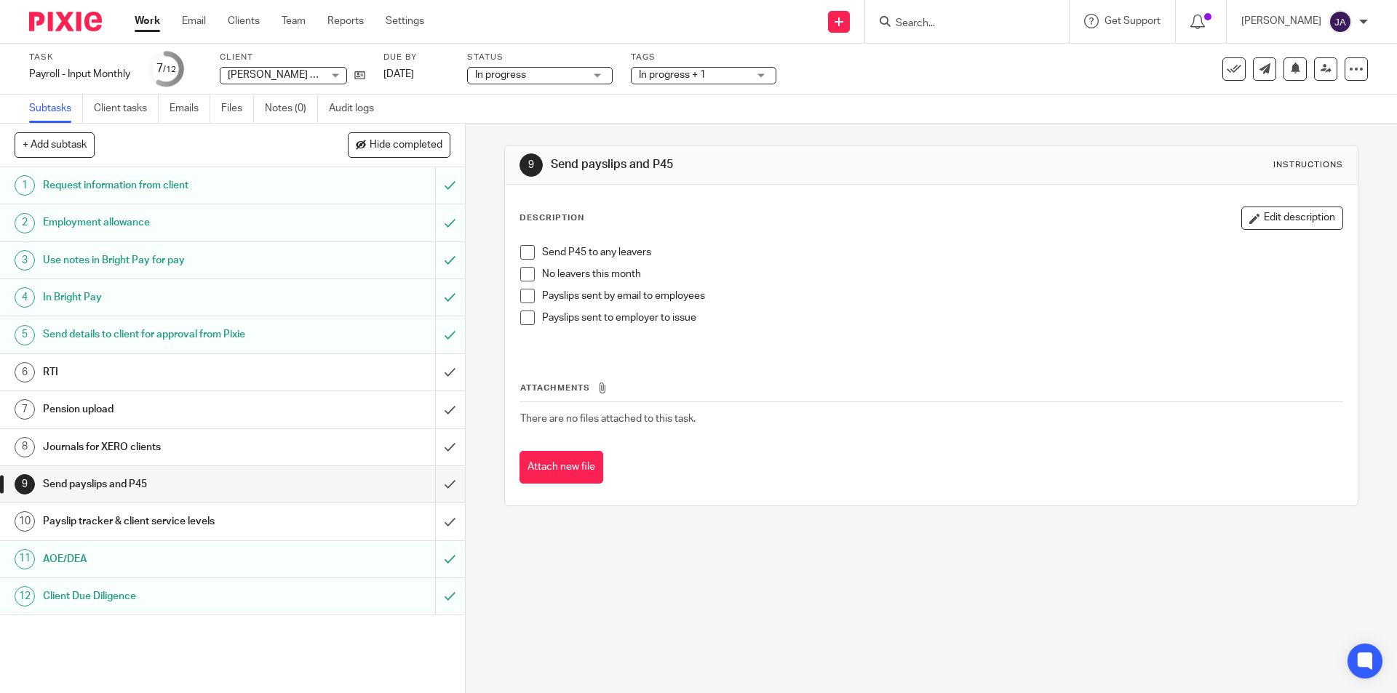
click at [523, 274] on span at bounding box center [527, 274] width 15 height 15
click at [520, 319] on span at bounding box center [527, 318] width 15 height 15
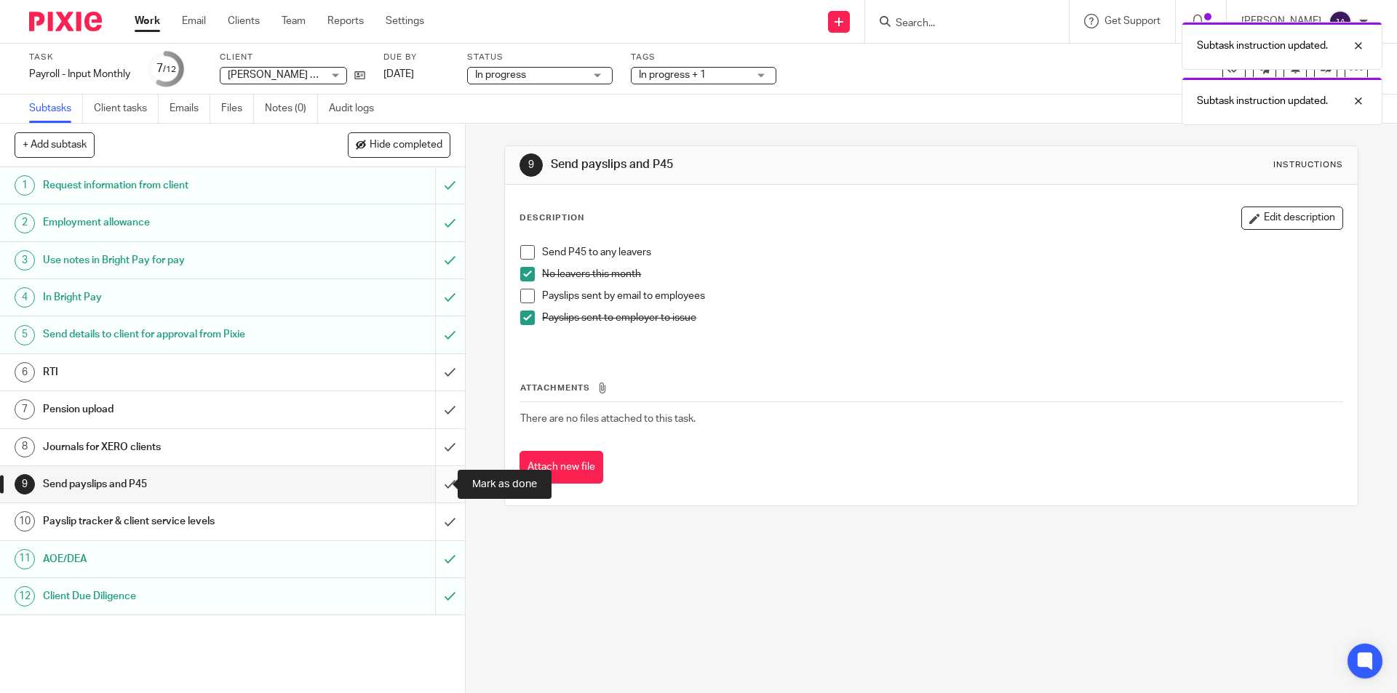
click at [429, 485] on input "submit" at bounding box center [232, 484] width 465 height 36
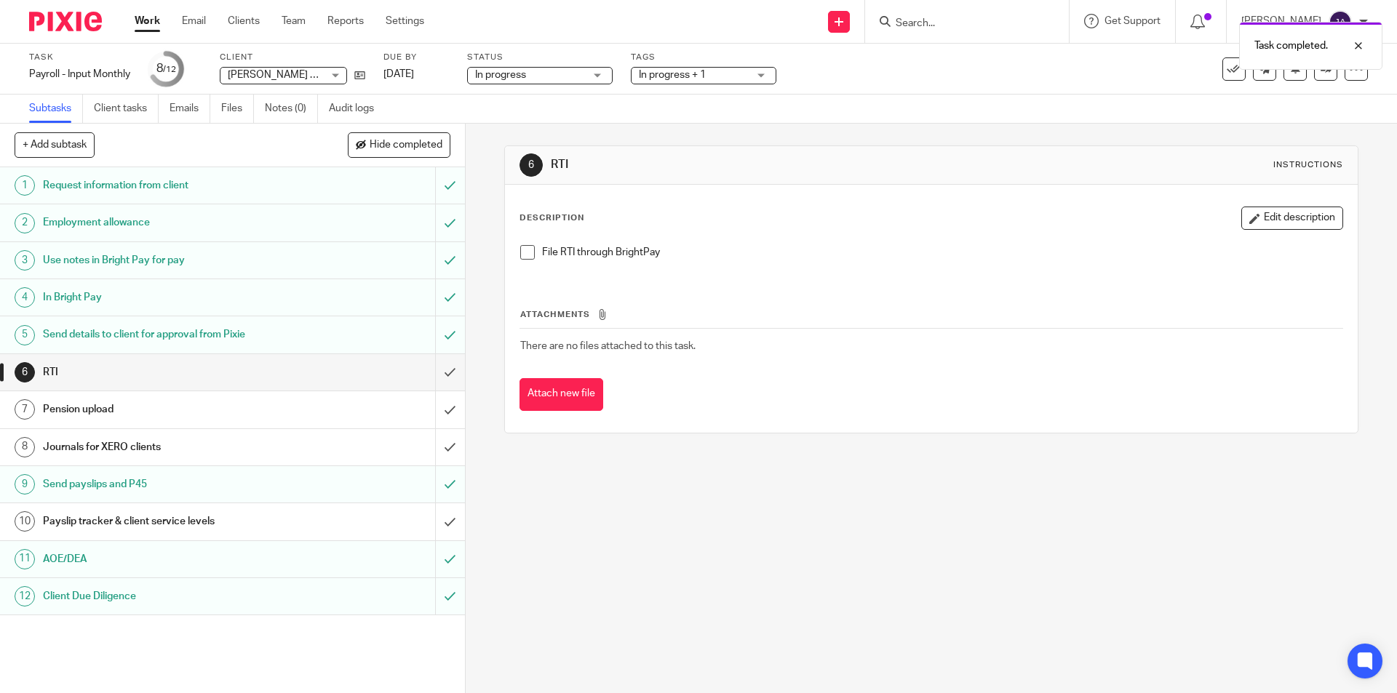
click at [376, 523] on div "Payslip tracker & client service levels" at bounding box center [232, 522] width 378 height 22
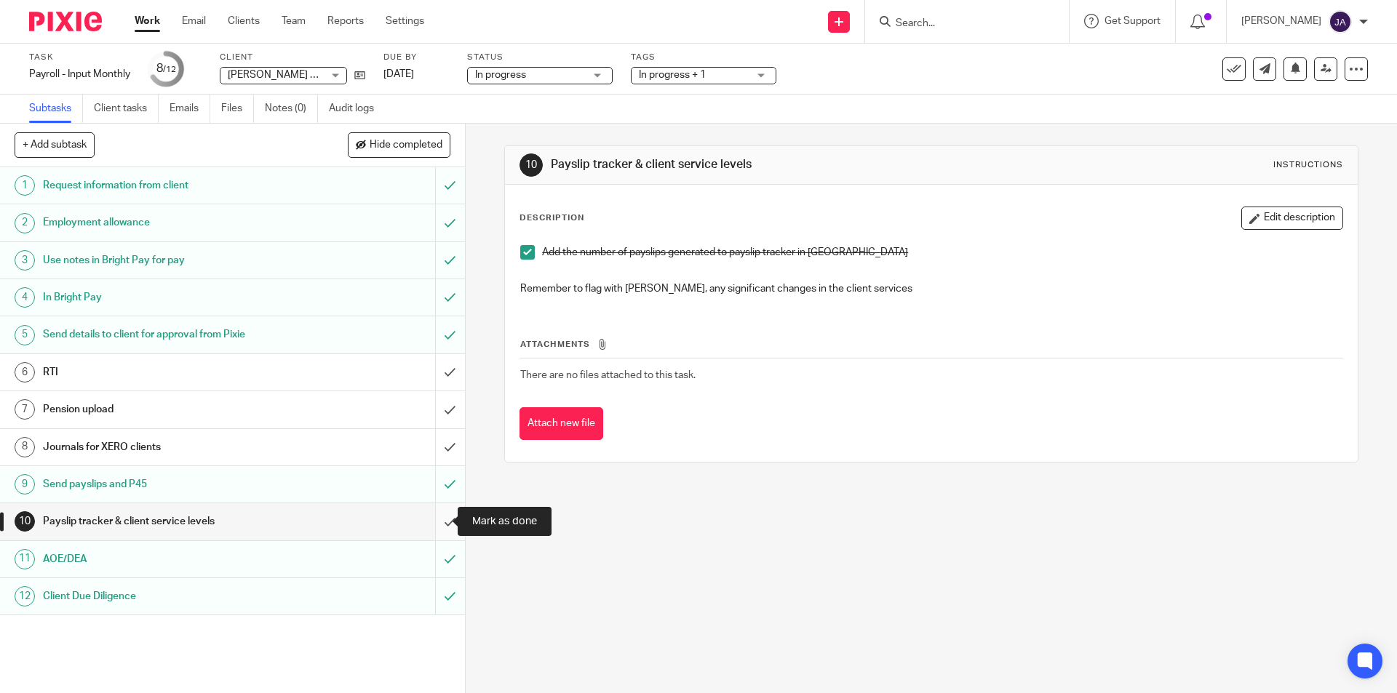
click at [436, 522] on input "submit" at bounding box center [232, 521] width 465 height 36
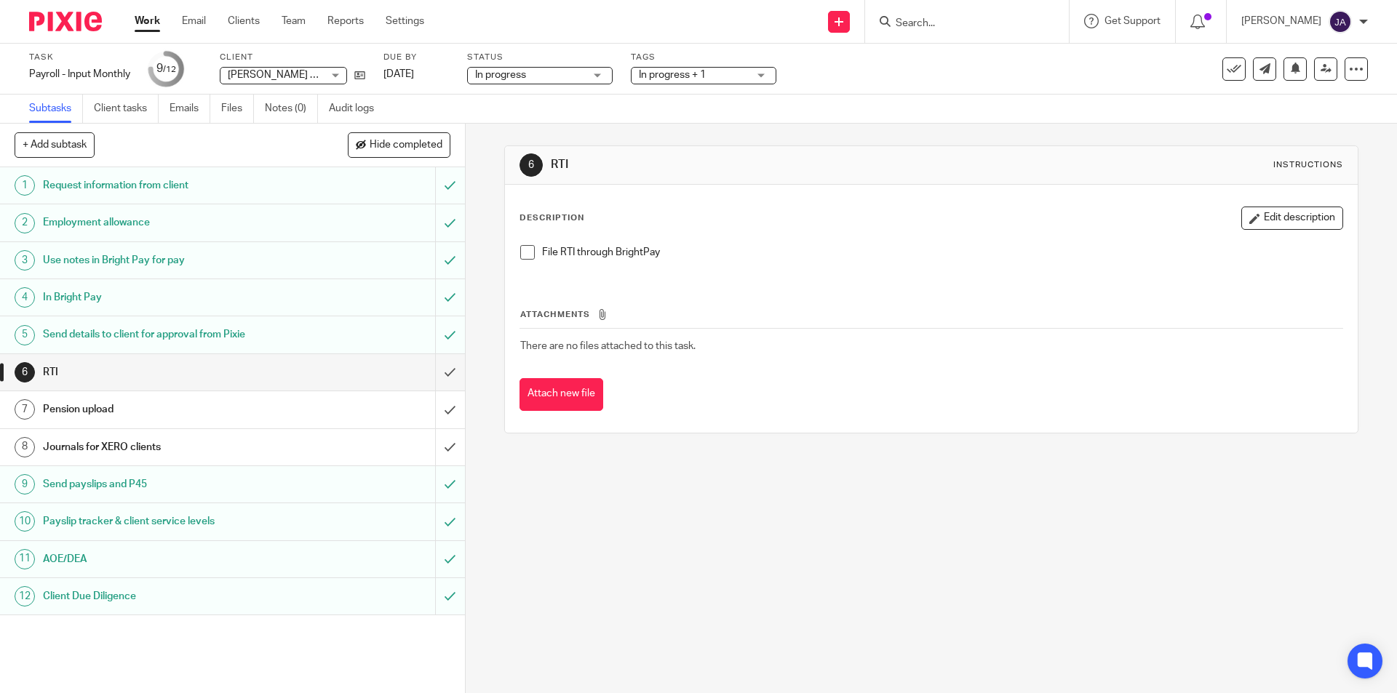
click at [139, 443] on h1 "Journals for XERO clients" at bounding box center [169, 448] width 252 height 22
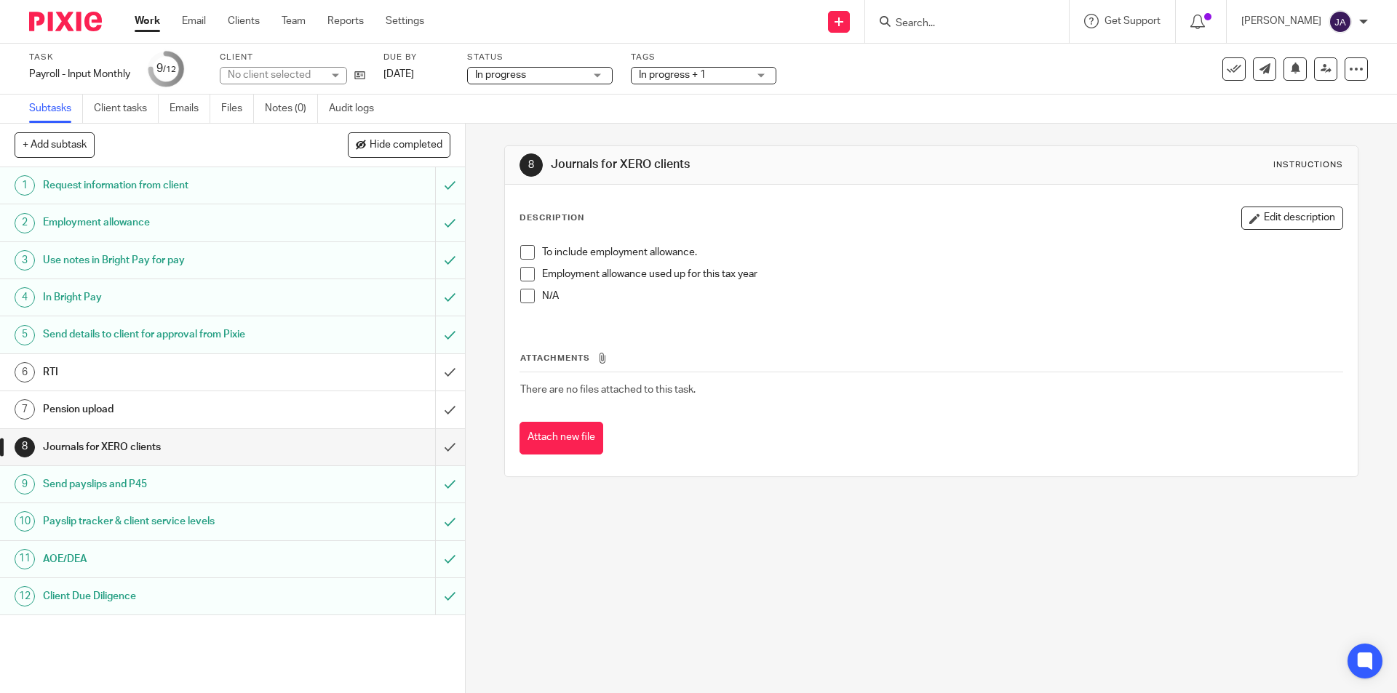
click at [523, 274] on span at bounding box center [527, 274] width 15 height 15
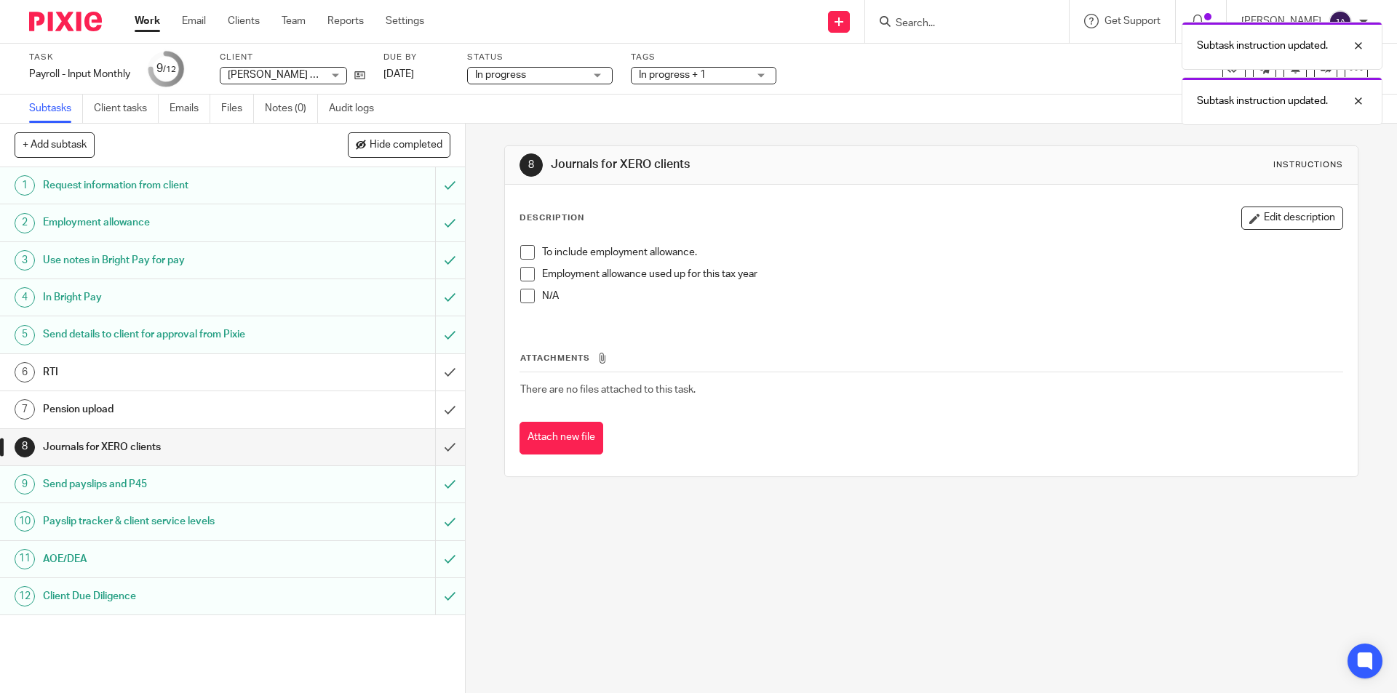
click at [522, 254] on span at bounding box center [527, 252] width 15 height 15
click at [447, 450] on input "submit" at bounding box center [232, 447] width 465 height 36
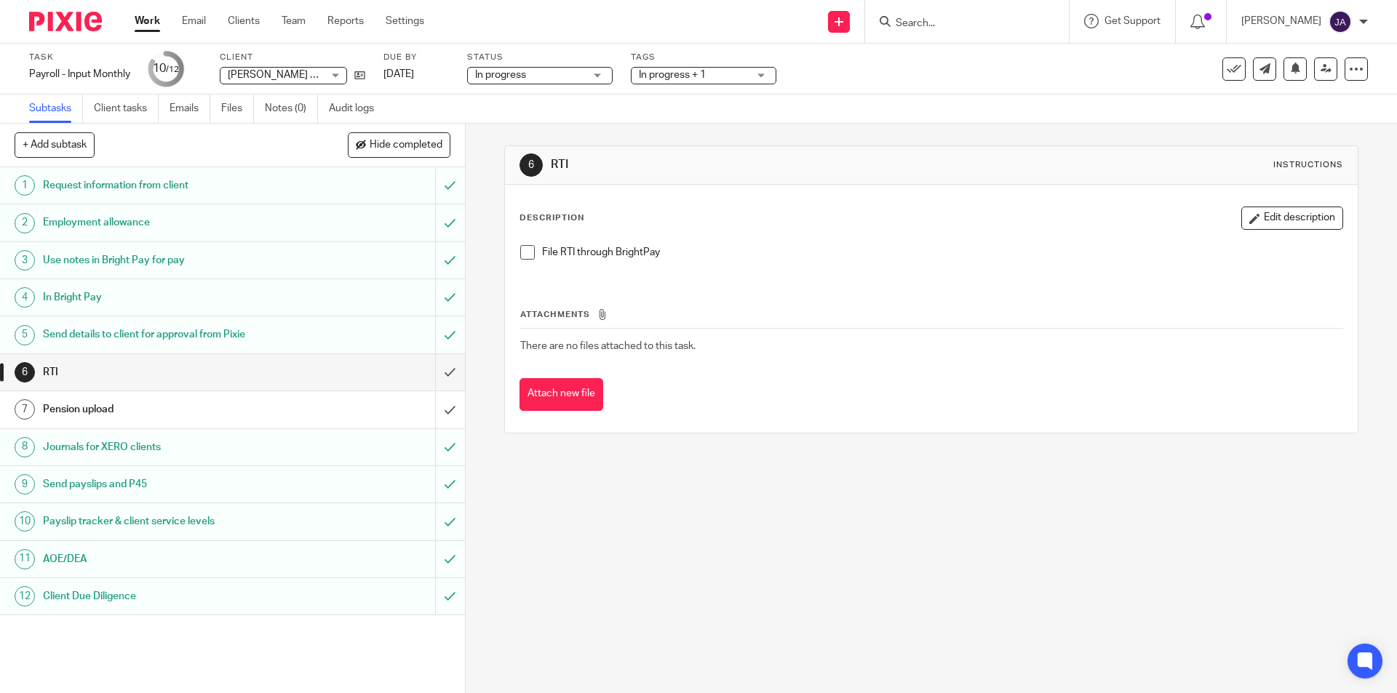
click at [149, 19] on link "Work" at bounding box center [147, 21] width 25 height 15
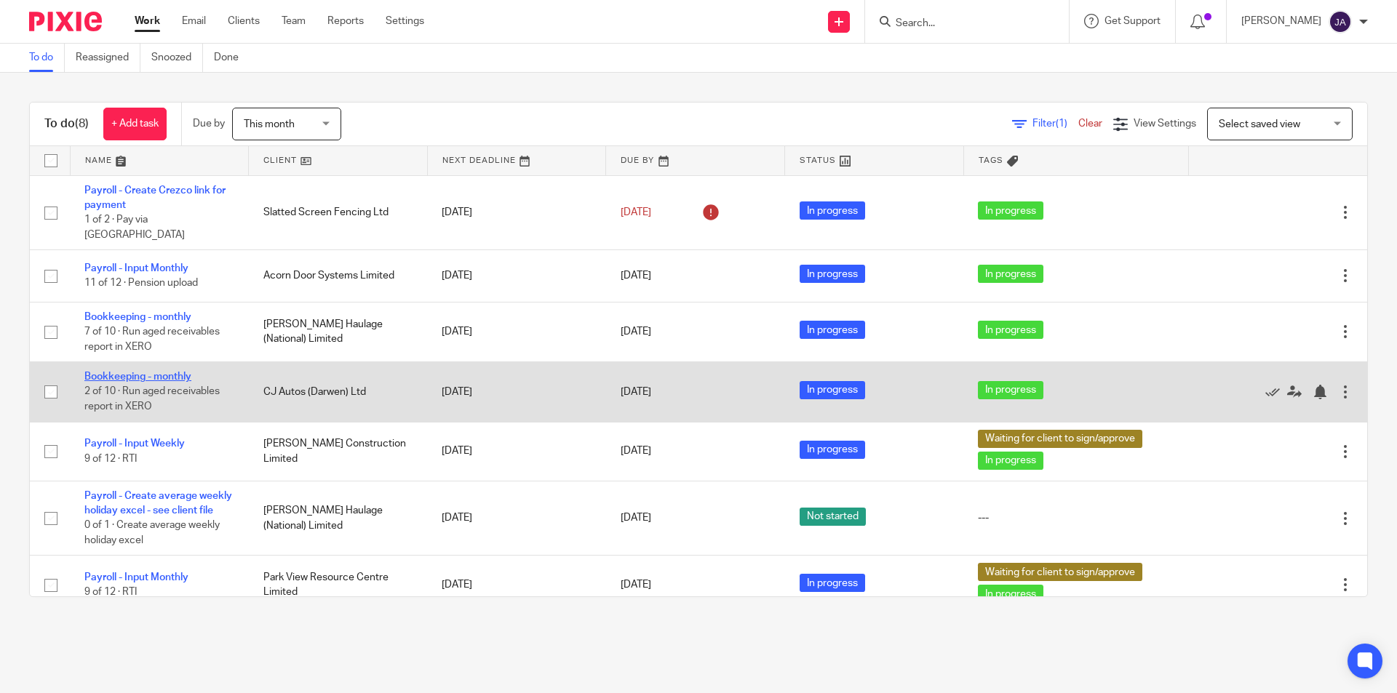
click at [185, 372] on link "Bookkeeping - monthly" at bounding box center [137, 377] width 107 height 10
